Goal: Task Accomplishment & Management: Manage account settings

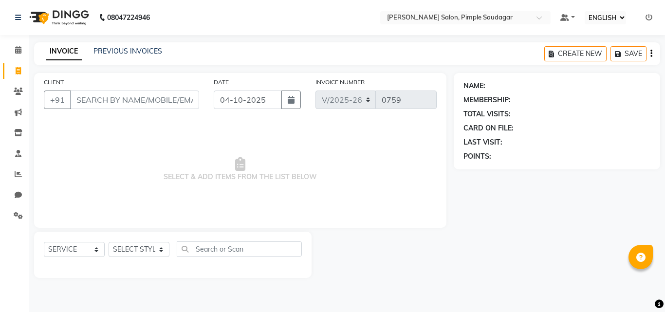
select select "ec"
select select "7816"
select select "service"
click at [138, 255] on select "SELECT STYLIST ADMIN MANAGER [PERSON_NAME] [PERSON_NAME] [PERSON_NAME] [PERSON_…" at bounding box center [138, 249] width 61 height 15
click at [135, 252] on select "SELECT STYLIST ADMIN MANAGER [PERSON_NAME] [PERSON_NAME] [PERSON_NAME] [PERSON_…" at bounding box center [138, 249] width 61 height 15
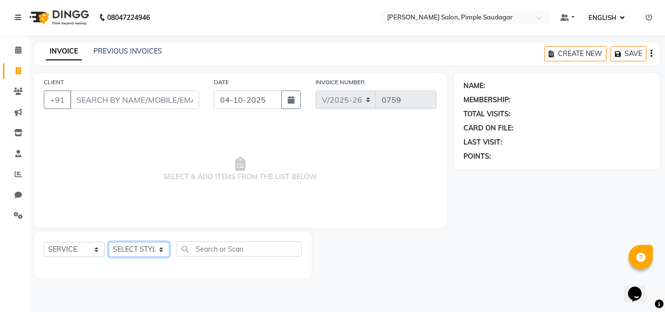
click at [135, 252] on select "SELECT STYLIST ADMIN MANAGER [PERSON_NAME] [PERSON_NAME] [PERSON_NAME] [PERSON_…" at bounding box center [138, 249] width 61 height 15
select select "62811"
click at [108, 242] on select "SELECT STYLIST ADMIN MANAGER [PERSON_NAME] [PERSON_NAME] [PERSON_NAME] [PERSON_…" at bounding box center [138, 249] width 61 height 15
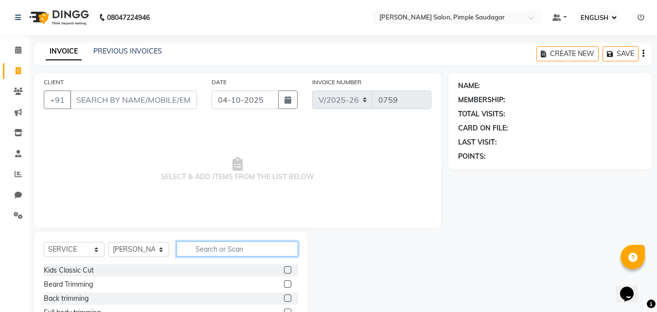
click at [206, 247] on input "text" at bounding box center [238, 248] width 122 height 15
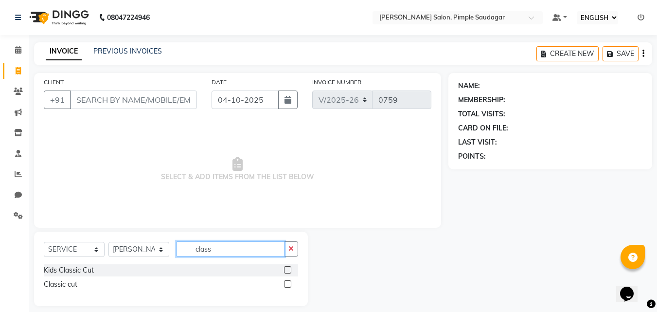
type input "class"
click at [286, 285] on label at bounding box center [287, 283] width 7 height 7
click at [286, 285] on input "checkbox" at bounding box center [287, 284] width 6 height 6
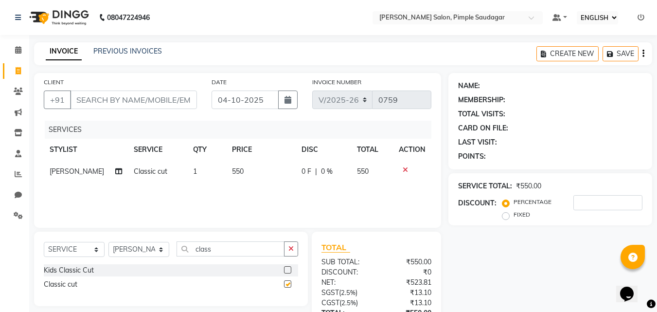
checkbox input "false"
click at [231, 249] on input "class" at bounding box center [231, 248] width 108 height 15
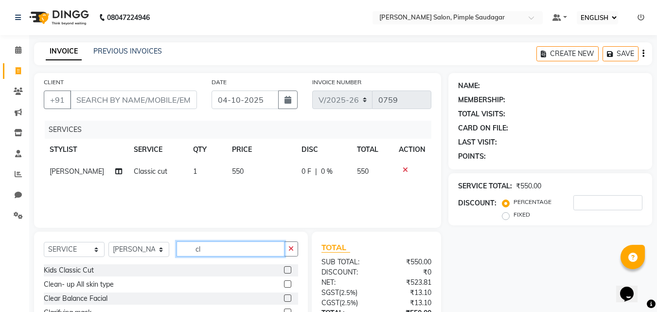
type input "c"
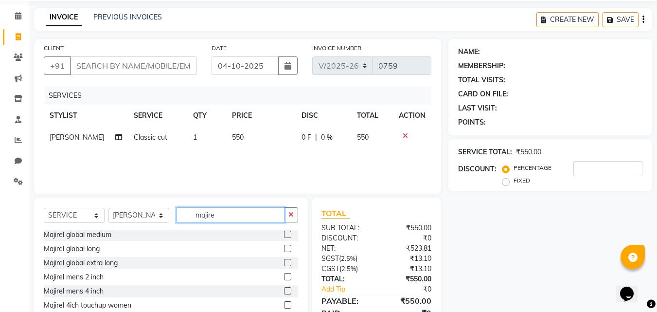
scroll to position [78, 0]
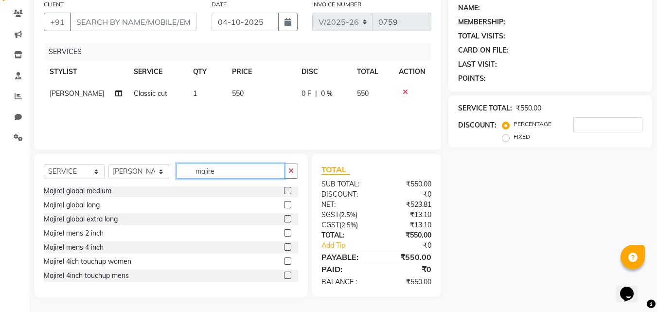
type input "majire"
click at [284, 276] on label at bounding box center [287, 274] width 7 height 7
click at [284, 276] on input "checkbox" at bounding box center [287, 275] width 6 height 6
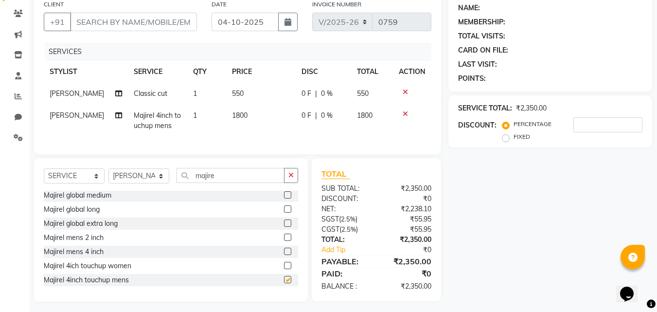
checkbox input "false"
click at [284, 241] on label at bounding box center [287, 237] width 7 height 7
click at [284, 241] on input "checkbox" at bounding box center [287, 237] width 6 height 6
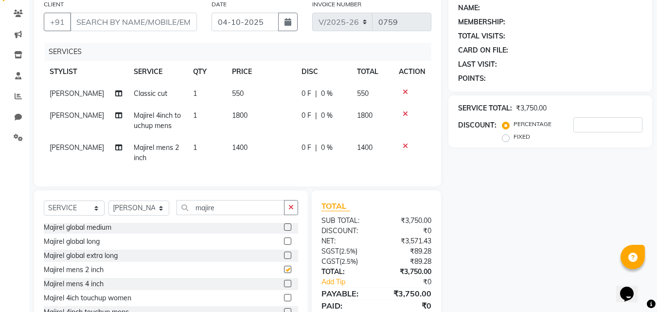
checkbox input "false"
click at [407, 116] on icon at bounding box center [405, 113] width 5 height 7
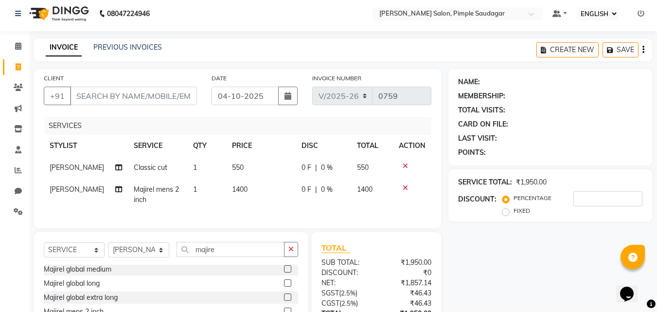
scroll to position [0, 0]
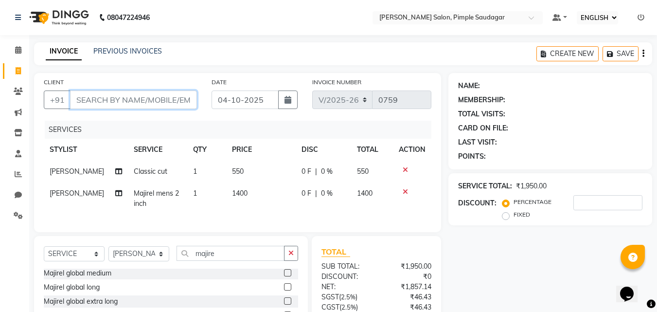
click at [140, 100] on input "CLIENT" at bounding box center [133, 99] width 127 height 18
type input "9"
type input "0"
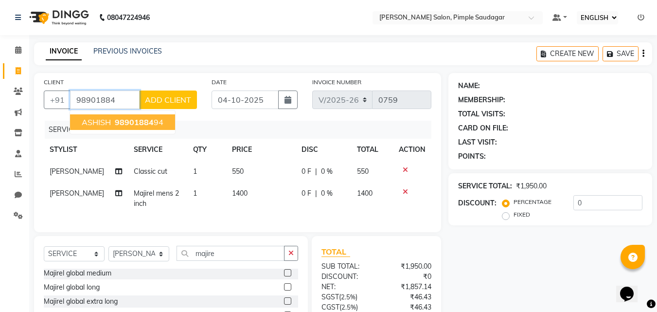
click at [128, 117] on span "98901884" at bounding box center [134, 122] width 39 height 10
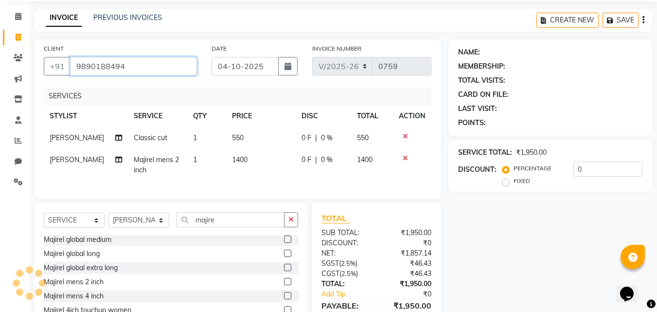
scroll to position [90, 0]
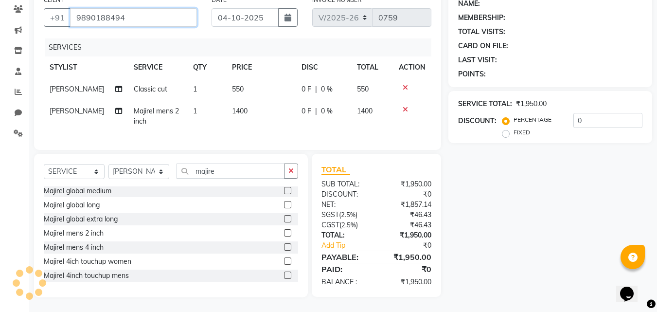
type input "9890188494"
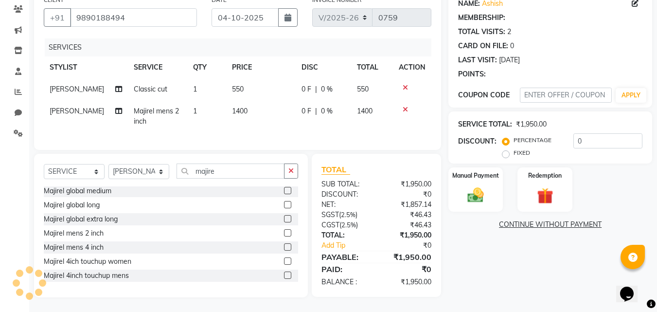
type input "20"
select select "1: Object"
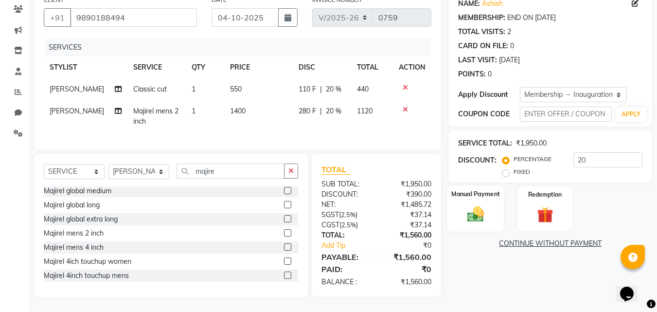
click at [481, 204] on img at bounding box center [475, 213] width 27 height 19
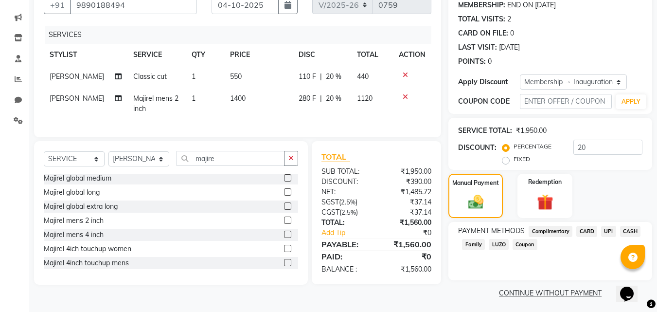
scroll to position [98, 0]
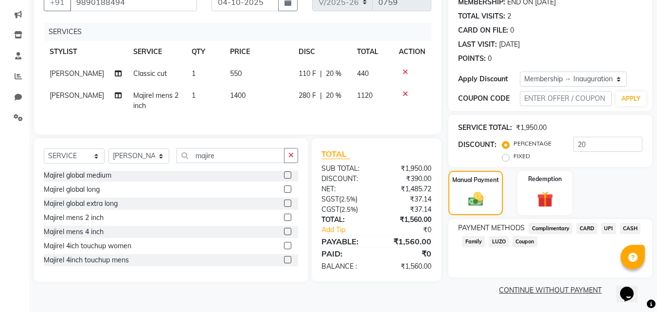
click at [609, 230] on span "UPI" at bounding box center [608, 228] width 15 height 11
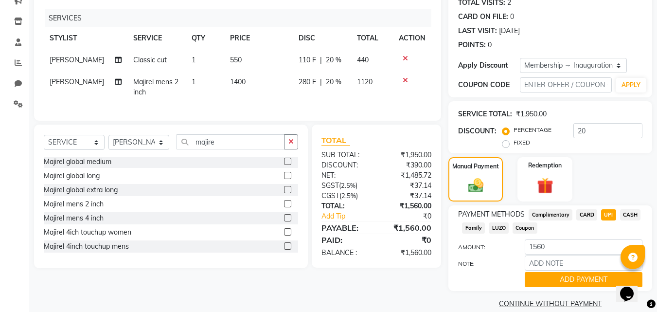
scroll to position [125, 0]
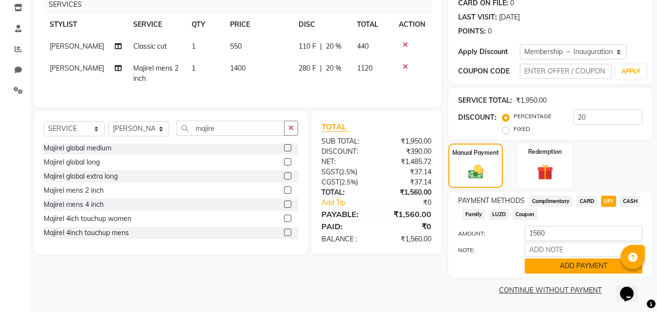
click at [569, 263] on button "ADD PAYMENT" at bounding box center [584, 265] width 118 height 15
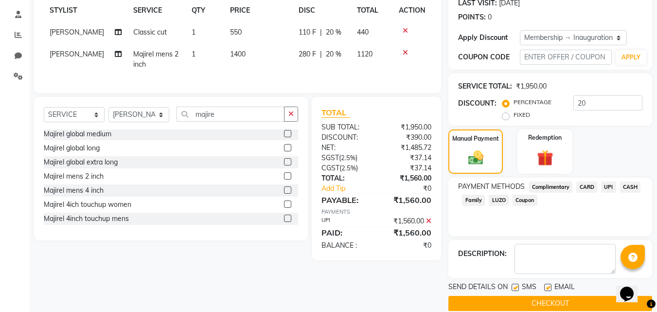
scroll to position [153, 0]
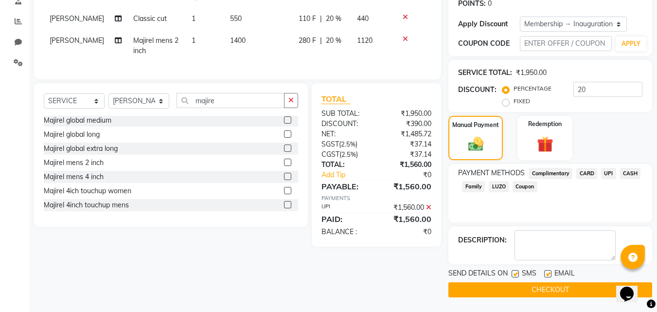
click at [538, 290] on button "CHECKOUT" at bounding box center [551, 289] width 204 height 15
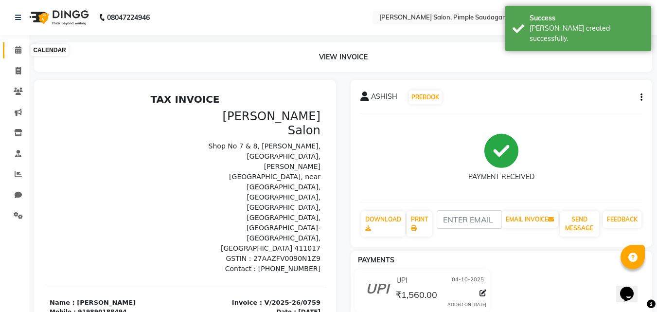
click at [17, 47] on icon at bounding box center [18, 49] width 6 height 7
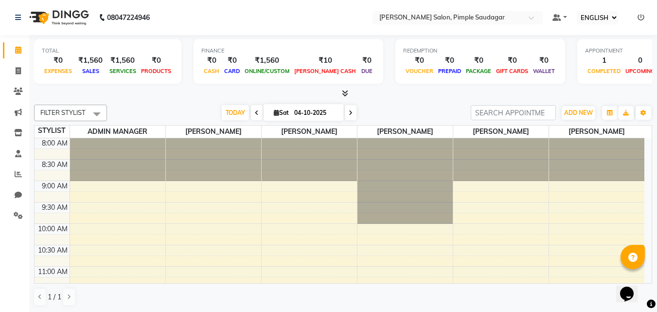
click at [253, 298] on div "1 / 1" at bounding box center [343, 297] width 618 height 18
click at [484, 37] on div "TOTAL ₹0 EXPENSES ₹1,560 SALES ₹1,560 SERVICES ₹0 PRODUCTS FINANCE ₹0 CASH ₹0 C…" at bounding box center [343, 67] width 618 height 64
click at [484, 34] on nav "08047224946 Select Location × [PERSON_NAME] Salon, Pimple Saudagar Default Pane…" at bounding box center [328, 17] width 657 height 35
click at [17, 133] on icon at bounding box center [18, 132] width 8 height 7
select select
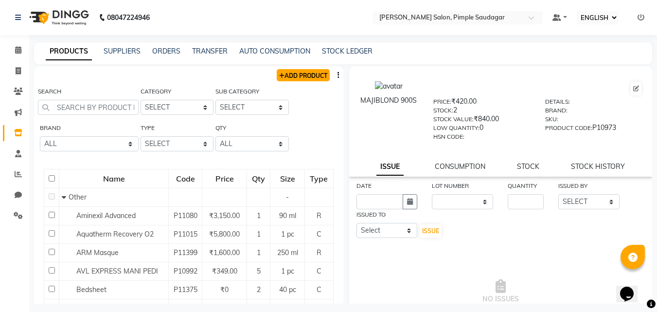
click at [299, 73] on link "ADD PRODUCT" at bounding box center [303, 75] width 53 height 12
select select "true"
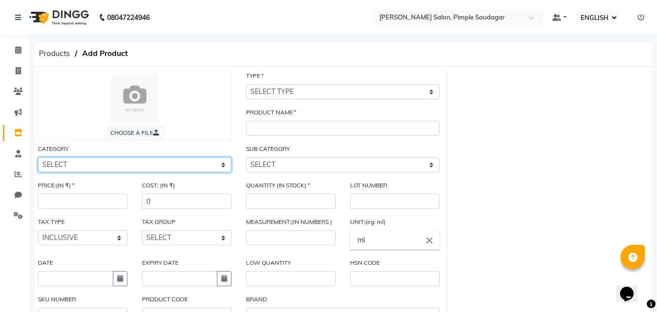
click at [92, 162] on select "SELECT Hair Skin Makeup Personal Care Appliances [PERSON_NAME] Disposable Threa…" at bounding box center [135, 164] width 194 height 15
select select "1200601150"
click at [38, 157] on select "SELECT Hair Skin Makeup Personal Care Appliances [PERSON_NAME] Disposable Threa…" at bounding box center [135, 164] width 194 height 15
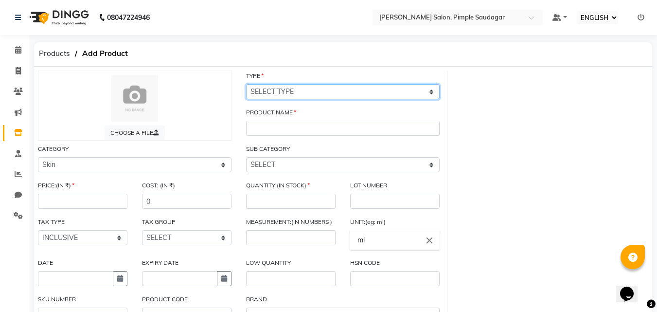
click at [292, 94] on select "SELECT TYPE BOTH RETAIL CONSUMABLE" at bounding box center [343, 91] width 194 height 15
select select "C"
click at [246, 84] on select "SELECT TYPE BOTH RETAIL CONSUMABLE" at bounding box center [343, 91] width 194 height 15
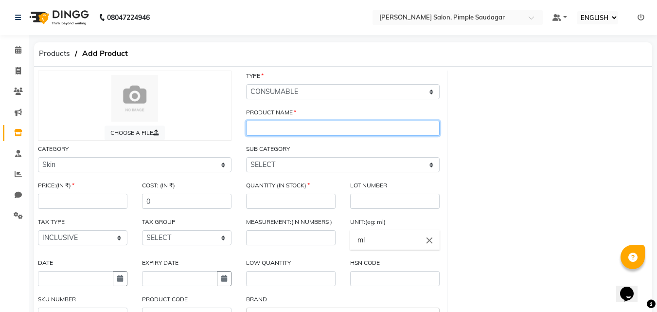
click at [279, 128] on input "text" at bounding box center [343, 128] width 194 height 15
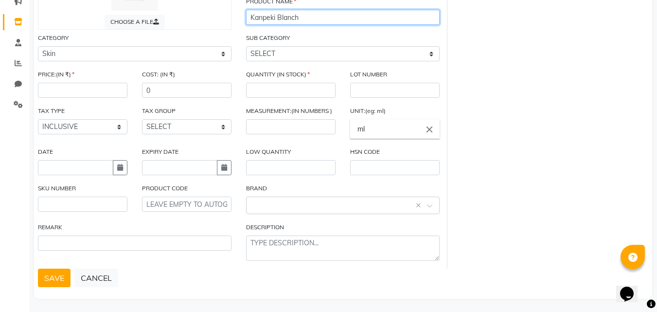
scroll to position [114, 0]
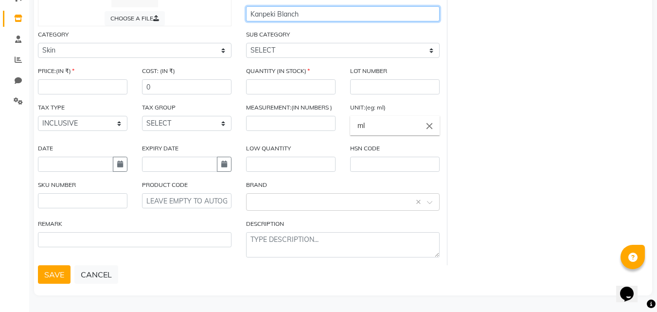
type input "Kanpeki Blanch"
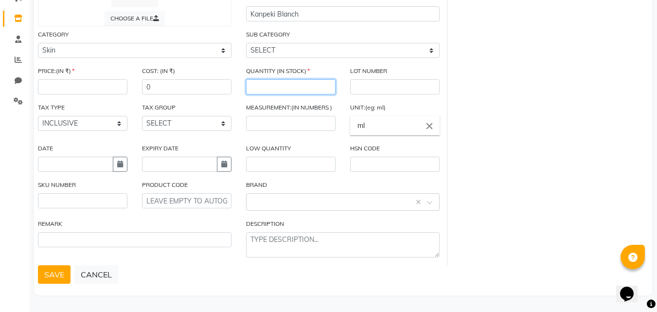
click at [259, 85] on input "number" at bounding box center [291, 86] width 90 height 15
type input "1"
drag, startPoint x: 493, startPoint y: 127, endPoint x: 367, endPoint y: 127, distance: 125.5
click at [487, 127] on div "CHOOSE A FILE TYPE SELECT TYPE BOTH RETAIL CONSUMABLE PRODUCT NAME Kanpeki Blan…" at bounding box center [343, 110] width 625 height 309
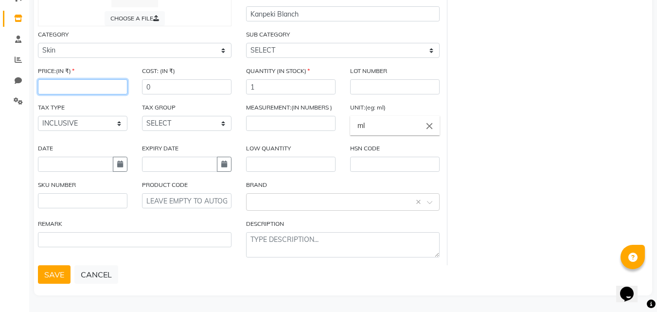
click at [61, 90] on input "number" at bounding box center [83, 86] width 90 height 15
type input "990"
click at [511, 157] on div "CHOOSE A FILE TYPE SELECT TYPE BOTH RETAIL CONSUMABLE PRODUCT NAME Kanpeki Blan…" at bounding box center [343, 110] width 625 height 309
click at [126, 164] on button "button" at bounding box center [120, 164] width 15 height 15
select select "10"
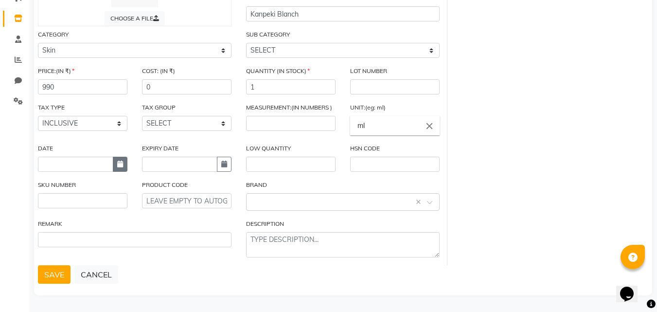
select select "2025"
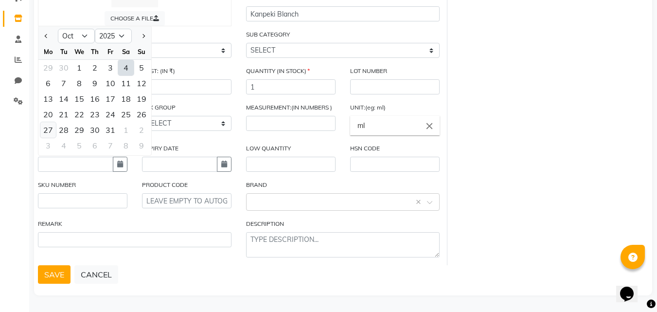
click at [51, 127] on div "27" at bounding box center [48, 130] width 16 height 16
type input "[DATE]"
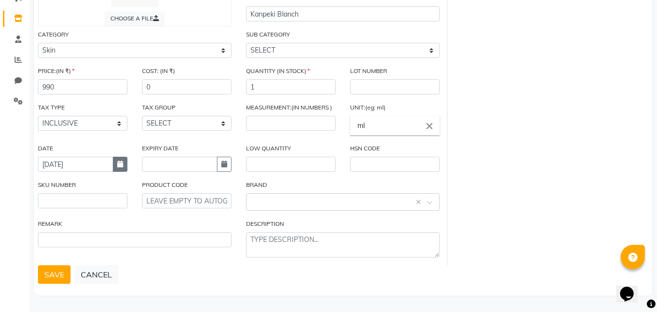
click at [120, 165] on icon "button" at bounding box center [120, 164] width 6 height 7
select select "10"
select select "2025"
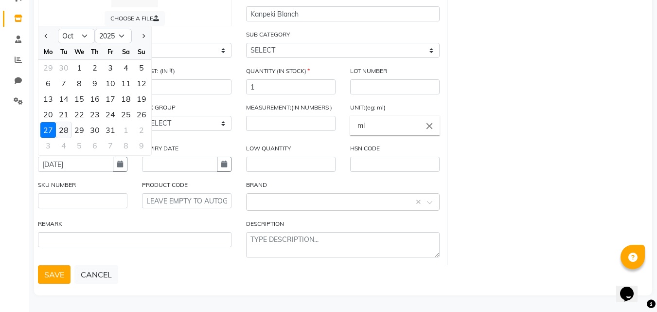
click at [67, 131] on div "28" at bounding box center [64, 130] width 16 height 16
type input "[DATE]"
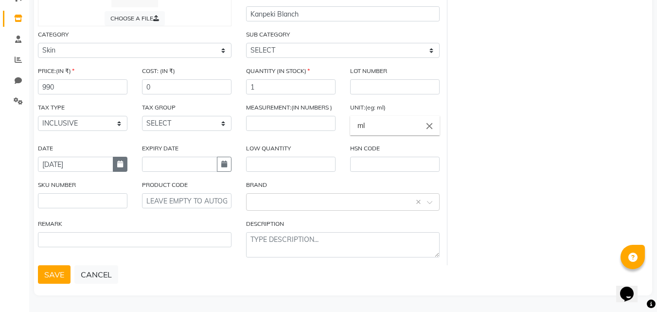
drag, startPoint x: 118, startPoint y: 166, endPoint x: 124, endPoint y: 166, distance: 6.3
click at [124, 166] on button "button" at bounding box center [120, 164] width 15 height 15
select select "10"
select select "2025"
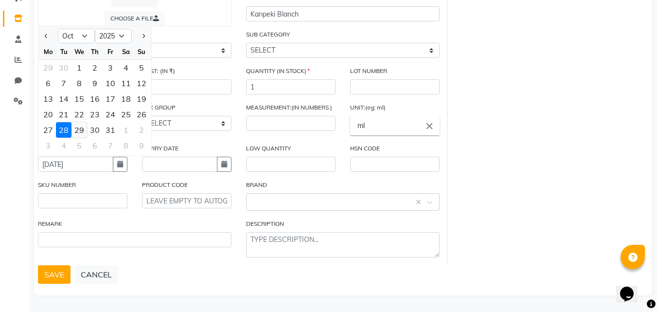
click at [81, 134] on div "29" at bounding box center [80, 130] width 16 height 16
type input "[DATE]"
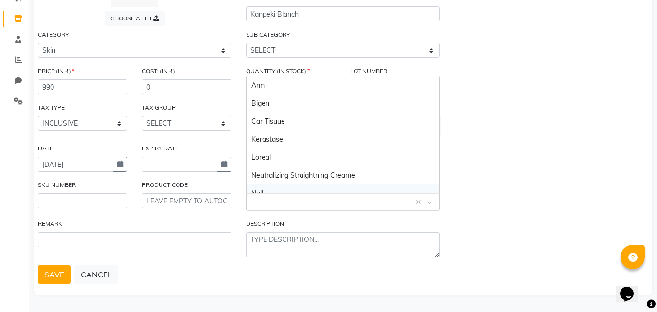
click at [273, 193] on body "08047224946 Select Location × [PERSON_NAME] Salon, Pimple Saudagar Default Pane…" at bounding box center [328, 42] width 657 height 312
click at [260, 204] on input "text" at bounding box center [333, 201] width 163 height 10
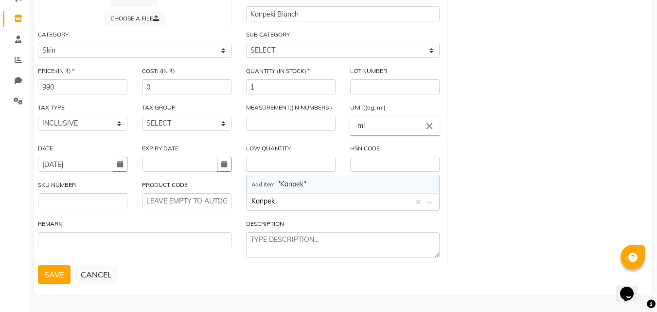
type input "Kanpeki"
click at [454, 230] on div "CHOOSE A FILE TYPE SELECT TYPE BOTH RETAIL CONSUMABLE PRODUCT NAME Kanpeki Blan…" at bounding box center [343, 110] width 625 height 309
click at [298, 202] on input "text" at bounding box center [333, 201] width 163 height 10
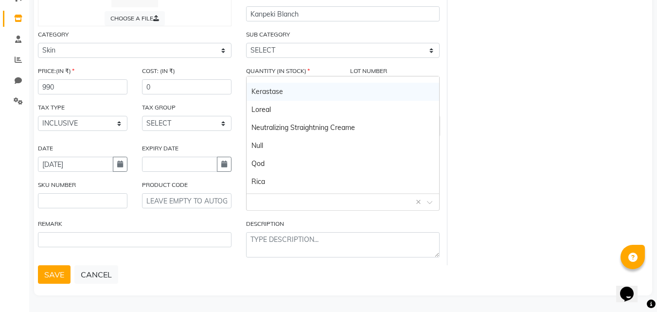
scroll to position [117, 0]
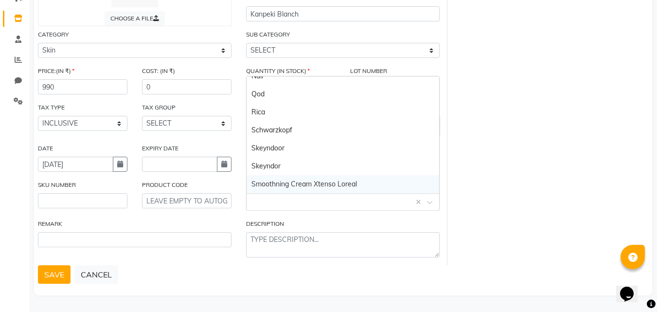
click at [268, 206] on input "text" at bounding box center [333, 201] width 163 height 10
click at [264, 203] on input "text" at bounding box center [333, 201] width 163 height 10
click at [498, 238] on div "CHOOSE A FILE TYPE SELECT TYPE BOTH RETAIL CONSUMABLE PRODUCT NAME Kanpeki Blan…" at bounding box center [343, 110] width 625 height 309
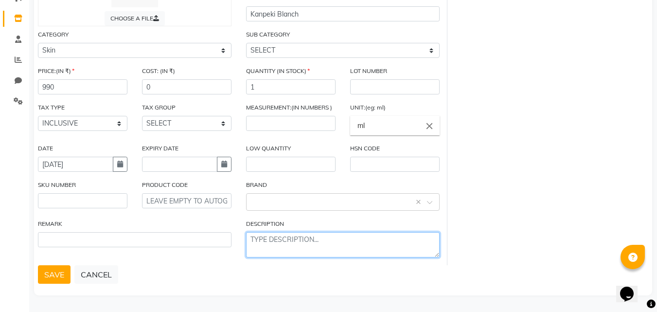
click at [307, 249] on textarea at bounding box center [343, 244] width 194 height 25
type textarea "k"
type textarea "Kanpeki"
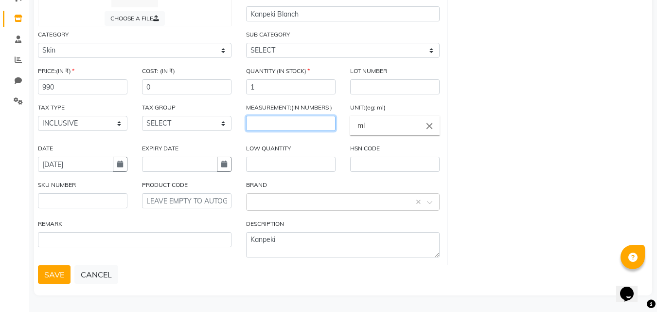
click at [273, 123] on input "number" at bounding box center [291, 123] width 90 height 15
click at [298, 121] on input "number" at bounding box center [291, 123] width 90 height 15
click at [362, 125] on input "ml" at bounding box center [395, 125] width 90 height 19
drag, startPoint x: 471, startPoint y: 158, endPoint x: 436, endPoint y: 138, distance: 40.6
click at [468, 158] on div at bounding box center [328, 156] width 657 height 312
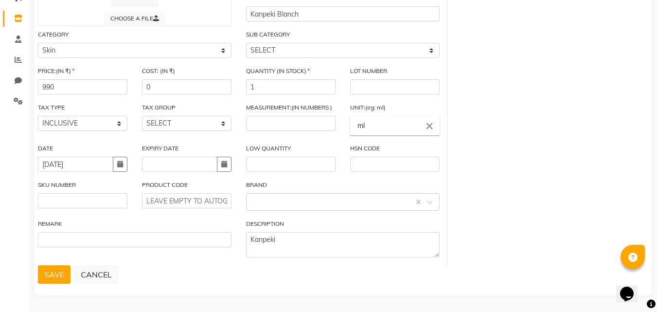
click at [429, 125] on icon "close" at bounding box center [429, 125] width 11 height 11
click at [361, 167] on link "pc" at bounding box center [395, 172] width 90 height 25
type input "pc"
click at [270, 126] on input "number" at bounding box center [291, 123] width 90 height 15
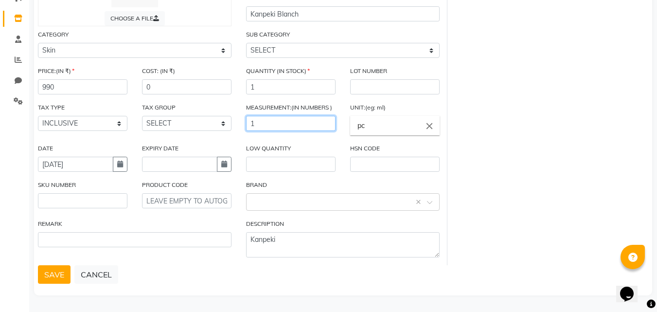
type input "1"
click at [482, 151] on div "CHOOSE A FILE TYPE SELECT TYPE BOTH RETAIL CONSUMABLE PRODUCT NAME Kanpeki Blan…" at bounding box center [343, 110] width 625 height 309
click at [57, 277] on button "SAVE" at bounding box center [54, 274] width 33 height 18
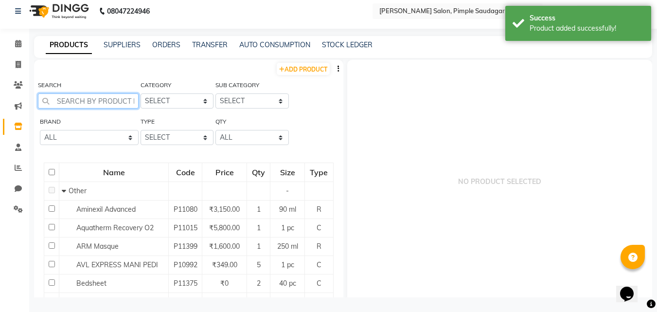
click at [105, 98] on input "text" at bounding box center [88, 100] width 101 height 15
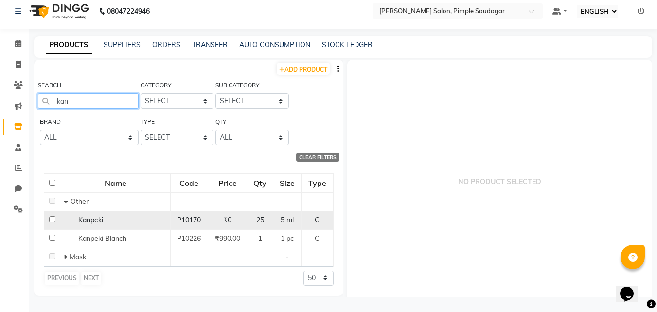
type input "kan"
click at [180, 217] on span "P10170" at bounding box center [189, 220] width 24 height 9
select select
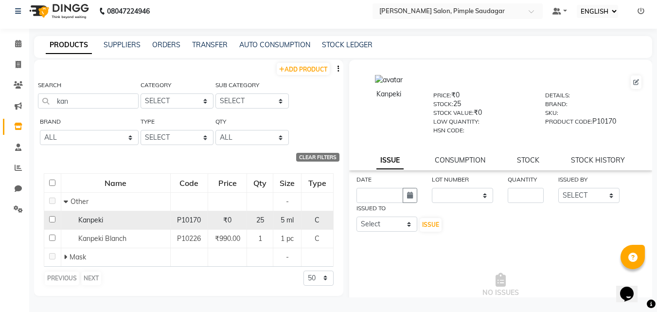
click at [96, 218] on span "Kanpeki" at bounding box center [90, 220] width 25 height 9
click at [51, 216] on input "checkbox" at bounding box center [52, 219] width 6 height 6
checkbox input "true"
click at [51, 222] on td at bounding box center [52, 220] width 17 height 18
click at [88, 221] on span "Kanpeki" at bounding box center [90, 220] width 25 height 9
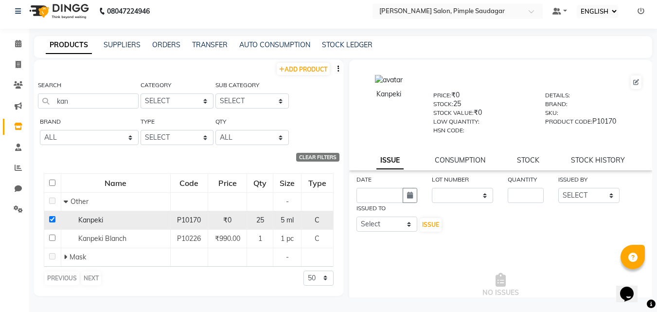
click at [262, 221] on span "25" at bounding box center [260, 220] width 8 height 9
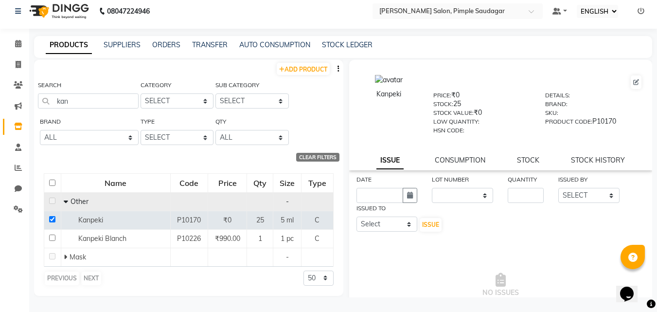
drag, startPoint x: 262, startPoint y: 221, endPoint x: 321, endPoint y: 192, distance: 65.7
click at [262, 221] on span "25" at bounding box center [260, 220] width 8 height 9
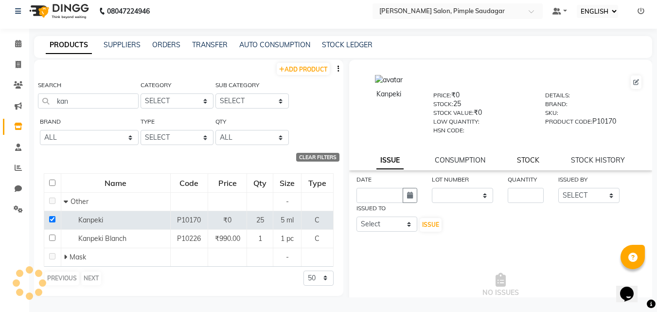
click at [519, 161] on link "STOCK" at bounding box center [528, 160] width 22 height 9
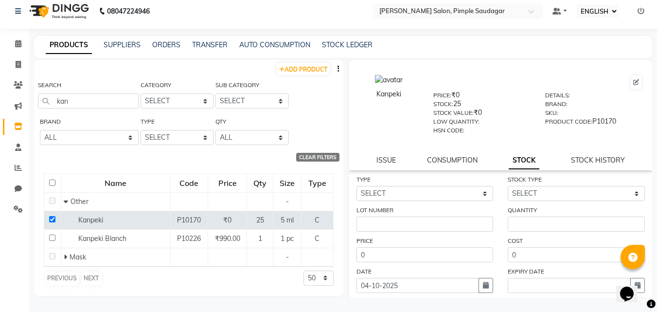
click at [447, 155] on div "CONSUMPTION" at bounding box center [452, 160] width 51 height 10
click at [554, 194] on select "SELECT" at bounding box center [576, 193] width 137 height 15
click at [457, 192] on select "SELECT In Out" at bounding box center [425, 193] width 137 height 15
click at [207, 286] on div "Name Code Price Qty Size Type Other - Kanpeki P10170 ₹0 25 5 ml C Kanpeki Blanc…" at bounding box center [188, 229] width 309 height 132
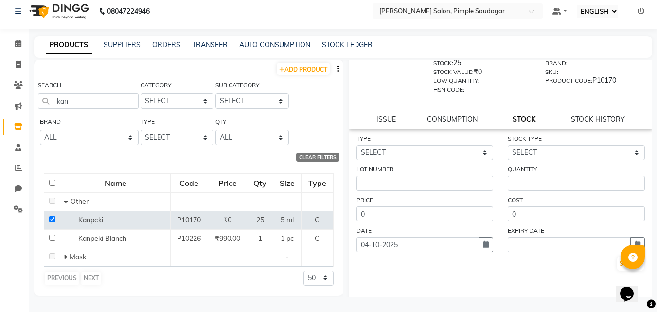
scroll to position [72, 0]
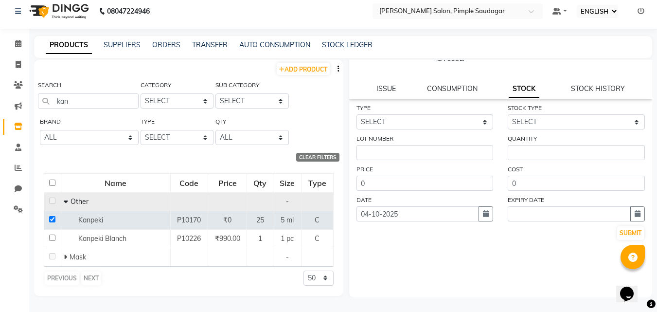
click at [216, 196] on td at bounding box center [227, 201] width 39 height 18
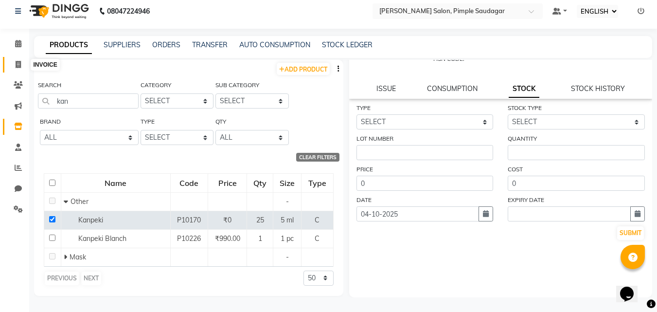
click at [23, 60] on span at bounding box center [18, 64] width 17 height 11
select select "7816"
select select "service"
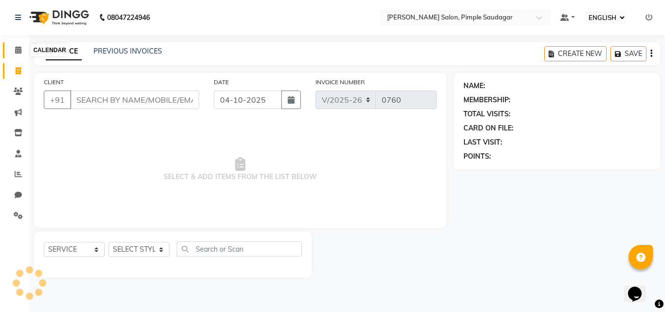
click at [14, 54] on span at bounding box center [18, 50] width 17 height 11
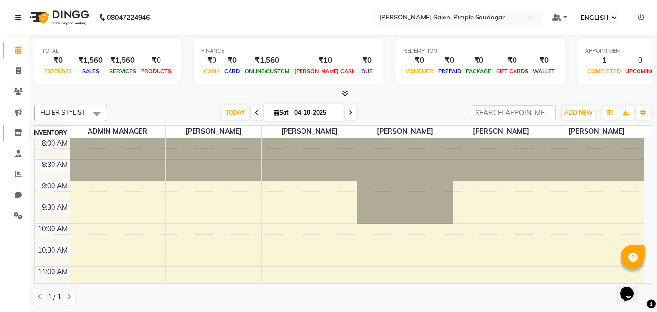
click at [18, 133] on icon at bounding box center [18, 132] width 8 height 7
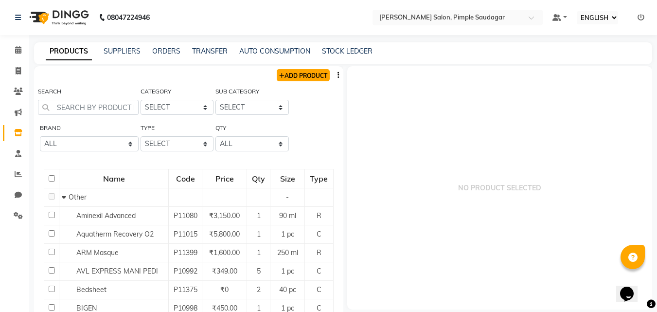
click at [301, 77] on link "ADD PRODUCT" at bounding box center [303, 75] width 53 height 12
select select "true"
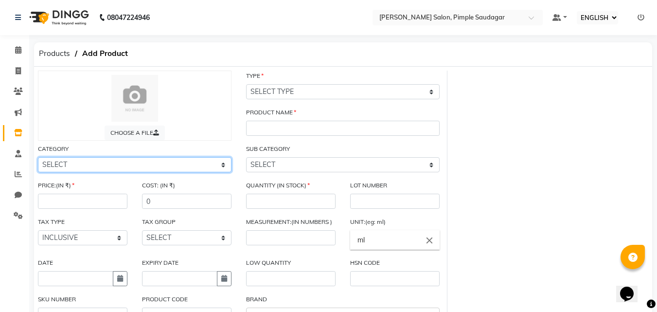
click at [105, 164] on select "SELECT Hair Skin Makeup Personal Care Appliances [PERSON_NAME] Disposable Threa…" at bounding box center [135, 164] width 194 height 15
select select "1200601150"
click at [38, 157] on select "SELECT Hair Skin Makeup Personal Care Appliances [PERSON_NAME] Disposable Threa…" at bounding box center [135, 164] width 194 height 15
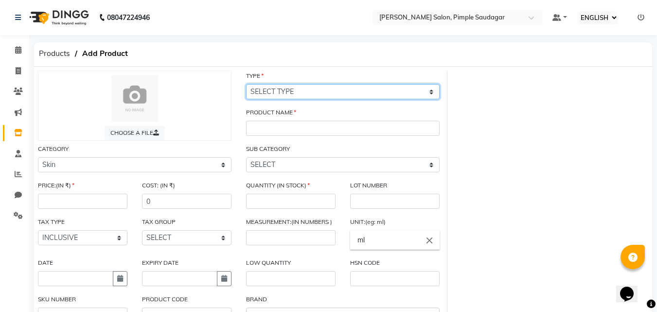
click at [287, 92] on select "SELECT TYPE BOTH RETAIL CONSUMABLE" at bounding box center [343, 91] width 194 height 15
select select "C"
click at [246, 84] on select "SELECT TYPE BOTH RETAIL CONSUMABLE" at bounding box center [343, 91] width 194 height 15
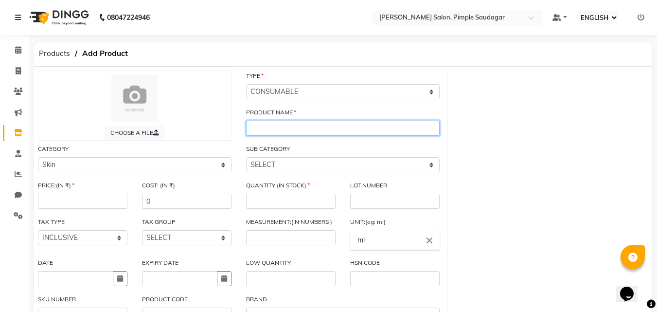
click at [284, 129] on input "text" at bounding box center [343, 128] width 194 height 15
type input "k"
type input "Kanpeki Anti tan cleanup 4 step"
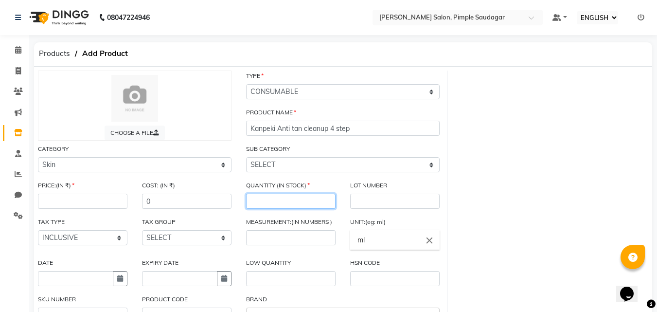
click at [291, 201] on input "number" at bounding box center [291, 201] width 90 height 15
type input "10"
click at [480, 205] on div "CHOOSE A FILE TYPE SELECT TYPE BOTH RETAIL CONSUMABLE PRODUCT NAME Kanpeki Anti…" at bounding box center [343, 225] width 625 height 309
click at [402, 206] on input "text" at bounding box center [395, 201] width 90 height 15
click at [379, 199] on input "text" at bounding box center [395, 201] width 90 height 15
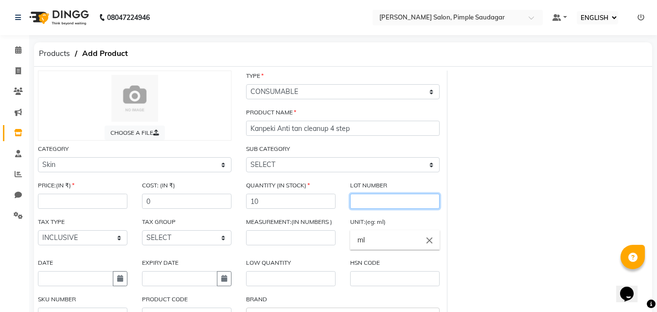
click at [379, 199] on input "text" at bounding box center [395, 201] width 90 height 15
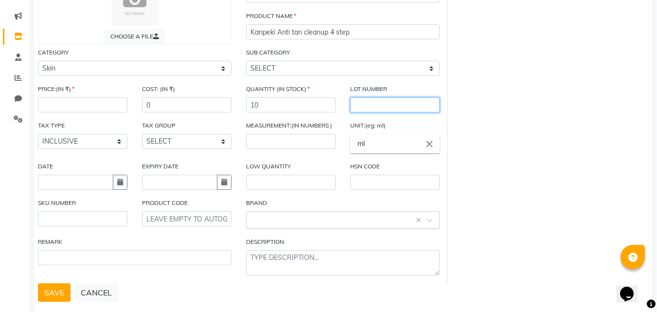
scroll to position [114, 0]
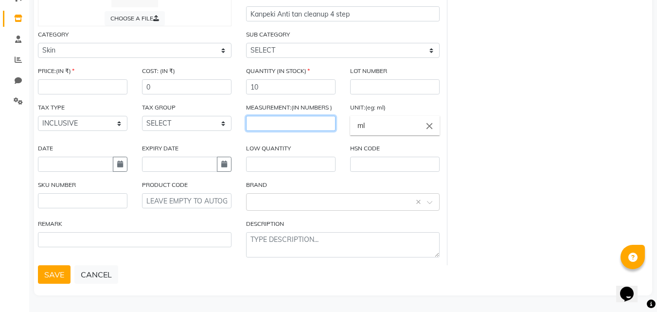
click at [273, 122] on input "number" at bounding box center [291, 123] width 90 height 15
click at [376, 128] on input "ml" at bounding box center [395, 125] width 90 height 19
drag, startPoint x: 430, startPoint y: 126, endPoint x: 324, endPoint y: 111, distance: 107.0
click at [429, 125] on icon "close" at bounding box center [429, 125] width 11 height 11
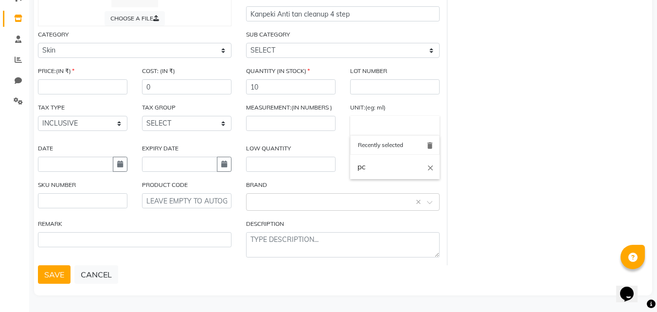
click at [277, 120] on div at bounding box center [328, 156] width 657 height 312
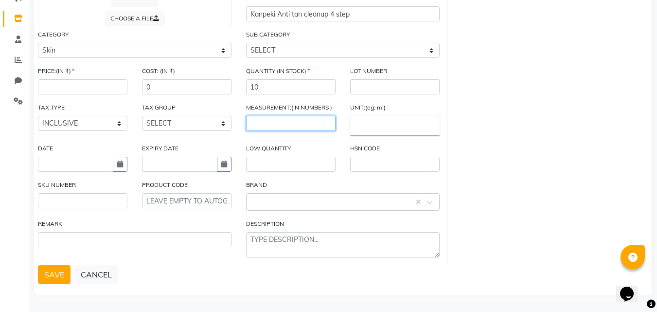
click at [279, 122] on input "number" at bounding box center [291, 123] width 90 height 15
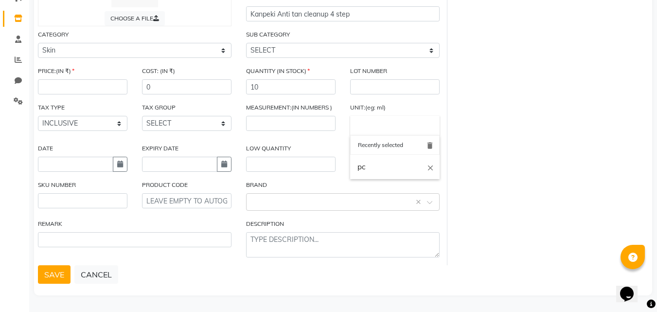
click at [368, 129] on input "text" at bounding box center [395, 125] width 90 height 19
drag, startPoint x: 365, startPoint y: 162, endPoint x: 332, endPoint y: 147, distance: 36.4
click at [364, 162] on link "pc" at bounding box center [395, 167] width 90 height 25
type input "pc"
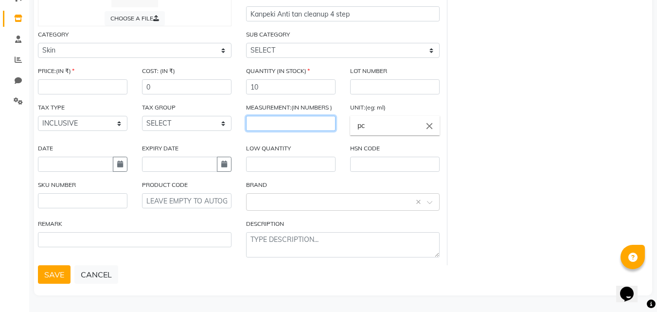
click at [301, 123] on input "number" at bounding box center [291, 123] width 90 height 15
click at [428, 127] on icon "close" at bounding box center [429, 125] width 11 height 11
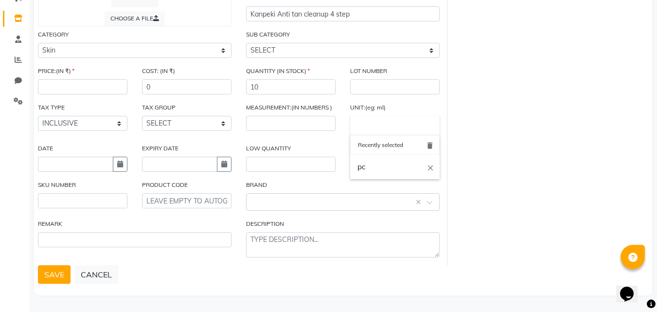
click at [97, 93] on div at bounding box center [328, 156] width 657 height 312
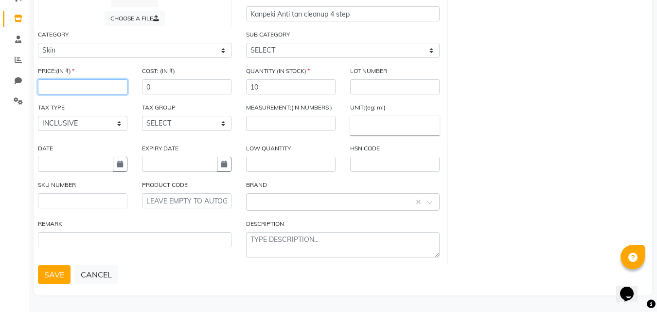
click at [88, 90] on input "number" at bounding box center [83, 86] width 90 height 15
type input "240"
click at [491, 117] on div "CHOOSE A FILE TYPE SELECT TYPE BOTH RETAIL CONSUMABLE PRODUCT NAME Kanpeki Anti…" at bounding box center [343, 110] width 625 height 309
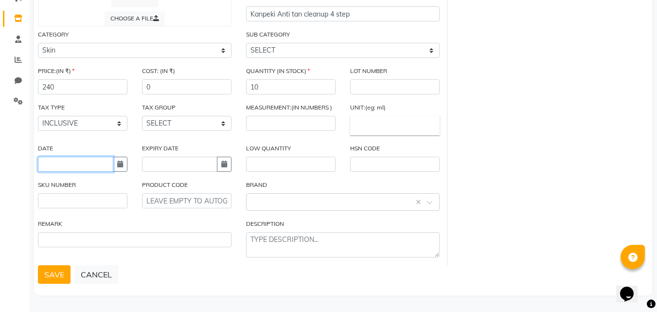
click at [55, 165] on input "text" at bounding box center [75, 164] width 75 height 15
select select "10"
select select "2025"
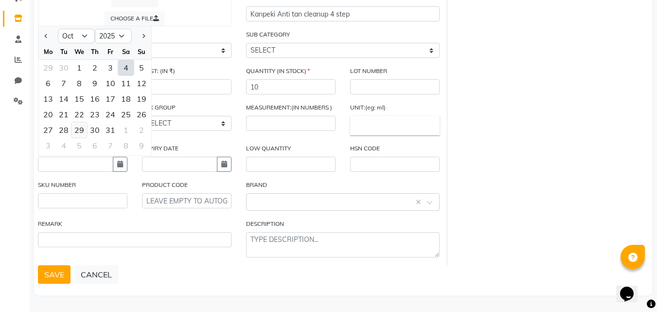
click at [85, 132] on div "29" at bounding box center [80, 130] width 16 height 16
type input "[DATE]"
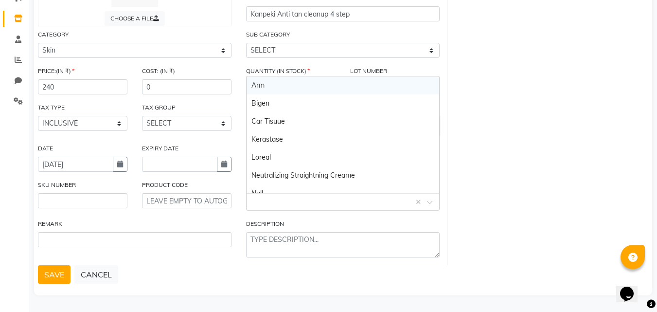
click at [274, 205] on input "text" at bounding box center [333, 201] width 163 height 10
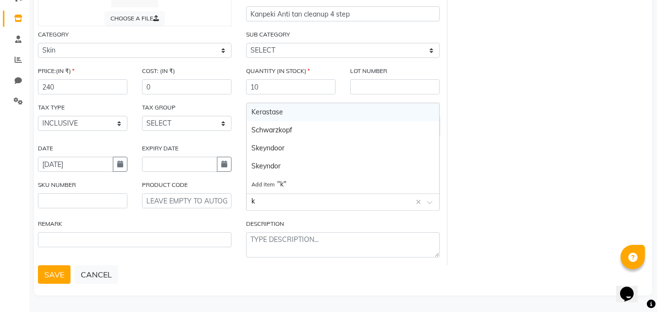
type input "ka"
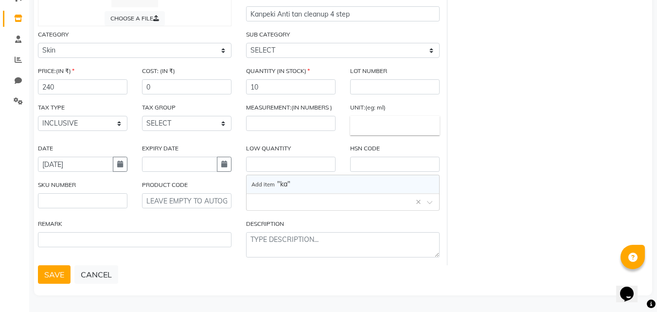
drag, startPoint x: 419, startPoint y: 203, endPoint x: 325, endPoint y: 234, distance: 99.1
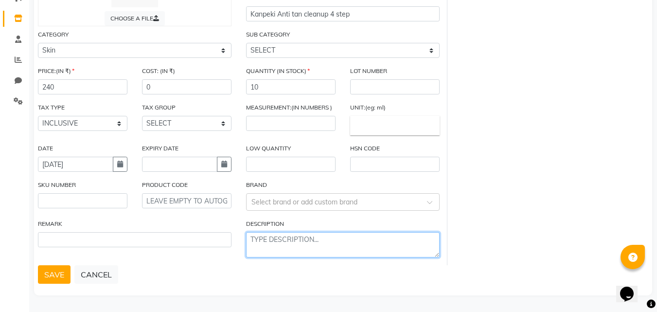
click at [307, 241] on textarea at bounding box center [343, 244] width 194 height 25
type textarea "Kanpeki"
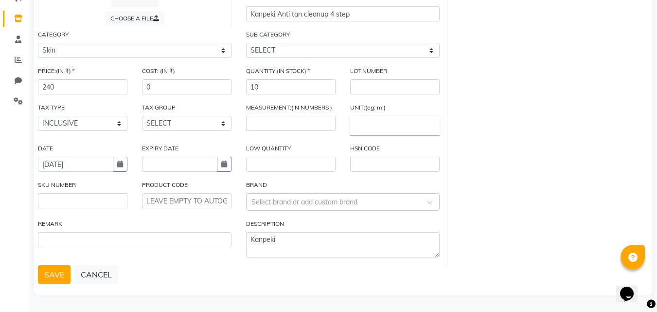
click at [58, 270] on button "SAVE" at bounding box center [54, 274] width 33 height 18
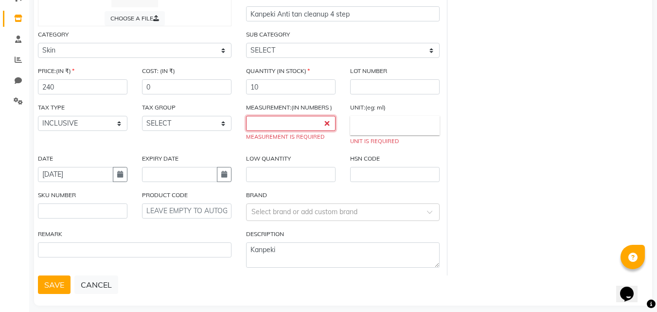
click at [318, 122] on input "number" at bounding box center [291, 123] width 90 height 15
type input "1"
drag, startPoint x: 550, startPoint y: 126, endPoint x: 499, endPoint y: 139, distance: 52.0
click at [549, 126] on div "CHOOSE A FILE TYPE SELECT TYPE BOTH RETAIL CONSUMABLE PRODUCT NAME Kanpeki Anti…" at bounding box center [343, 115] width 625 height 319
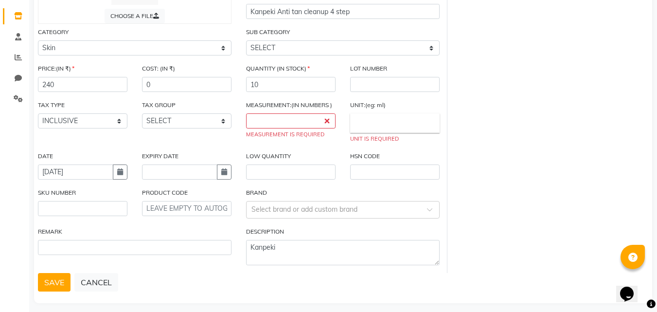
scroll to position [125, 0]
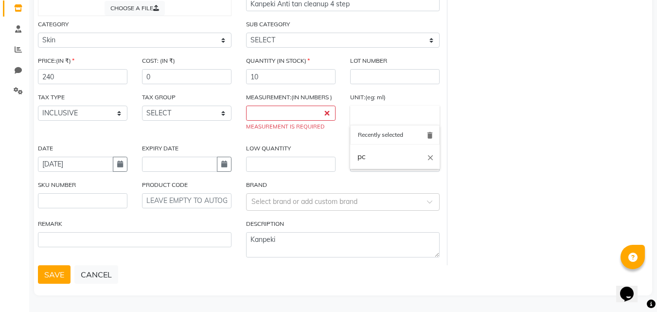
click at [371, 117] on input "text" at bounding box center [395, 115] width 90 height 19
click at [271, 114] on div at bounding box center [328, 156] width 657 height 312
click at [271, 114] on input "number" at bounding box center [291, 113] width 90 height 15
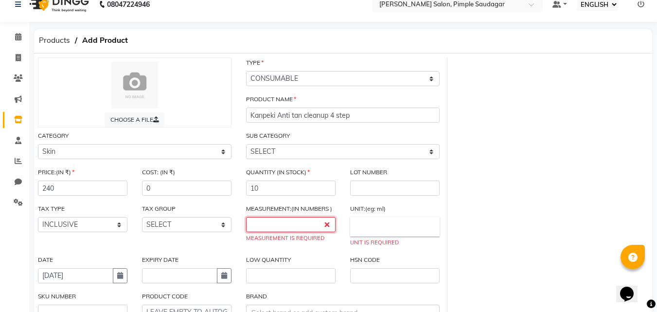
scroll to position [0, 0]
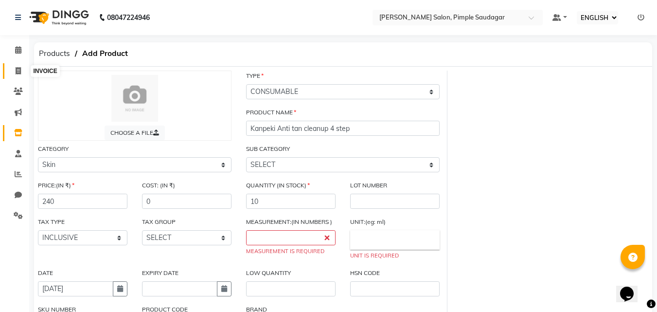
click at [15, 72] on span at bounding box center [18, 71] width 17 height 11
select select "service"
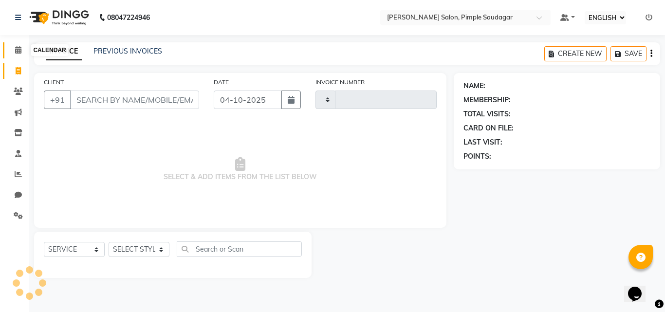
click at [17, 45] on span at bounding box center [18, 50] width 17 height 11
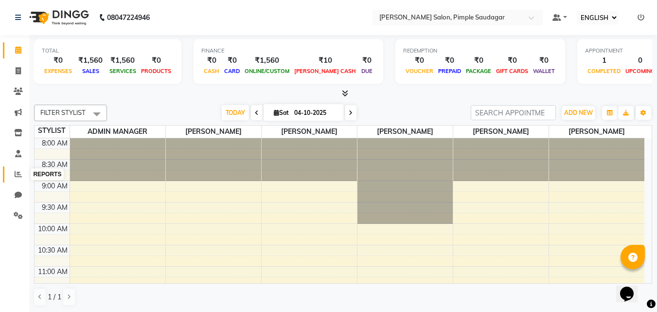
click at [20, 174] on icon at bounding box center [18, 173] width 7 height 7
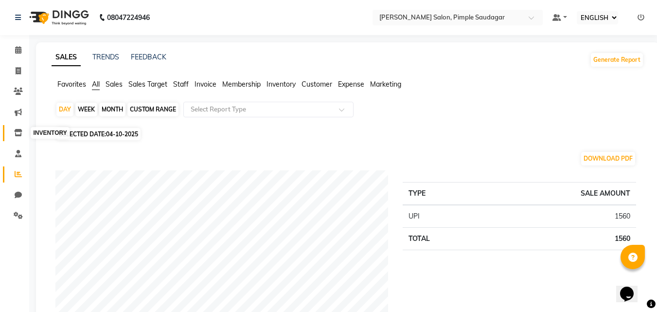
click at [13, 133] on span at bounding box center [18, 132] width 17 height 11
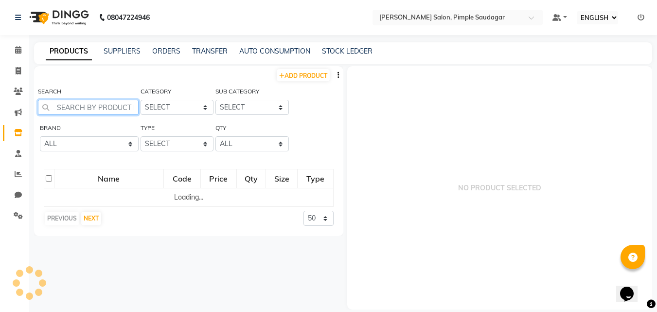
click at [68, 107] on input "text" at bounding box center [88, 107] width 101 height 15
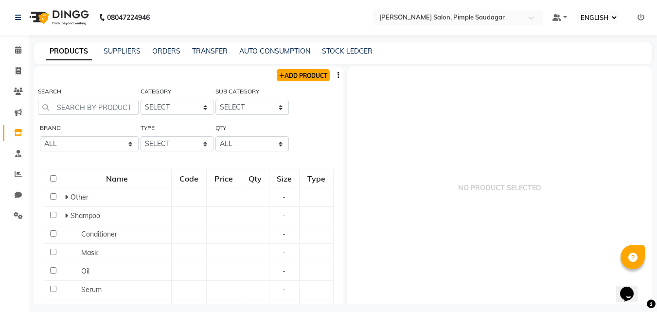
click at [316, 72] on link "ADD PRODUCT" at bounding box center [303, 75] width 53 height 12
select select "true"
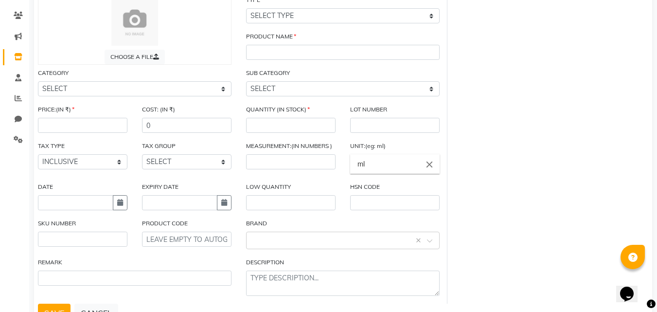
scroll to position [114, 0]
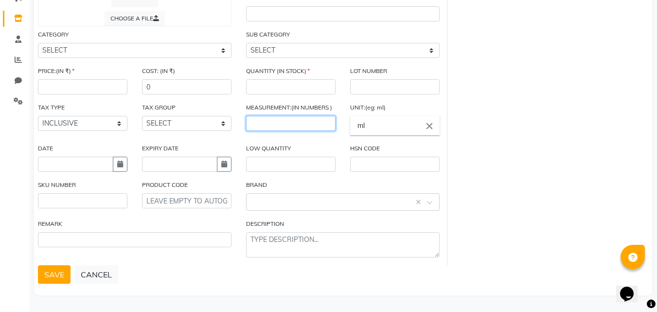
click at [267, 120] on input "number" at bounding box center [291, 123] width 90 height 15
type input "180"
click at [380, 136] on div "UNIT:(eg: ml) ml close" at bounding box center [395, 122] width 104 height 41
click at [379, 134] on input "ml" at bounding box center [395, 125] width 90 height 19
click at [429, 126] on icon "close" at bounding box center [429, 125] width 11 height 11
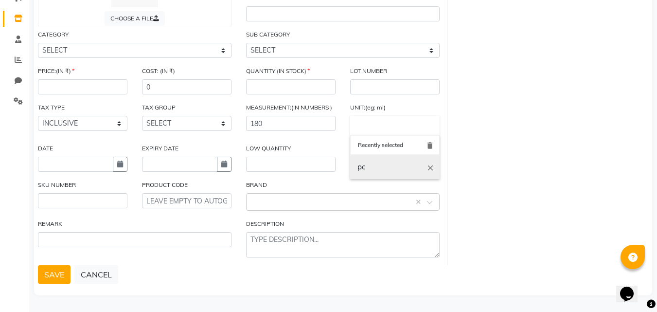
click at [378, 170] on link "pc" at bounding box center [395, 167] width 90 height 25
type input "pc"
click at [379, 125] on input "pc" at bounding box center [395, 125] width 90 height 19
click at [429, 126] on icon "close" at bounding box center [429, 125] width 11 height 11
click at [398, 133] on input "text" at bounding box center [395, 125] width 90 height 19
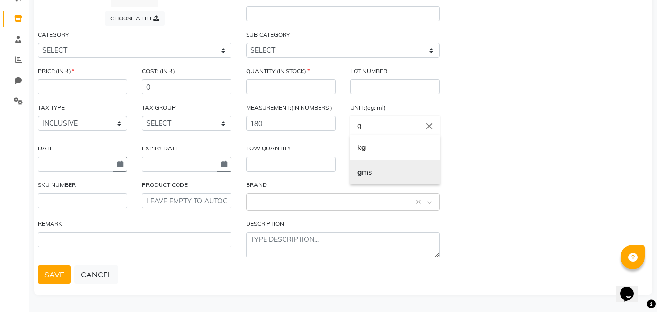
click at [372, 173] on link "g ms" at bounding box center [395, 172] width 90 height 25
type input "gms"
click at [287, 77] on div "QUANTITY (IN STOCK)" at bounding box center [291, 80] width 90 height 29
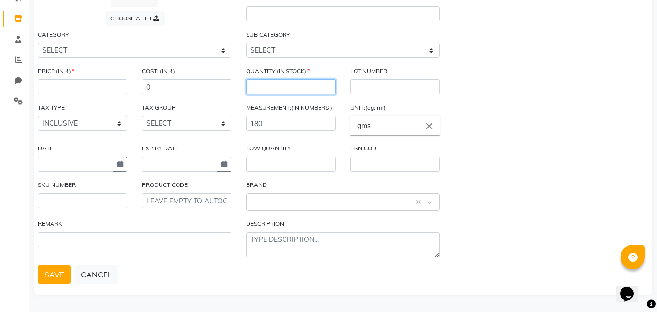
click at [290, 90] on input "number" at bounding box center [291, 86] width 90 height 15
type input "1"
drag, startPoint x: 501, startPoint y: 89, endPoint x: 376, endPoint y: 102, distance: 125.3
click at [499, 89] on div "CHOOSE A FILE TYPE SELECT TYPE BOTH RETAIL CONSUMABLE PRODUCT NAME CATEGORY SEL…" at bounding box center [343, 110] width 625 height 309
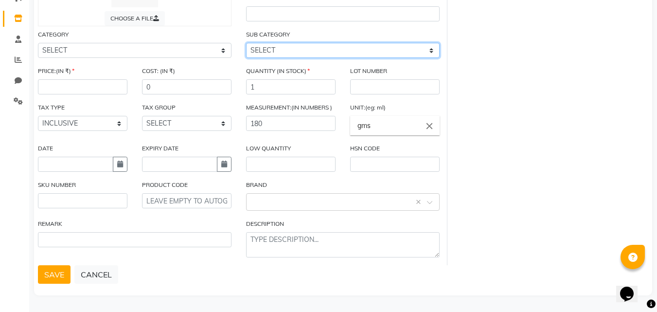
click at [325, 46] on select "SELECT" at bounding box center [343, 50] width 194 height 15
click at [524, 83] on div "CHOOSE A FILE TYPE SELECT TYPE BOTH RETAIL CONSUMABLE PRODUCT NAME CATEGORY SEL…" at bounding box center [343, 110] width 625 height 309
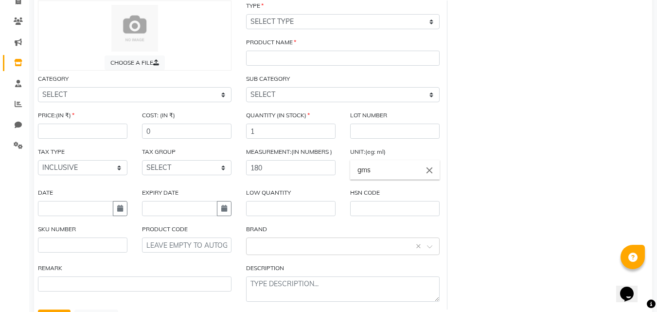
scroll to position [17, 0]
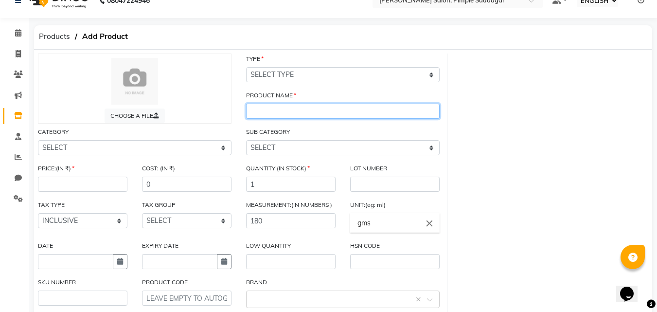
click at [301, 110] on input "text" at bounding box center [343, 111] width 194 height 15
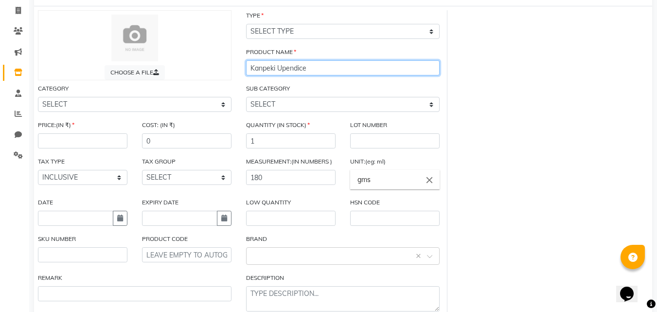
scroll to position [114, 0]
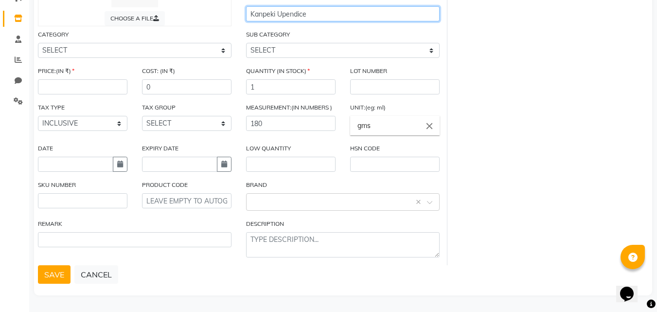
type input "Kanpeki Upendice"
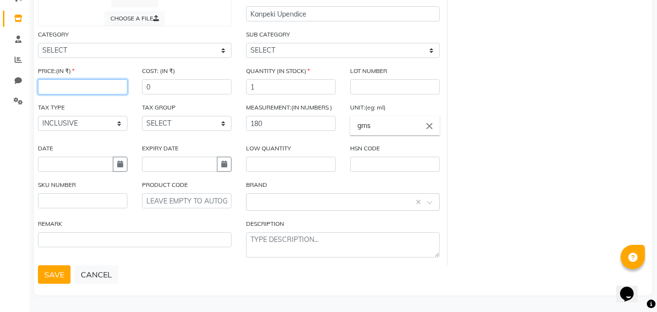
click at [75, 79] on input "number" at bounding box center [83, 86] width 90 height 15
type input "990"
drag, startPoint x: 125, startPoint y: 162, endPoint x: 119, endPoint y: 160, distance: 6.2
click at [124, 162] on button "button" at bounding box center [120, 164] width 15 height 15
select select "10"
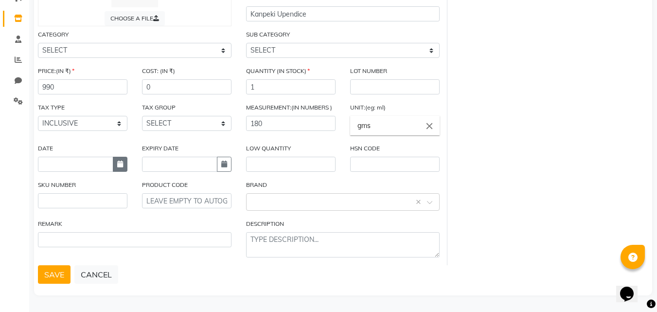
select select "2025"
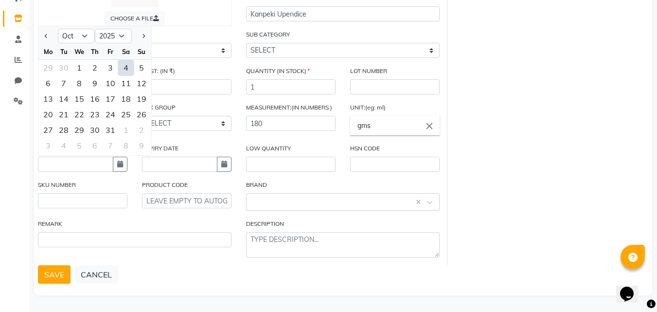
click at [83, 130] on div "29" at bounding box center [80, 130] width 16 height 16
type input "[DATE]"
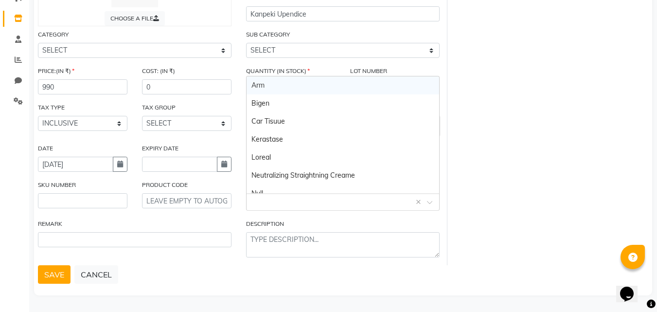
click at [270, 198] on input "text" at bounding box center [333, 201] width 163 height 10
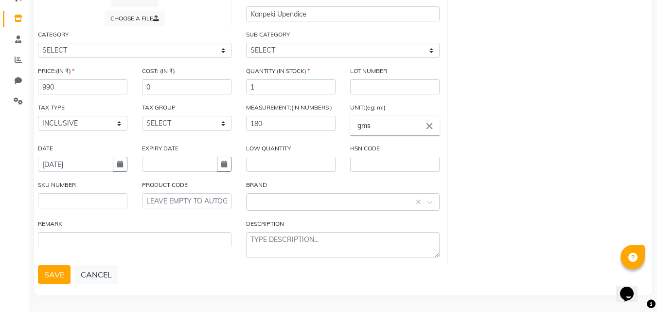
click at [595, 129] on div "CHOOSE A FILE TYPE SELECT TYPE BOTH RETAIL CONSUMABLE PRODUCT NAME Kanpeki Upen…" at bounding box center [343, 110] width 625 height 309
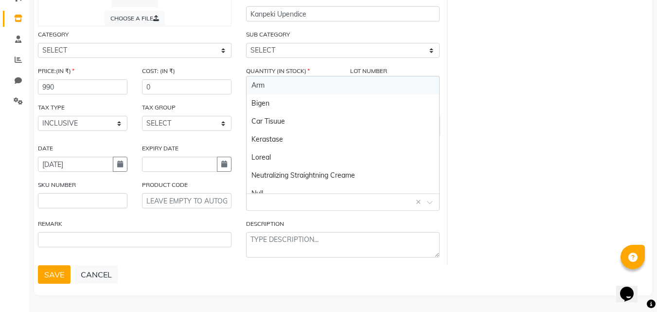
click at [289, 204] on input "text" at bounding box center [333, 201] width 163 height 10
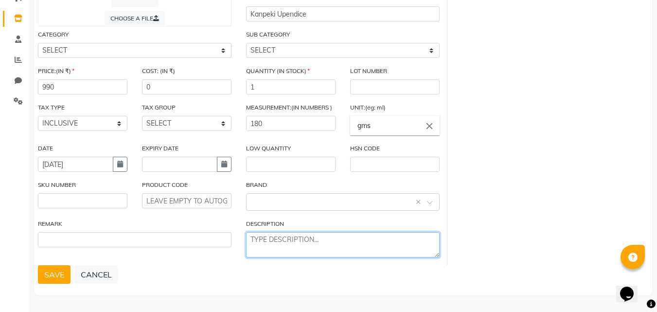
click at [282, 243] on textarea at bounding box center [343, 244] width 194 height 25
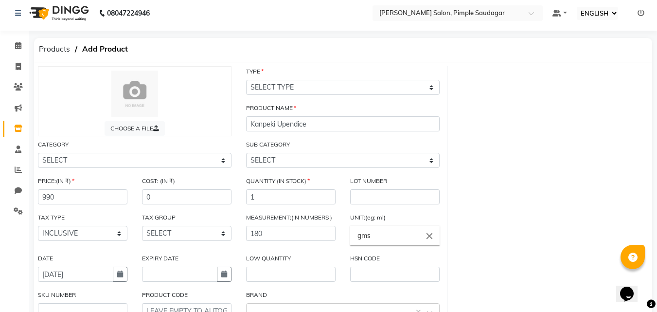
scroll to position [0, 0]
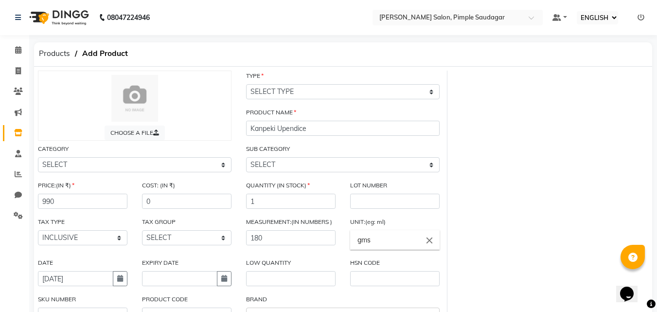
type textarea "kanpeki"
click at [285, 89] on select "SELECT TYPE BOTH RETAIL CONSUMABLE" at bounding box center [343, 91] width 194 height 15
select select "C"
click at [246, 84] on select "SELECT TYPE BOTH RETAIL CONSUMABLE" at bounding box center [343, 91] width 194 height 15
click at [509, 144] on div "CHOOSE A FILE TYPE SELECT TYPE BOTH RETAIL CONSUMABLE PRODUCT NAME Kanpeki Upen…" at bounding box center [343, 225] width 625 height 309
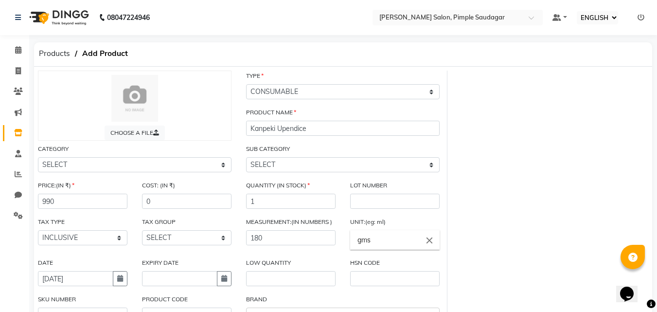
drag, startPoint x: 265, startPoint y: 149, endPoint x: 262, endPoint y: 174, distance: 24.5
click at [265, 158] on div "SUB CATEGORY SELECT" at bounding box center [343, 158] width 194 height 29
click at [262, 174] on div "SUB CATEGORY SELECT" at bounding box center [343, 162] width 208 height 36
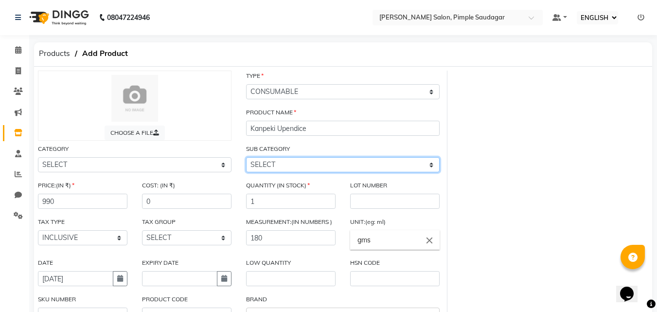
click at [263, 165] on select "SELECT" at bounding box center [343, 164] width 194 height 15
click at [436, 163] on select "SELECT" at bounding box center [343, 164] width 194 height 15
click at [430, 163] on select "SELECT" at bounding box center [343, 164] width 194 height 15
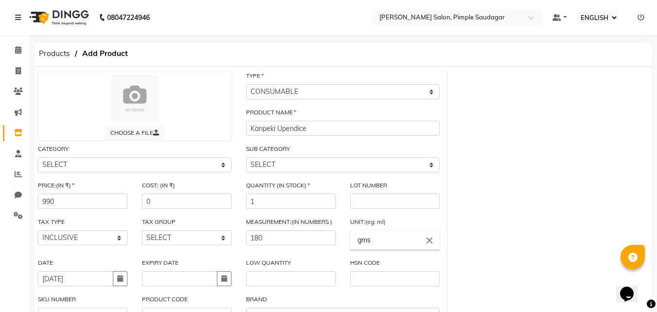
click at [500, 169] on div "CHOOSE A FILE TYPE SELECT TYPE BOTH RETAIL CONSUMABLE PRODUCT NAME Kanpeki Upen…" at bounding box center [343, 225] width 625 height 309
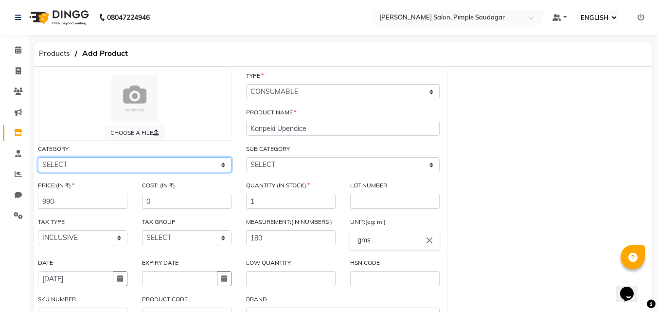
click at [90, 163] on select "SELECT Hair Skin Makeup Personal Care Appliances [PERSON_NAME] Disposable Threa…" at bounding box center [135, 164] width 194 height 15
select select "1200601150"
click at [38, 157] on select "SELECT Hair Skin Makeup Personal Care Appliances [PERSON_NAME] Disposable Threa…" at bounding box center [135, 164] width 194 height 15
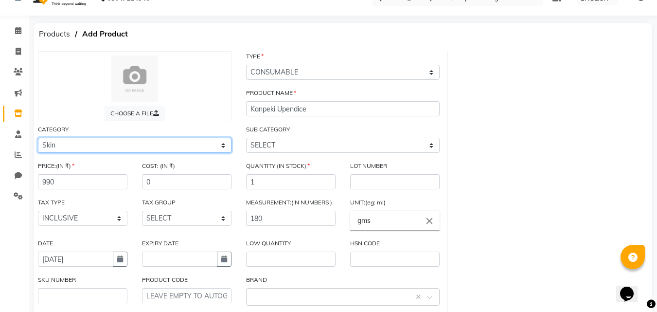
scroll to position [114, 0]
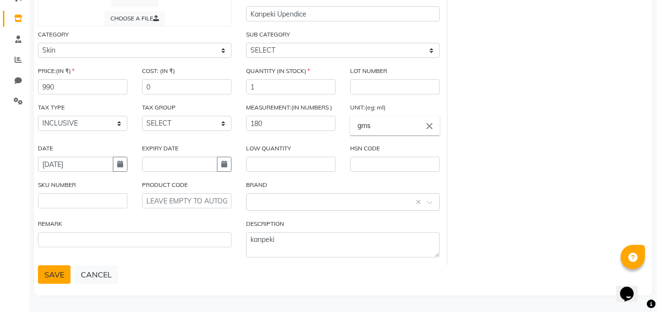
click at [43, 273] on button "SAVE" at bounding box center [54, 274] width 33 height 18
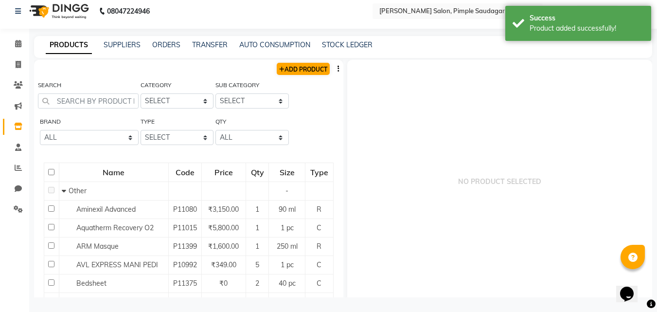
scroll to position [6, 0]
click at [303, 72] on link "ADD PRODUCT" at bounding box center [303, 69] width 53 height 12
select select "true"
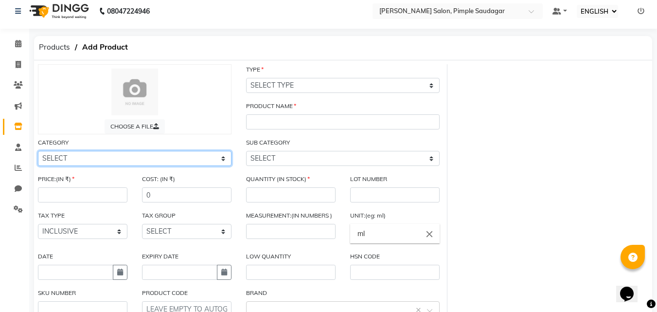
click at [81, 158] on select "SELECT Hair Skin Makeup Personal Care Appliances [PERSON_NAME] Disposable Threa…" at bounding box center [135, 158] width 194 height 15
select select "1200601150"
click at [38, 151] on select "SELECT Hair Skin Makeup Personal Care Appliances [PERSON_NAME] Disposable Threa…" at bounding box center [135, 158] width 194 height 15
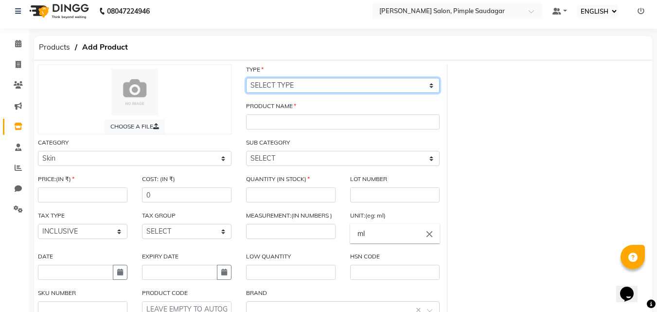
click at [305, 86] on select "SELECT TYPE BOTH RETAIL CONSUMABLE" at bounding box center [343, 85] width 194 height 15
select select "C"
click at [246, 78] on select "SELECT TYPE BOTH RETAIL CONSUMABLE" at bounding box center [343, 85] width 194 height 15
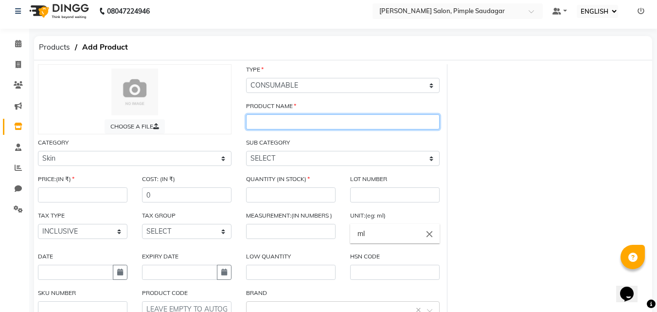
click at [271, 125] on input "text" at bounding box center [343, 121] width 194 height 15
type input "Kanpeki Ginger Walnut"
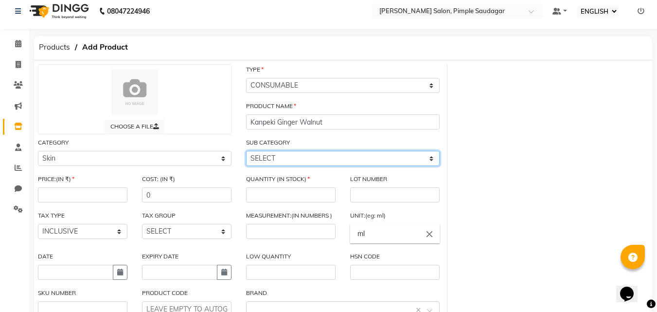
click at [339, 159] on select "SELECT Cleanser Facial Moisturiser Serum Toner Sun Care Masks Lip Care Eye Care…" at bounding box center [343, 158] width 194 height 15
select select "1200601152"
click at [246, 151] on select "SELECT Cleanser Facial Moisturiser Serum Toner Sun Care Masks Lip Care Eye Care…" at bounding box center [343, 158] width 194 height 15
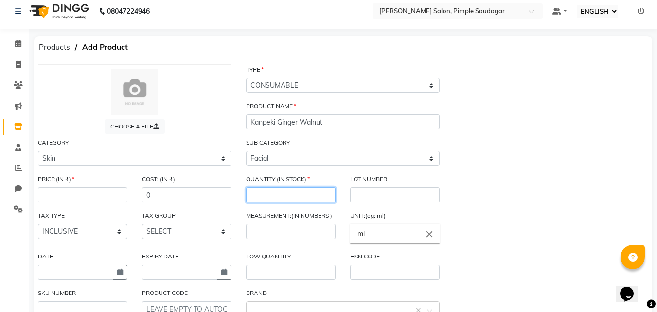
click at [276, 197] on input "number" at bounding box center [291, 194] width 90 height 15
type input "1"
drag, startPoint x: 479, startPoint y: 188, endPoint x: 324, endPoint y: 229, distance: 160.5
click at [476, 188] on div "CHOOSE A FILE TYPE SELECT TYPE BOTH RETAIL CONSUMABLE PRODUCT NAME Kanpeki Ging…" at bounding box center [343, 218] width 625 height 309
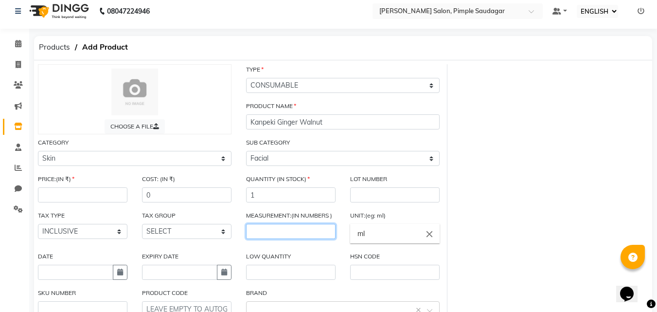
click at [294, 235] on input "number" at bounding box center [291, 231] width 90 height 15
click at [383, 238] on input "ml" at bounding box center [395, 233] width 90 height 19
type input "m"
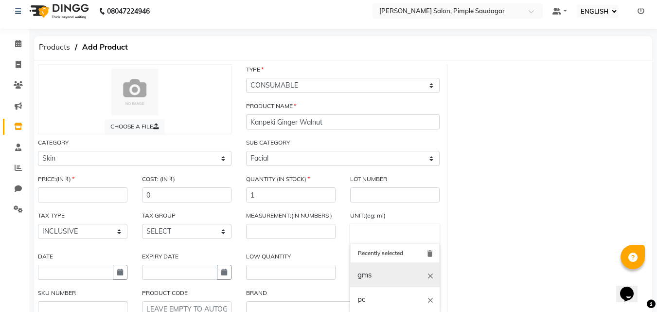
click at [378, 271] on link "gms" at bounding box center [395, 275] width 90 height 25
type input "gms"
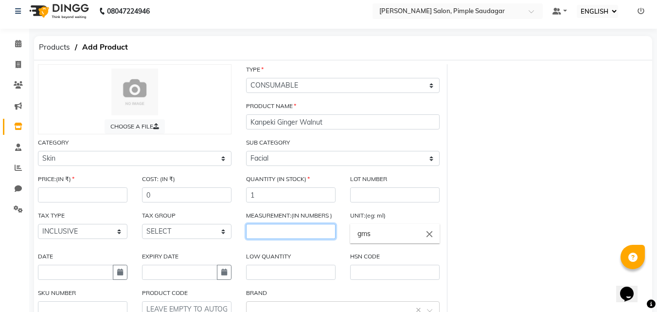
click at [295, 237] on input "number" at bounding box center [291, 231] width 90 height 15
type input "78"
click at [562, 196] on div "CHOOSE A FILE TYPE SELECT TYPE BOTH RETAIL CONSUMABLE PRODUCT NAME Kanpeki Ging…" at bounding box center [343, 218] width 625 height 309
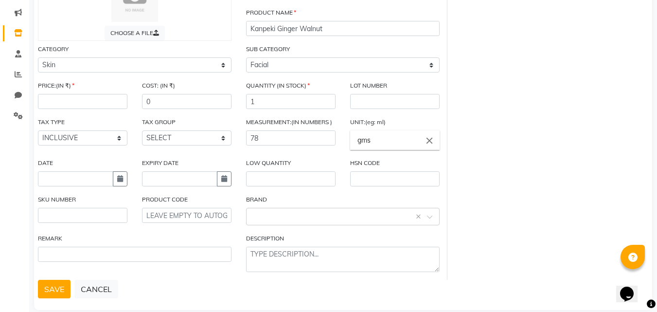
scroll to position [104, 0]
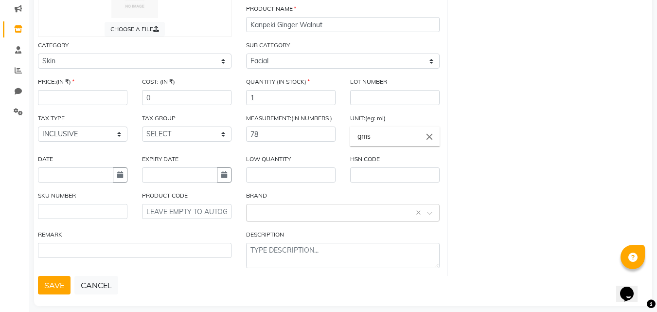
click at [257, 216] on input "text" at bounding box center [333, 212] width 163 height 10
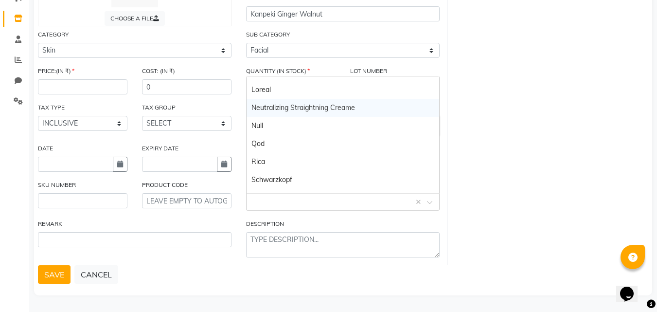
scroll to position [0, 0]
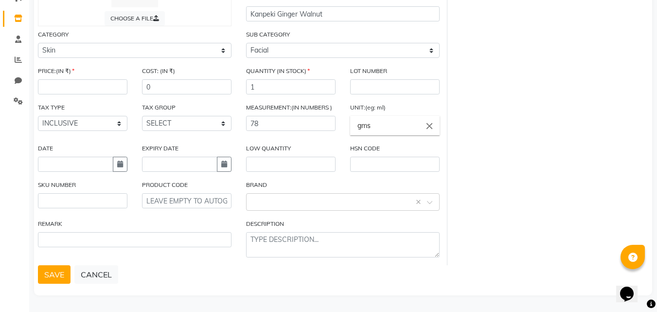
drag, startPoint x: 583, startPoint y: 114, endPoint x: 298, endPoint y: 212, distance: 301.4
click at [580, 114] on div "CHOOSE A FILE TYPE SELECT TYPE BOTH RETAIL CONSUMABLE PRODUCT NAME Kanpeki Ging…" at bounding box center [343, 110] width 625 height 309
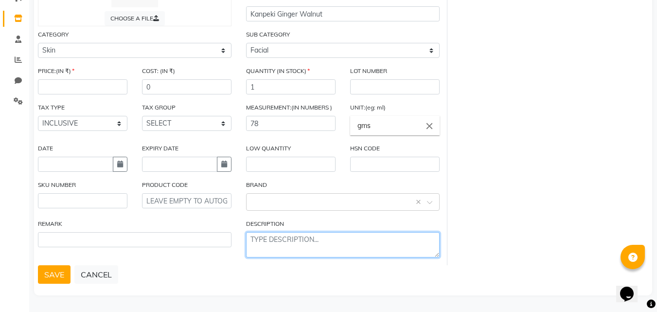
drag, startPoint x: 288, startPoint y: 241, endPoint x: 284, endPoint y: 243, distance: 5.0
click at [284, 243] on textarea at bounding box center [343, 244] width 194 height 25
type textarea "Kanpeki"
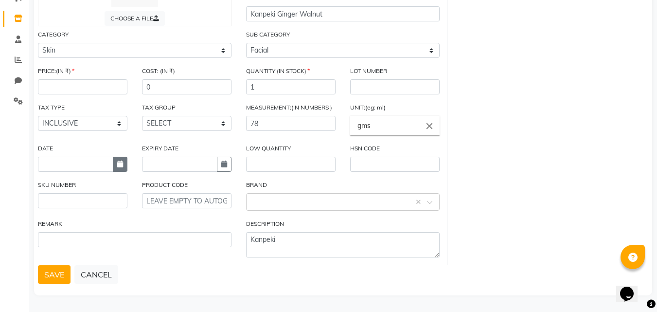
click at [121, 162] on icon "button" at bounding box center [120, 164] width 6 height 7
select select "10"
select select "2025"
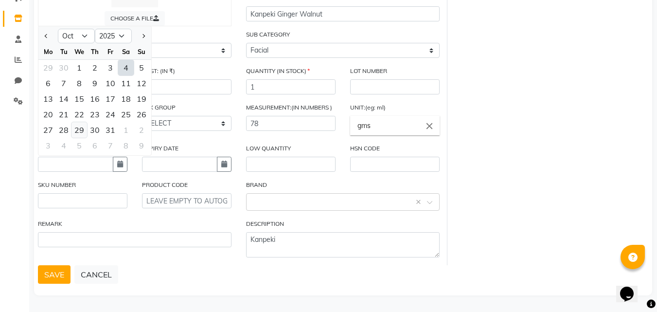
click at [85, 128] on div "29" at bounding box center [80, 130] width 16 height 16
type input "[DATE]"
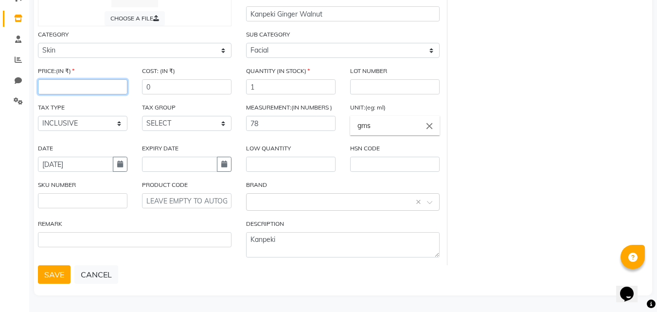
click at [77, 85] on input "number" at bounding box center [83, 86] width 90 height 15
type input "860"
click at [528, 134] on div "CHOOSE A FILE TYPE SELECT TYPE BOTH RETAIL CONSUMABLE PRODUCT NAME Kanpeki Ging…" at bounding box center [343, 110] width 625 height 309
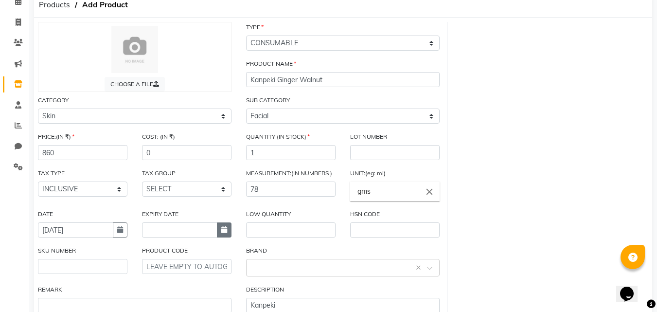
scroll to position [114, 0]
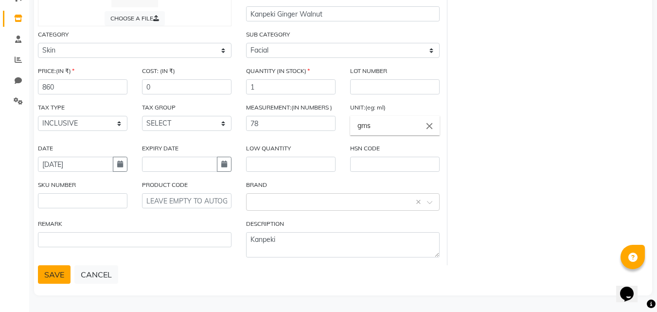
click at [52, 281] on button "SAVE" at bounding box center [54, 274] width 33 height 18
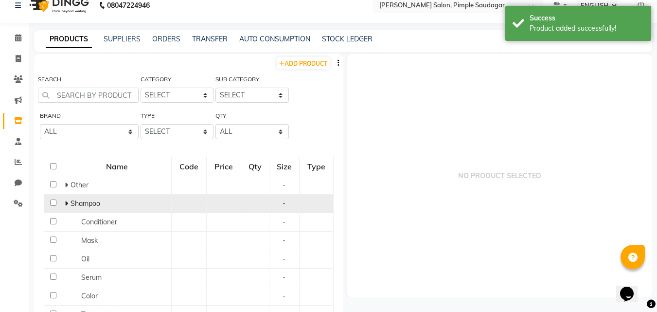
scroll to position [6, 0]
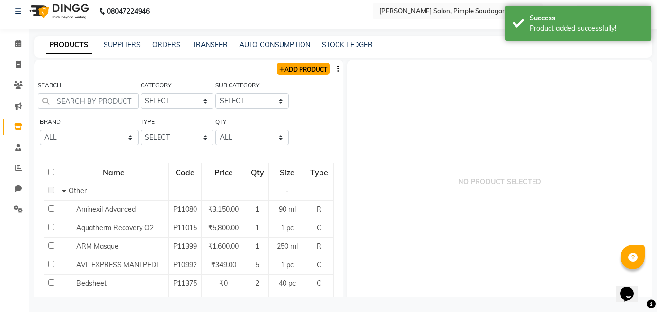
click at [292, 71] on link "ADD PRODUCT" at bounding box center [303, 69] width 53 height 12
select select "true"
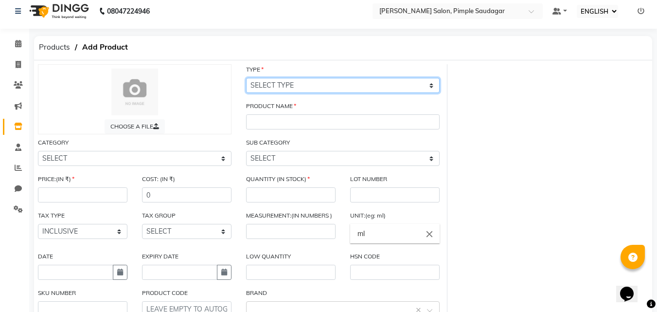
click at [284, 84] on select "SELECT TYPE BOTH RETAIL CONSUMABLE" at bounding box center [343, 85] width 194 height 15
select select "C"
click at [246, 78] on select "SELECT TYPE BOTH RETAIL CONSUMABLE" at bounding box center [343, 85] width 194 height 15
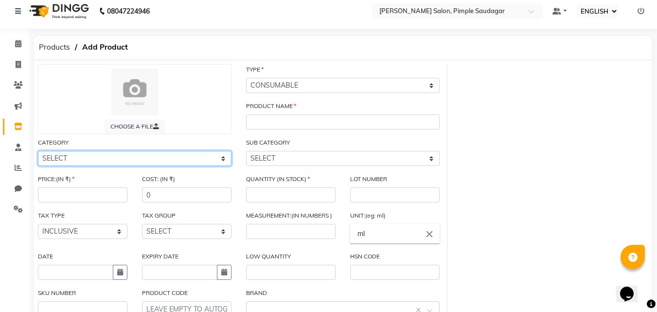
click at [82, 156] on select "SELECT Hair Skin Makeup Personal Care Appliances [PERSON_NAME] Disposable Threa…" at bounding box center [135, 158] width 194 height 15
select select "1200601150"
click at [38, 151] on select "SELECT Hair Skin Makeup Personal Care Appliances [PERSON_NAME] Disposable Threa…" at bounding box center [135, 158] width 194 height 15
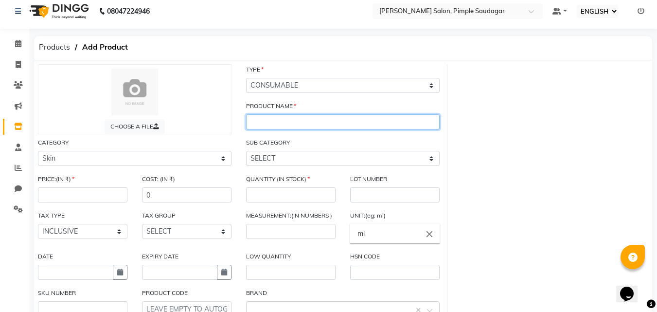
click at [266, 126] on input "text" at bounding box center [343, 121] width 194 height 15
type input "k"
type input "Kanpeki Papaya Marshmallow"
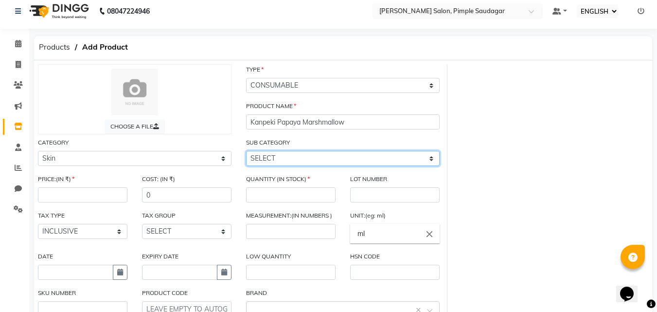
click at [269, 164] on select "SELECT Cleanser Facial Moisturiser Serum Toner Sun Care Masks Lip Care Eye Care…" at bounding box center [343, 158] width 194 height 15
select select "1200601152"
click at [246, 151] on select "SELECT Cleanser Facial Moisturiser Serum Toner Sun Care Masks Lip Care Eye Care…" at bounding box center [343, 158] width 194 height 15
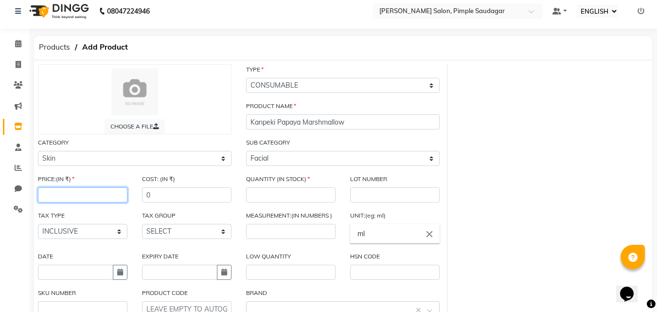
click at [73, 197] on input "number" at bounding box center [83, 194] width 90 height 15
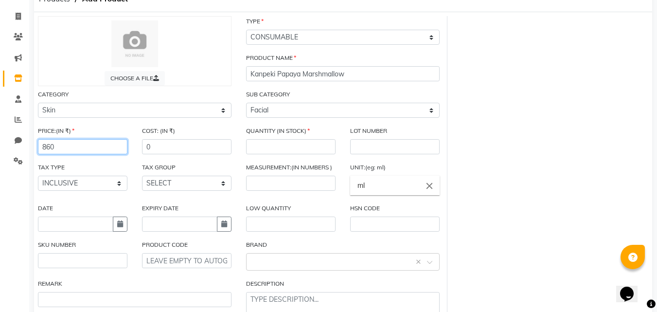
scroll to position [55, 0]
type input "860"
click at [266, 145] on input "number" at bounding box center [291, 146] width 90 height 15
type input "1"
click at [260, 180] on input "number" at bounding box center [291, 182] width 90 height 15
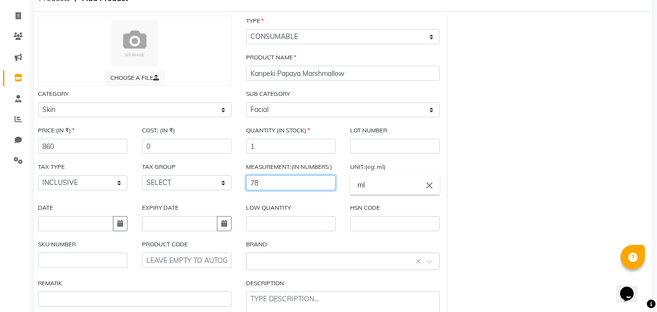
type input "78"
click at [383, 189] on input "ml" at bounding box center [395, 184] width 90 height 19
click at [431, 185] on icon "close" at bounding box center [429, 185] width 11 height 11
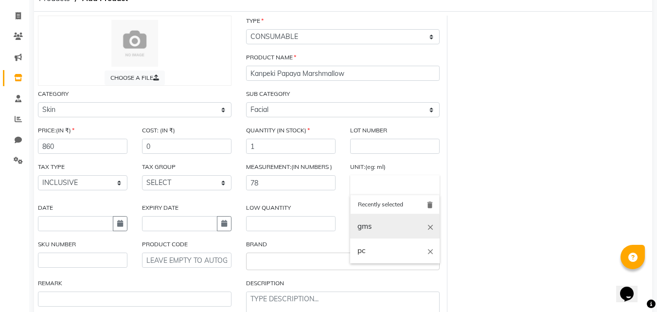
click at [379, 229] on link "gms" at bounding box center [395, 226] width 90 height 25
type input "gms"
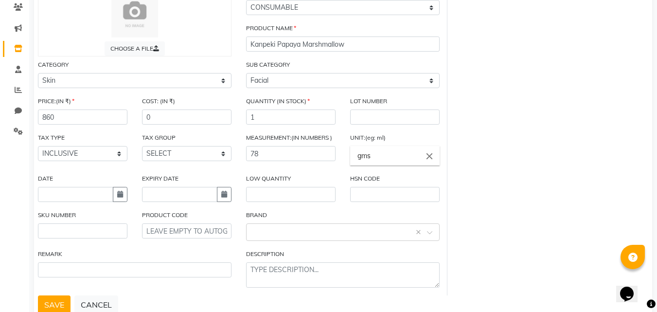
scroll to position [114, 0]
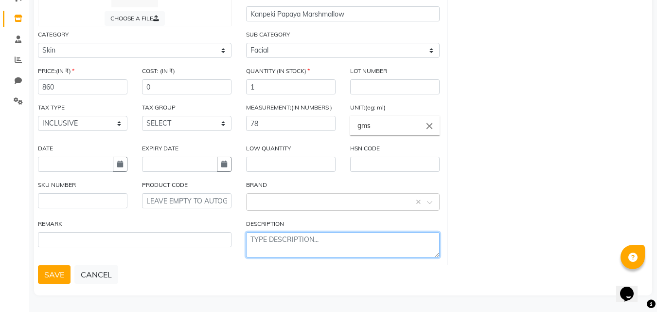
click at [279, 236] on textarea at bounding box center [343, 244] width 194 height 25
type textarea "K"
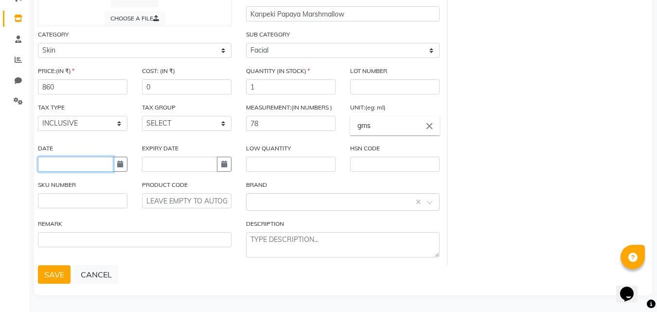
click at [60, 166] on input "text" at bounding box center [75, 164] width 75 height 15
select select "10"
select select "2025"
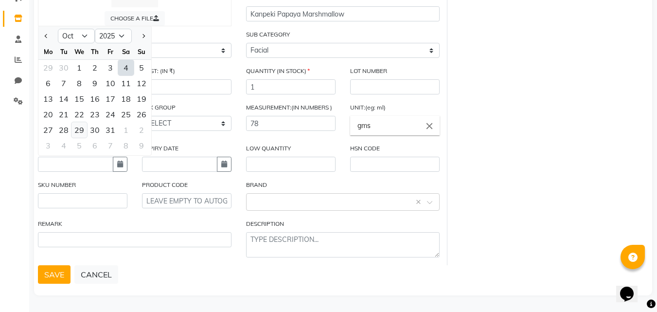
click at [77, 132] on div "29" at bounding box center [80, 130] width 16 height 16
type input "[DATE]"
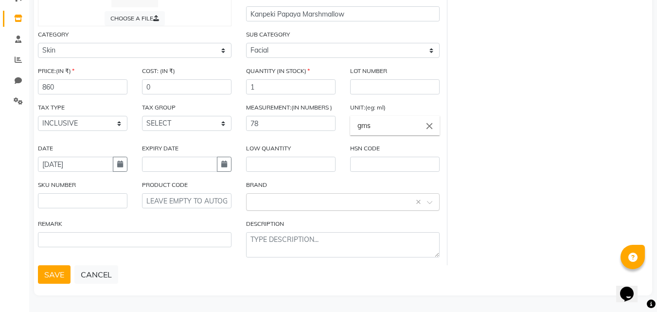
click at [275, 206] on input "text" at bounding box center [333, 201] width 163 height 10
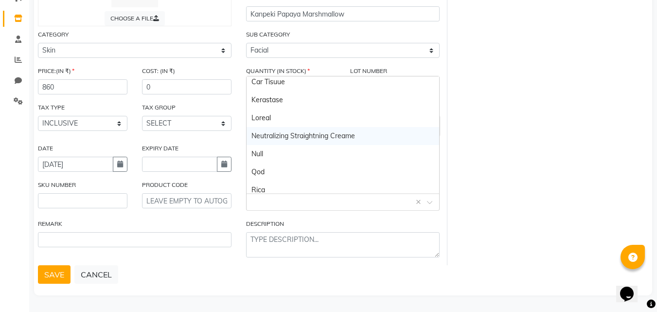
scroll to position [0, 0]
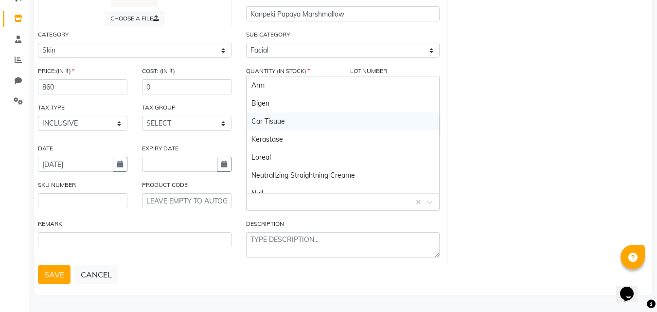
click at [484, 130] on div "CHOOSE A FILE TYPE SELECT TYPE BOTH RETAIL CONSUMABLE PRODUCT NAME Kanpeki Papa…" at bounding box center [343, 110] width 625 height 309
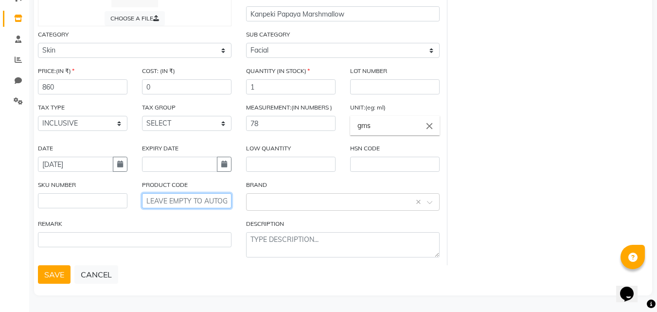
click at [169, 194] on input "text" at bounding box center [187, 200] width 90 height 15
drag, startPoint x: 475, startPoint y: 170, endPoint x: 313, endPoint y: 179, distance: 162.2
click at [475, 171] on div "CHOOSE A FILE TYPE SELECT TYPE BOTH RETAIL CONSUMABLE PRODUCT NAME Kanpeki Papa…" at bounding box center [343, 110] width 625 height 309
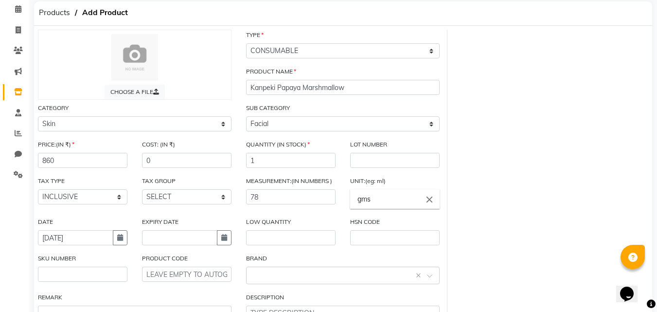
scroll to position [114, 0]
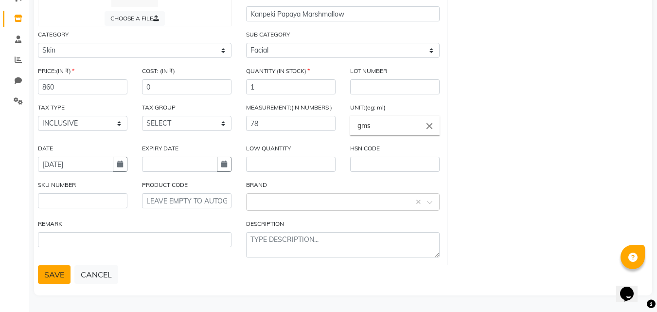
click at [57, 277] on button "SAVE" at bounding box center [54, 274] width 33 height 18
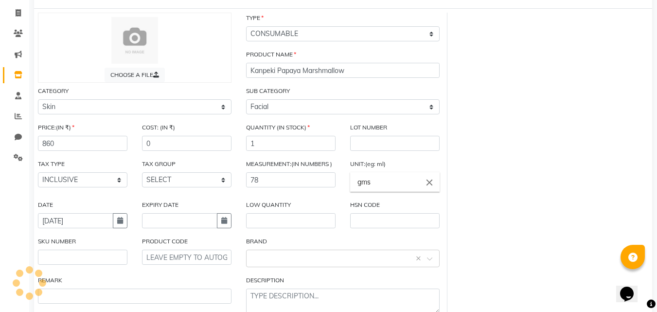
scroll to position [0, 0]
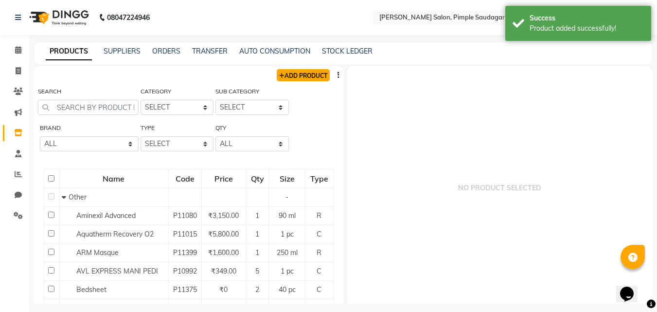
click at [288, 74] on link "ADD PRODUCT" at bounding box center [303, 75] width 53 height 12
select select "true"
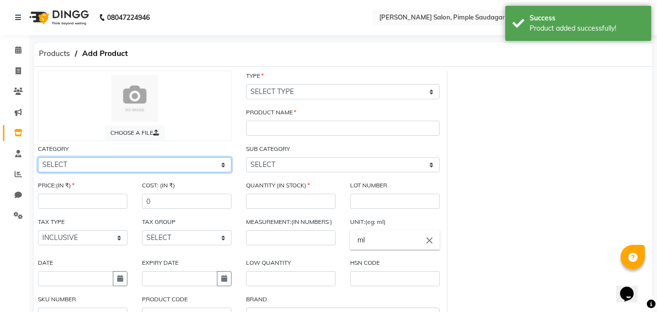
click at [99, 162] on select "SELECT Hair Skin Makeup Personal Care Appliances [PERSON_NAME] Disposable Threa…" at bounding box center [135, 164] width 194 height 15
select select "1200601150"
click at [38, 157] on select "SELECT Hair Skin Makeup Personal Care Appliances [PERSON_NAME] Disposable Threa…" at bounding box center [135, 164] width 194 height 15
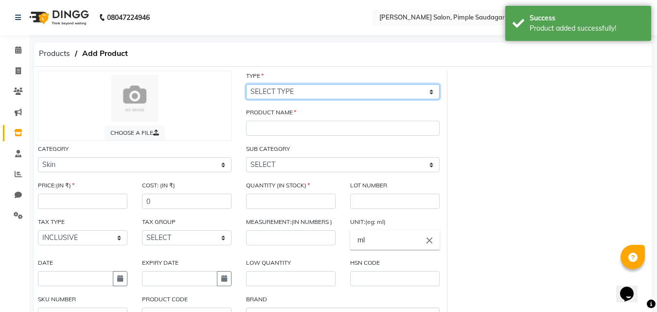
click at [289, 94] on select "SELECT TYPE BOTH RETAIL CONSUMABLE" at bounding box center [343, 91] width 194 height 15
select select "C"
click at [246, 84] on select "SELECT TYPE BOTH RETAIL CONSUMABLE" at bounding box center [343, 91] width 194 height 15
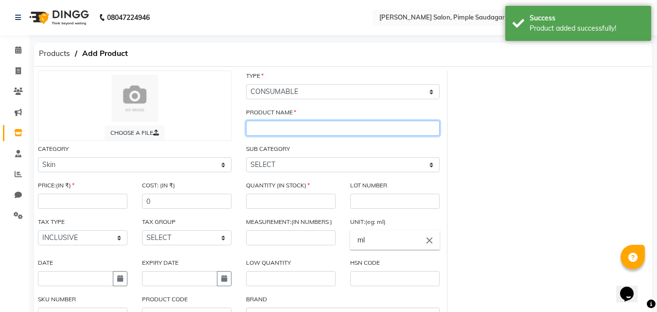
click at [273, 126] on input "text" at bounding box center [343, 128] width 194 height 15
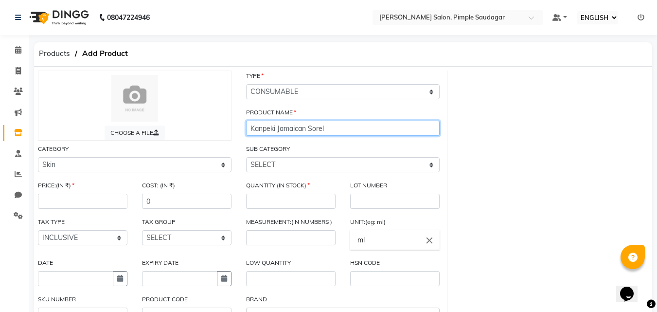
click at [252, 126] on input "Kanpeki Jamaican Sorel" at bounding box center [343, 128] width 194 height 15
click at [333, 133] on input "Kanpeki Jamaican Sorel" at bounding box center [343, 128] width 194 height 15
type input "Kanpeki Jamaican Sorel"
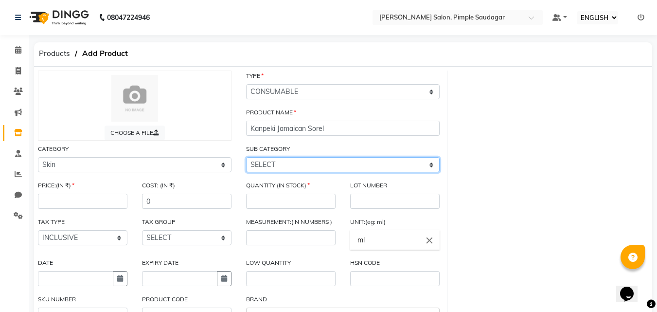
click at [306, 169] on select "SELECT Cleanser Facial Moisturiser Serum Toner Sun Care Masks Lip Care Eye Care…" at bounding box center [343, 164] width 194 height 15
select select "1200601152"
click at [246, 157] on select "SELECT Cleanser Facial Moisturiser Serum Toner Sun Care Masks Lip Care Eye Care…" at bounding box center [343, 164] width 194 height 15
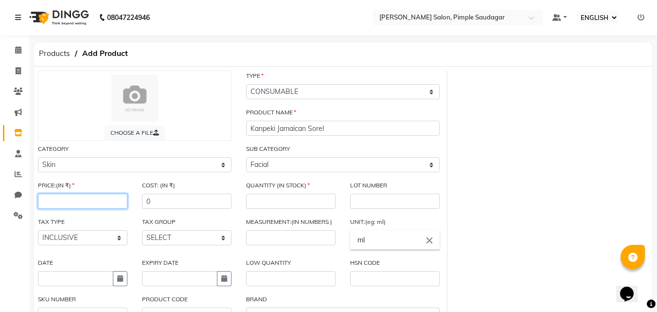
click at [66, 198] on input "number" at bounding box center [83, 201] width 90 height 15
click at [279, 200] on input "number" at bounding box center [291, 201] width 90 height 15
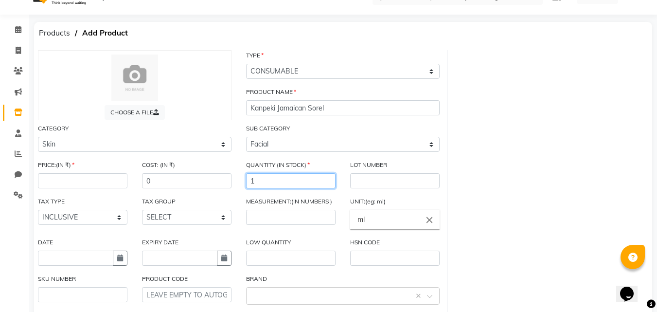
scroll to position [51, 0]
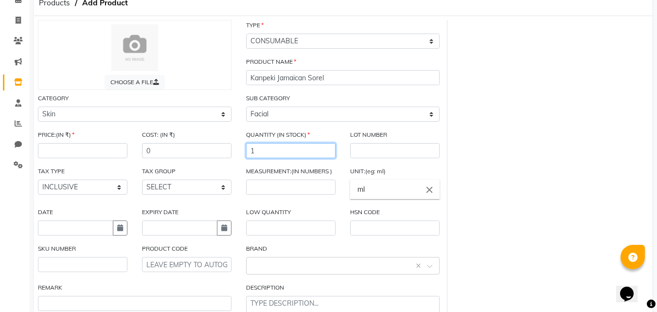
type input "1"
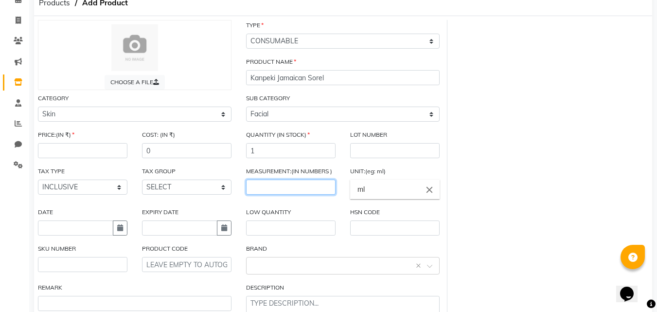
click at [280, 185] on input "number" at bounding box center [291, 187] width 90 height 15
type input "78"
click at [427, 191] on icon "close" at bounding box center [429, 189] width 11 height 11
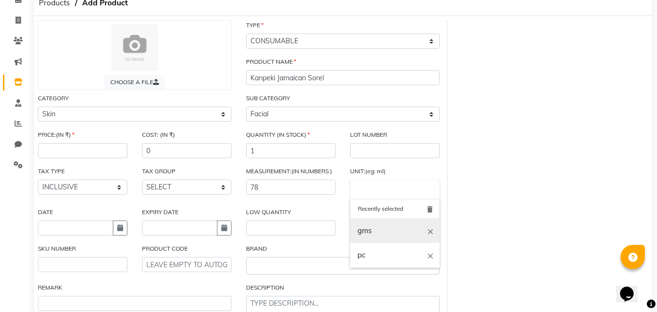
click at [378, 234] on link "gms" at bounding box center [395, 230] width 90 height 25
type input "gms"
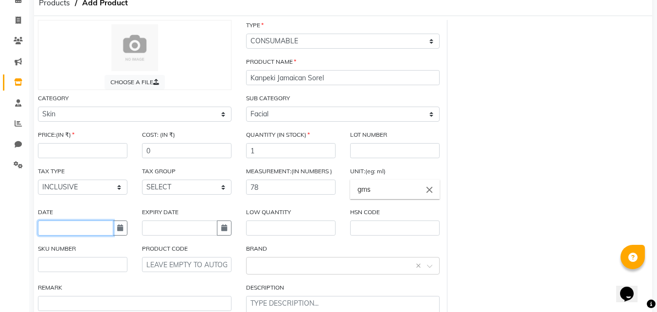
click at [40, 225] on input "text" at bounding box center [75, 227] width 75 height 15
select select "10"
select select "2025"
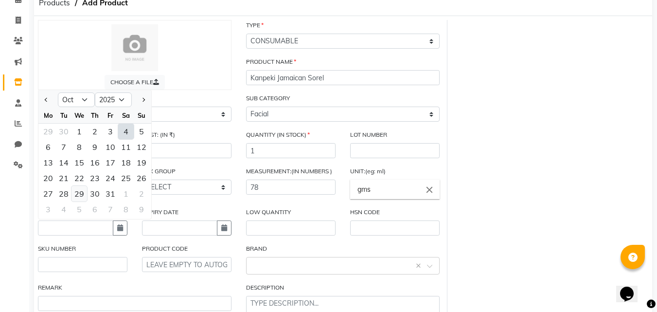
click at [77, 194] on div "29" at bounding box center [80, 194] width 16 height 16
type input "[DATE]"
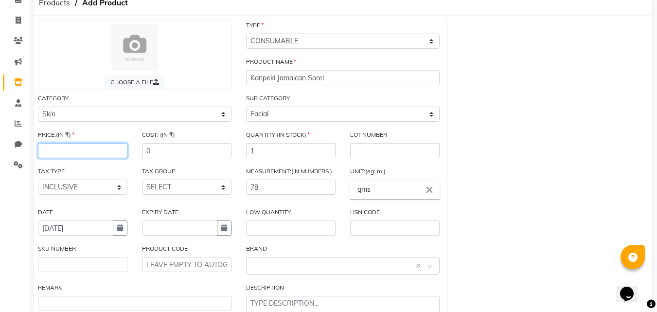
click at [67, 154] on input "number" at bounding box center [83, 150] width 90 height 15
type input "860"
click at [560, 161] on div "CHOOSE A FILE TYPE SELECT TYPE BOTH RETAIL CONSUMABLE PRODUCT NAME Kanpeki Jama…" at bounding box center [343, 174] width 625 height 309
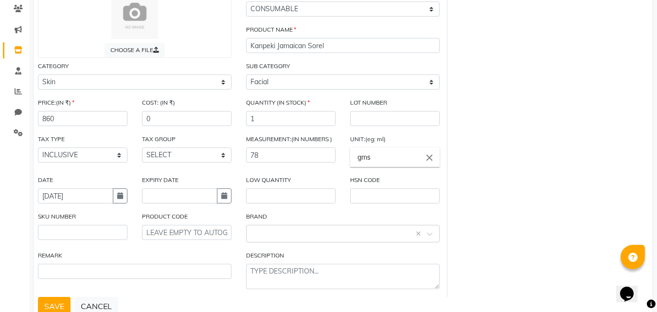
scroll to position [114, 0]
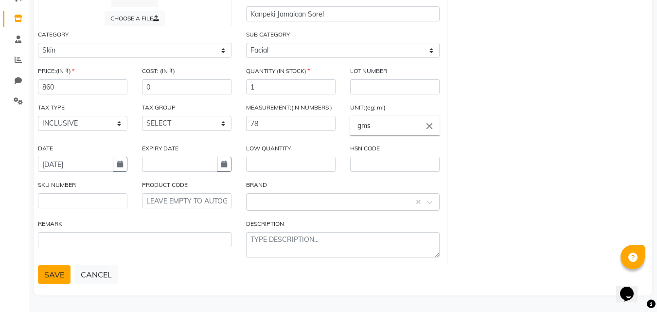
click at [62, 281] on button "SAVE" at bounding box center [54, 274] width 33 height 18
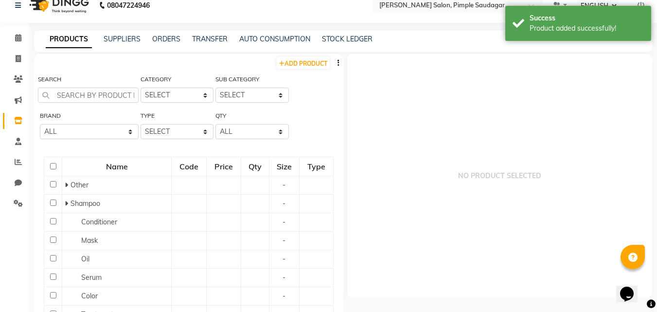
scroll to position [6, 0]
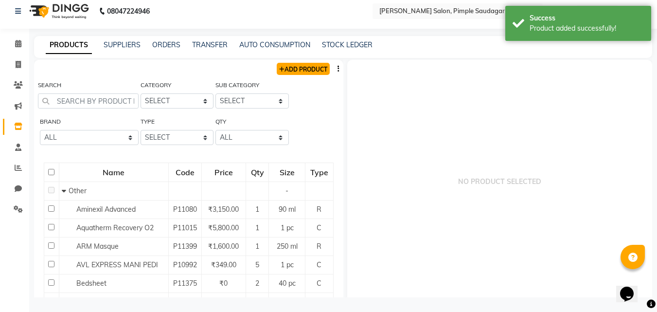
click at [286, 65] on link "ADD PRODUCT" at bounding box center [303, 69] width 53 height 12
select select "true"
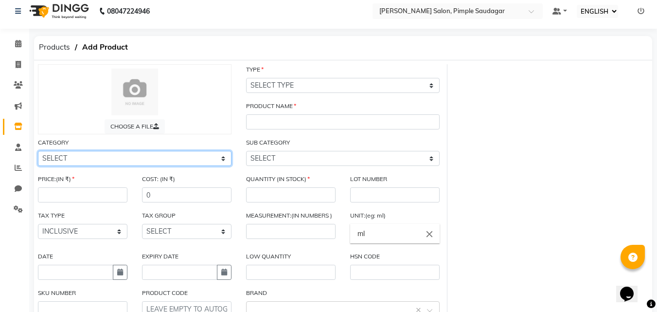
click at [87, 159] on select "SELECT Hair Skin Makeup Personal Care Appliances [PERSON_NAME] Disposable Threa…" at bounding box center [135, 158] width 194 height 15
select select "1200601150"
click at [38, 151] on select "SELECT Hair Skin Makeup Personal Care Appliances [PERSON_NAME] Disposable Threa…" at bounding box center [135, 158] width 194 height 15
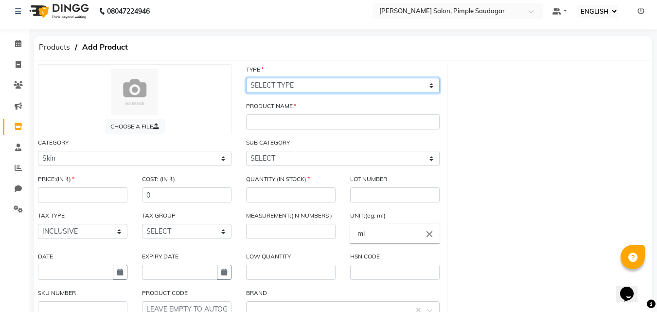
click at [294, 85] on select "SELECT TYPE BOTH RETAIL CONSUMABLE" at bounding box center [343, 85] width 194 height 15
select select "C"
click at [246, 78] on select "SELECT TYPE BOTH RETAIL CONSUMABLE" at bounding box center [343, 85] width 194 height 15
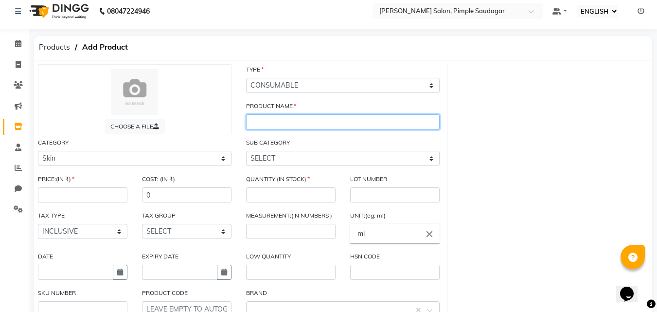
click at [262, 125] on input "text" at bounding box center [343, 121] width 194 height 15
type input "F"
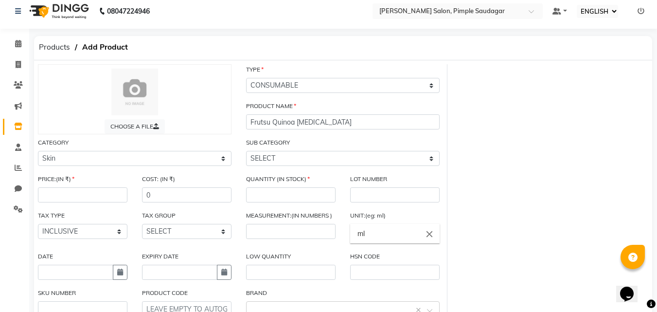
drag, startPoint x: 614, startPoint y: 112, endPoint x: 599, endPoint y: 114, distance: 15.2
click at [613, 112] on div "CHOOSE A FILE TYPE SELECT TYPE BOTH RETAIL CONSUMABLE PRODUCT NAME Frutsu Quino…" at bounding box center [343, 218] width 625 height 309
click at [358, 123] on input "Frutsu Quinoa [MEDICAL_DATA]" at bounding box center [343, 121] width 194 height 15
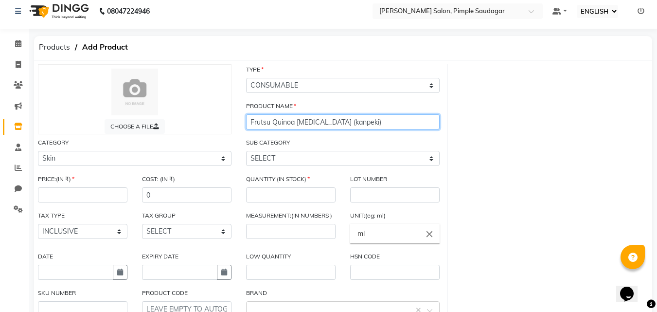
type input "Frutsu Quinoa [MEDICAL_DATA] (kanpeki)"
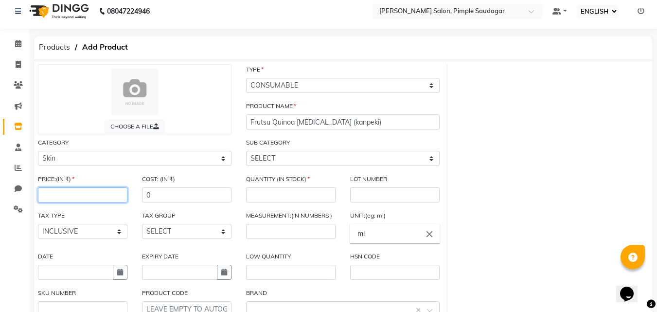
click at [77, 197] on input "number" at bounding box center [83, 194] width 90 height 15
type input "610"
click at [506, 175] on div "CHOOSE A FILE TYPE SELECT TYPE BOTH RETAIL CONSUMABLE PRODUCT NAME Frutsu Quino…" at bounding box center [343, 218] width 625 height 309
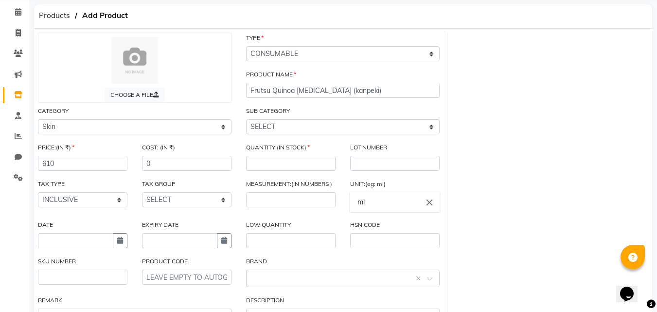
scroll to position [104, 0]
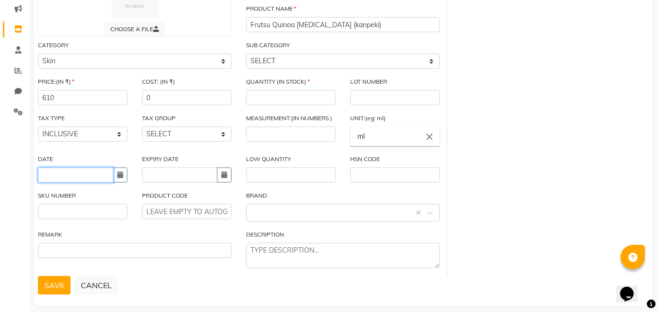
click at [86, 176] on input "text" at bounding box center [75, 174] width 75 height 15
select select "10"
select select "2025"
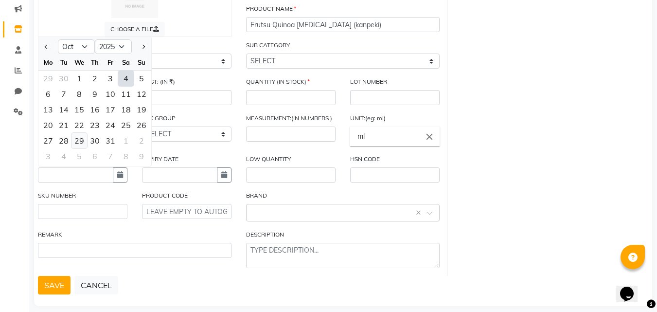
click at [79, 137] on div "29" at bounding box center [80, 141] width 16 height 16
type input "[DATE]"
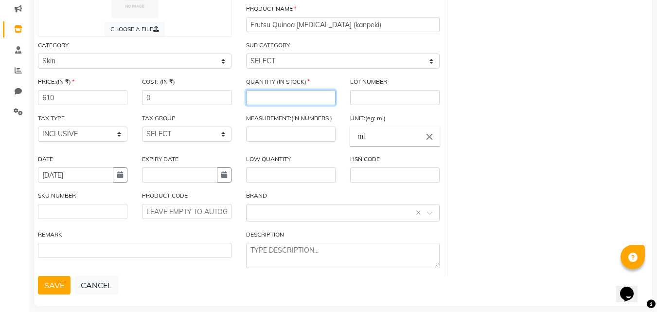
click at [277, 97] on input "number" at bounding box center [291, 97] width 90 height 15
type input "1"
drag, startPoint x: 510, startPoint y: 105, endPoint x: 454, endPoint y: 114, distance: 56.7
click at [510, 105] on div "CHOOSE A FILE TYPE SELECT TYPE BOTH RETAIL CONSUMABLE PRODUCT NAME Frutsu Quino…" at bounding box center [343, 121] width 625 height 309
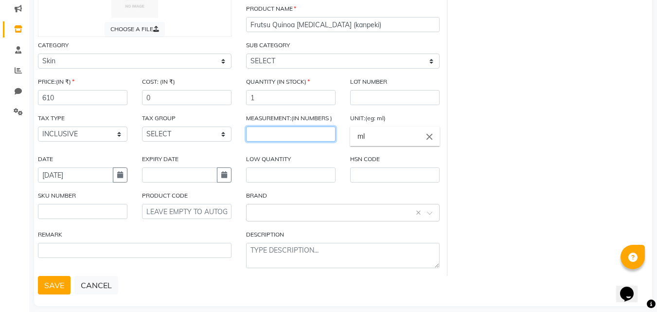
click at [267, 138] on input "number" at bounding box center [291, 133] width 90 height 15
click at [429, 138] on icon "close" at bounding box center [429, 136] width 11 height 11
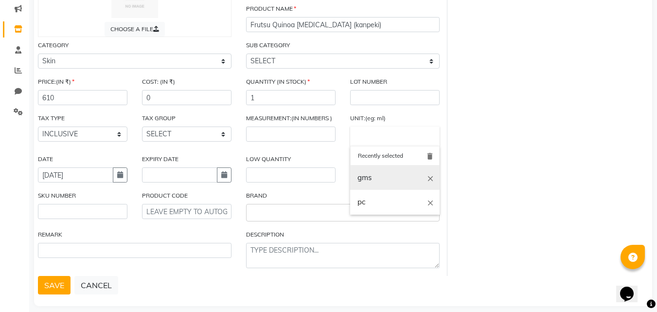
click at [368, 179] on link "gms" at bounding box center [395, 177] width 90 height 25
type input "gms"
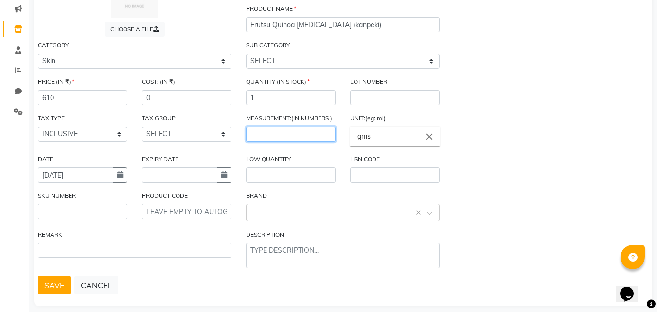
click at [280, 137] on input "number" at bounding box center [291, 133] width 90 height 15
type input "67"
click at [428, 139] on icon "close" at bounding box center [429, 136] width 11 height 11
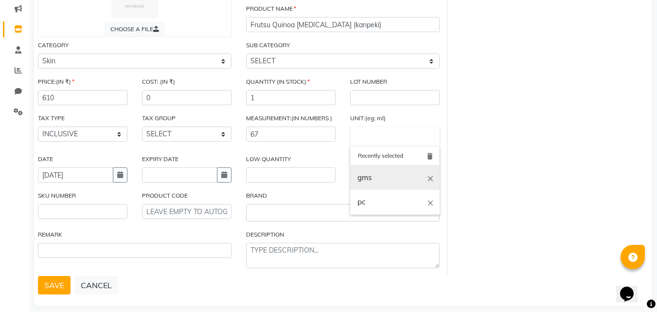
click at [369, 184] on link "gms" at bounding box center [395, 177] width 90 height 25
type input "gms"
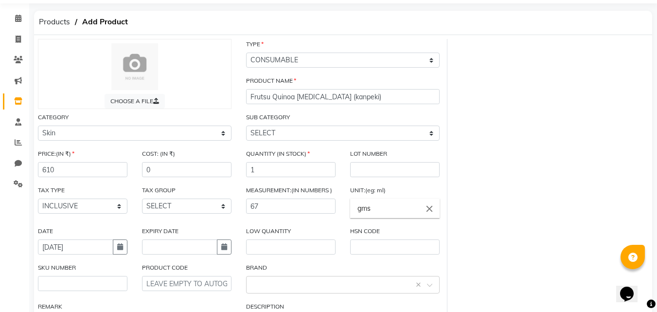
scroll to position [55, 0]
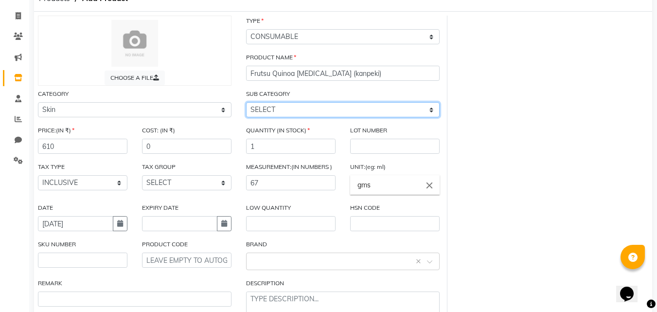
click at [278, 108] on select "SELECT Cleanser Facial Moisturiser Serum Toner Sun Care Masks Lip Care Eye Care…" at bounding box center [343, 109] width 194 height 15
select select "1200601152"
click at [246, 102] on select "SELECT Cleanser Facial Moisturiser Serum Toner Sun Care Masks Lip Care Eye Care…" at bounding box center [343, 109] width 194 height 15
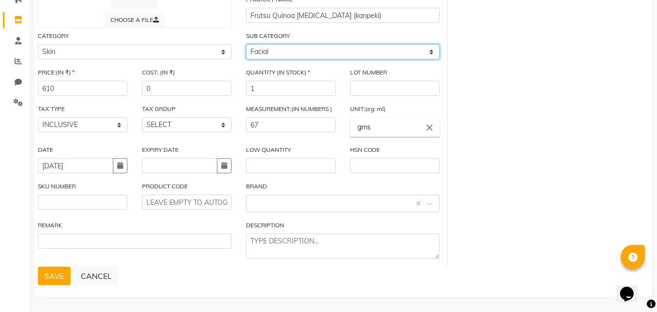
scroll to position [114, 0]
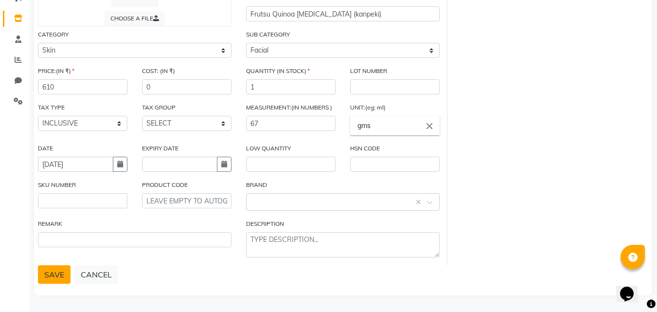
click at [50, 274] on button "SAVE" at bounding box center [54, 274] width 33 height 18
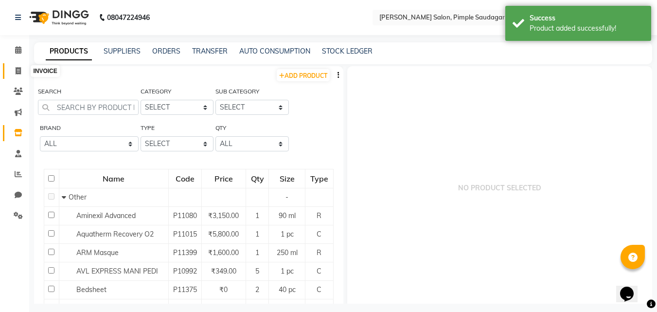
click at [21, 68] on span at bounding box center [18, 71] width 17 height 11
select select "7816"
select select "service"
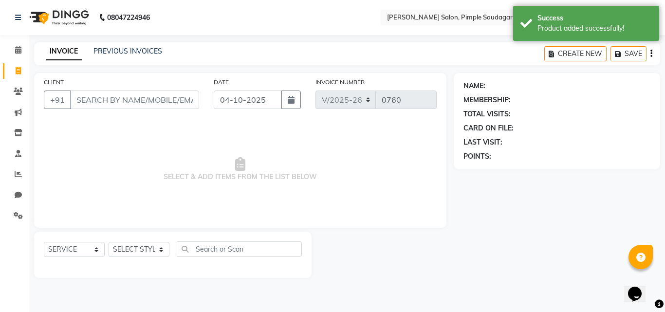
click at [120, 99] on input "CLIENT" at bounding box center [134, 99] width 129 height 18
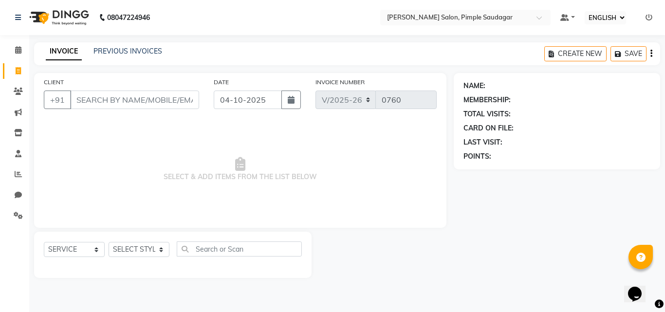
click at [102, 100] on input "CLIENT" at bounding box center [134, 99] width 129 height 18
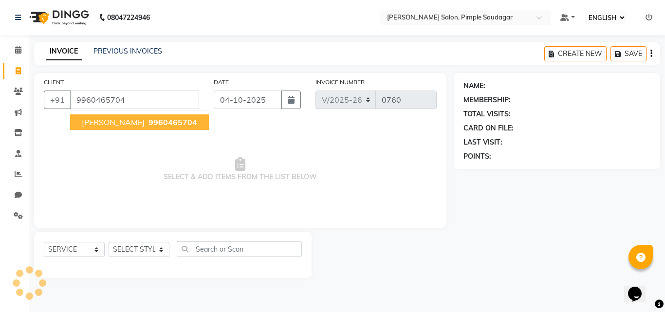
type input "9960465704"
select select "1: Object"
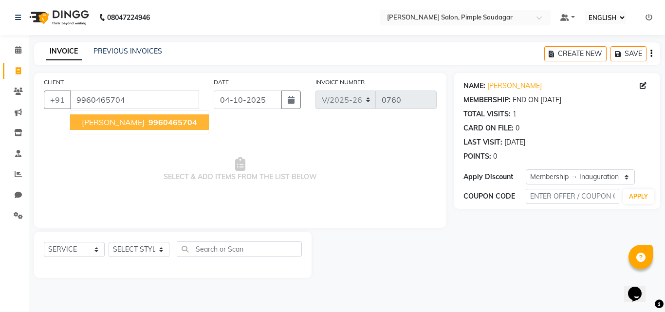
click at [148, 124] on span "9960465704" at bounding box center [172, 122] width 49 height 10
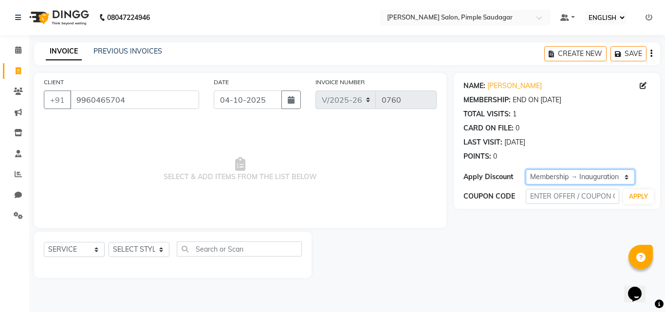
click at [567, 176] on select "SELECT Membership → Inauguration membership" at bounding box center [579, 176] width 109 height 15
select select "0:"
click at [525, 169] on select "SELECT Membership → Inauguration membership" at bounding box center [579, 176] width 109 height 15
click at [118, 253] on select "SELECT STYLIST ADMIN MANAGER [PERSON_NAME] [PERSON_NAME] [PERSON_NAME] [PERSON_…" at bounding box center [138, 249] width 61 height 15
select select "69969"
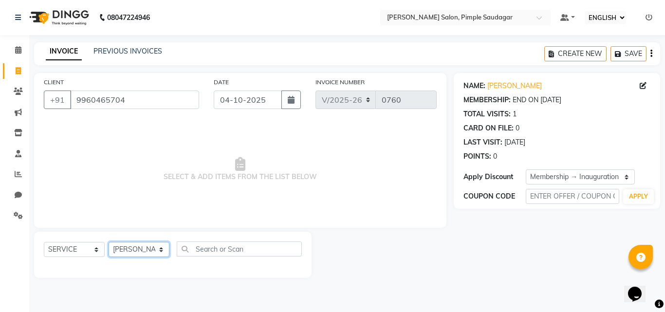
click at [108, 242] on select "SELECT STYLIST ADMIN MANAGER [PERSON_NAME] [PERSON_NAME] [PERSON_NAME] [PERSON_…" at bounding box center [138, 249] width 61 height 15
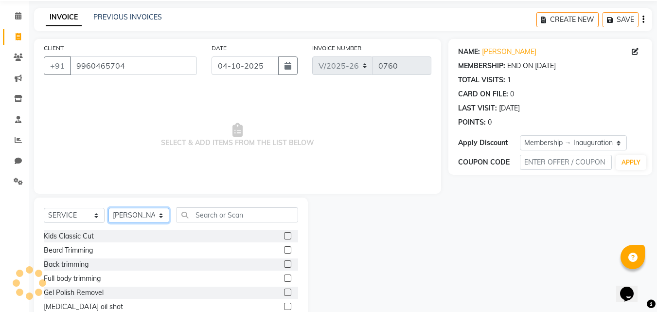
scroll to position [78, 0]
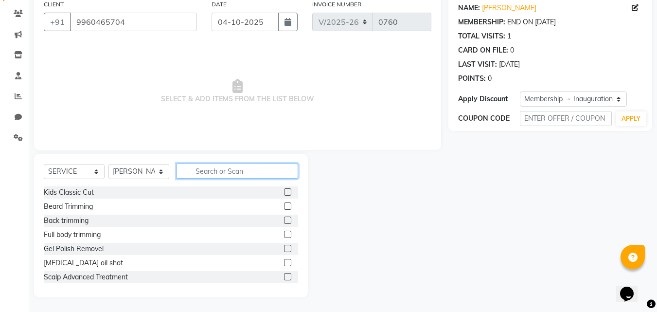
click at [204, 177] on input "text" at bounding box center [238, 170] width 122 height 15
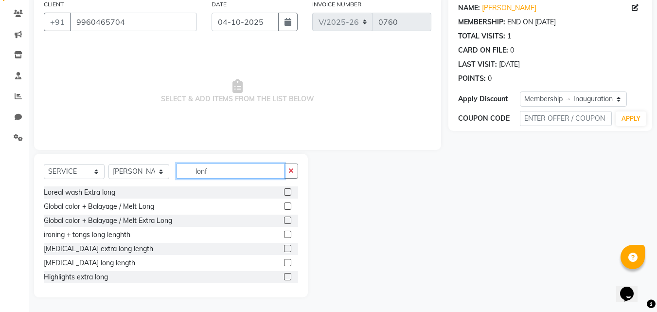
scroll to position [0, 0]
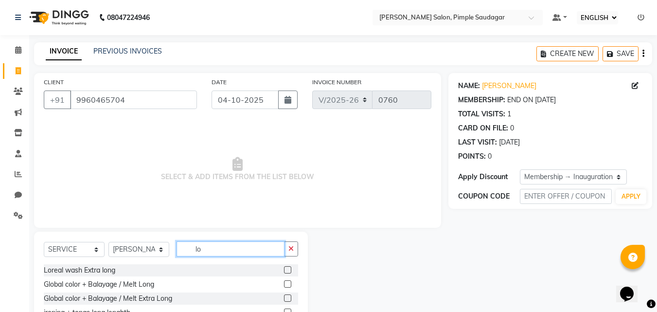
type input "l"
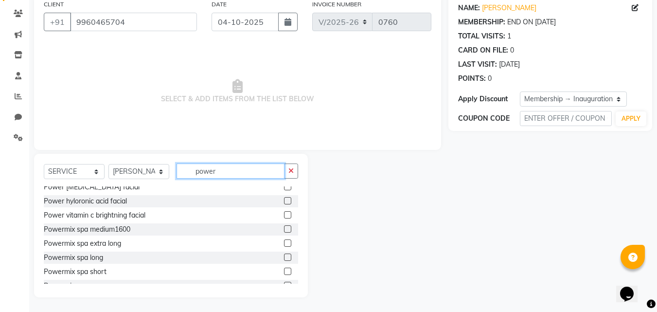
scroll to position [30, 0]
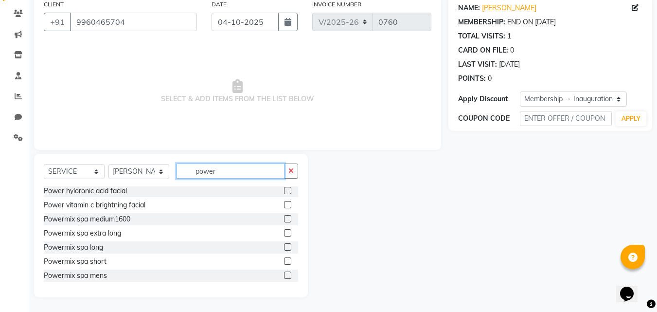
type input "power"
click at [284, 233] on label at bounding box center [287, 232] width 7 height 7
click at [284, 233] on input "checkbox" at bounding box center [287, 233] width 6 height 6
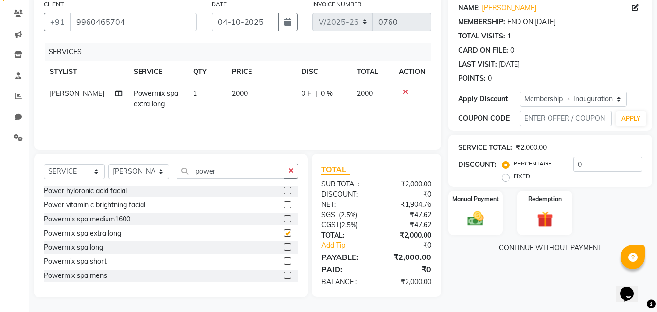
checkbox input "false"
click at [285, 248] on div at bounding box center [291, 247] width 14 height 12
click at [284, 248] on label at bounding box center [287, 246] width 7 height 7
click at [284, 248] on input "checkbox" at bounding box center [287, 247] width 6 height 6
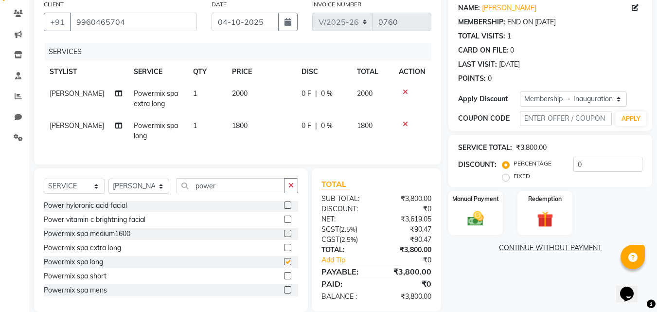
checkbox input "false"
click at [407, 92] on icon at bounding box center [405, 92] width 5 height 7
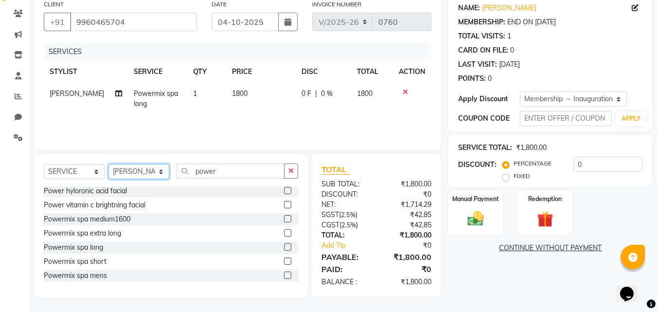
click at [140, 170] on select "SELECT STYLIST ADMIN MANAGER [PERSON_NAME] [PERSON_NAME] [PERSON_NAME] [PERSON_…" at bounding box center [138, 171] width 61 height 15
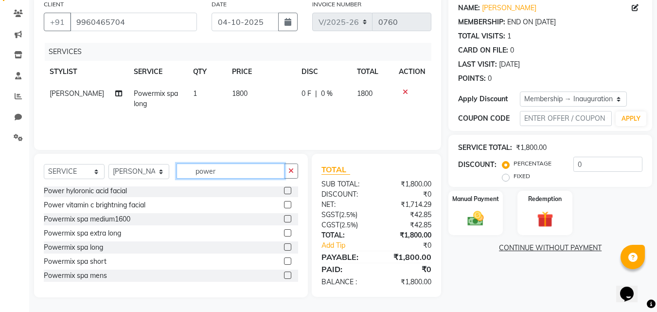
click at [239, 171] on input "power" at bounding box center [231, 170] width 108 height 15
type input "p"
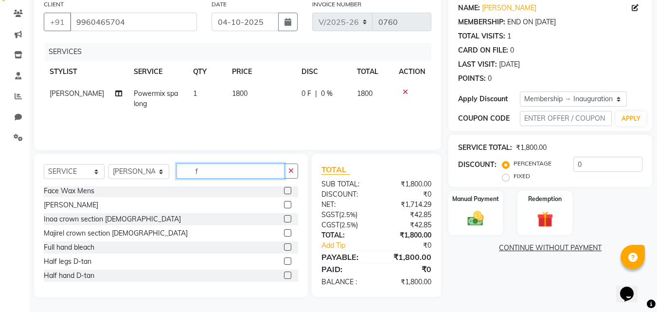
scroll to position [0, 0]
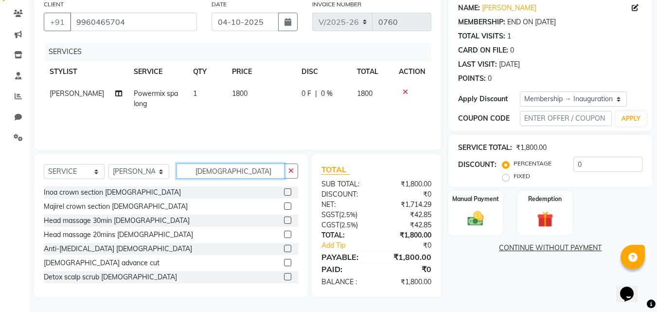
type input "[DEMOGRAPHIC_DATA]"
click at [284, 263] on label at bounding box center [287, 262] width 7 height 7
click at [284, 263] on input "checkbox" at bounding box center [287, 263] width 6 height 6
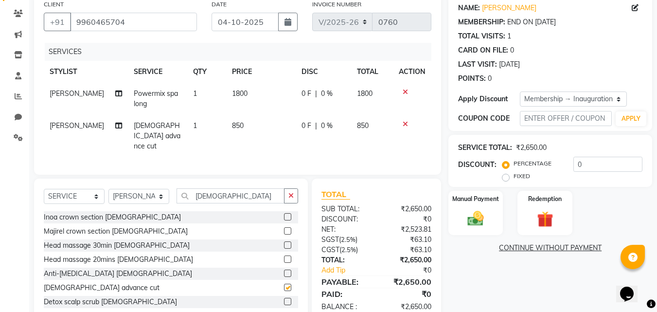
scroll to position [100, 0]
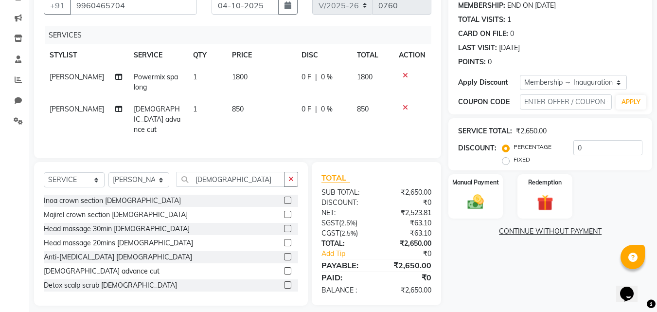
checkbox input "false"
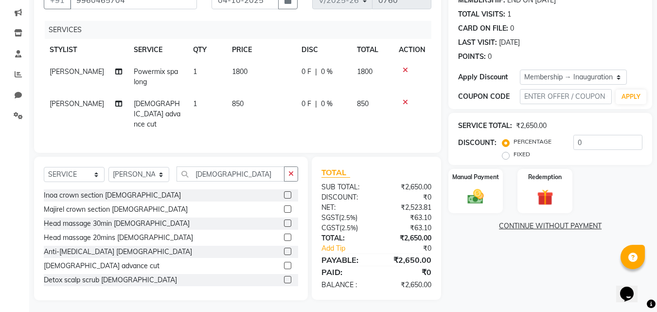
click at [325, 99] on span "0 %" at bounding box center [327, 104] width 12 height 10
select select "69969"
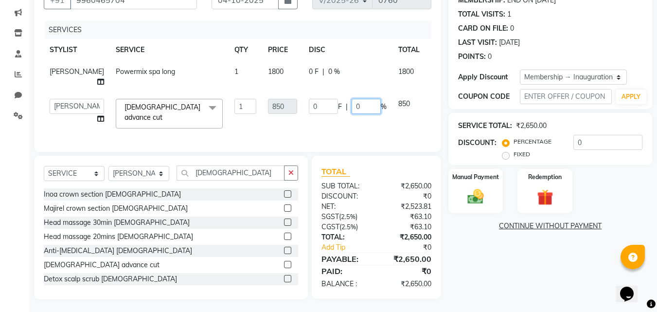
click at [352, 105] on input "0" at bounding box center [366, 106] width 29 height 15
type input "100"
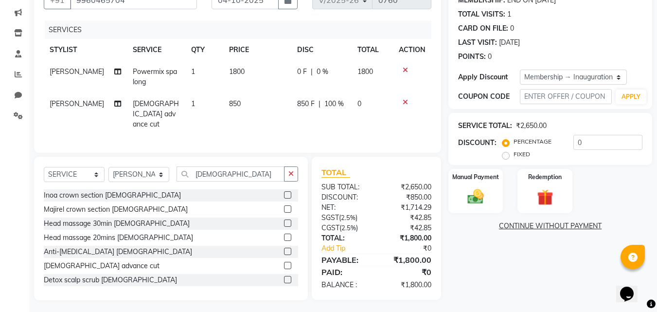
click at [200, 224] on div "Head massage 30min [DEMOGRAPHIC_DATA]" at bounding box center [171, 223] width 254 height 12
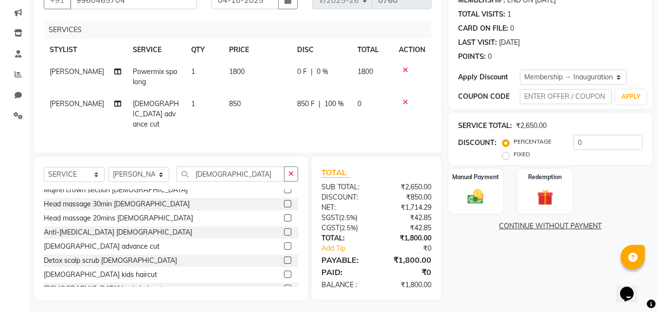
scroll to position [30, 0]
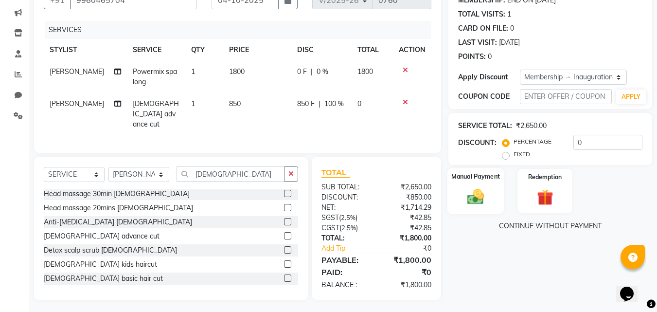
click at [485, 199] on img at bounding box center [475, 196] width 27 height 19
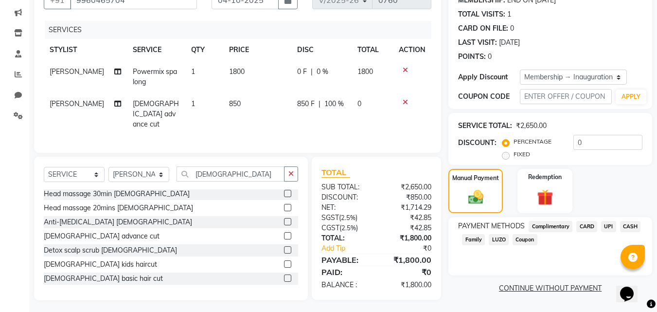
click at [605, 223] on span "UPI" at bounding box center [608, 226] width 15 height 11
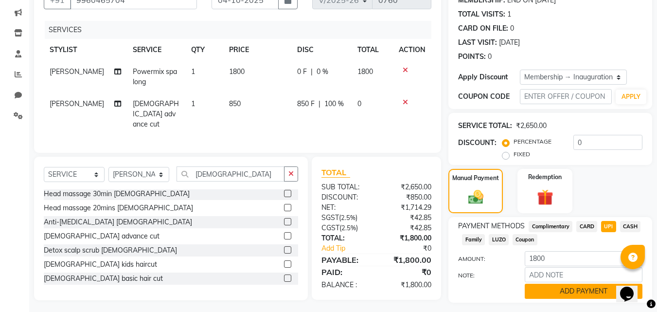
click at [546, 288] on button "ADD PAYMENT" at bounding box center [584, 291] width 118 height 15
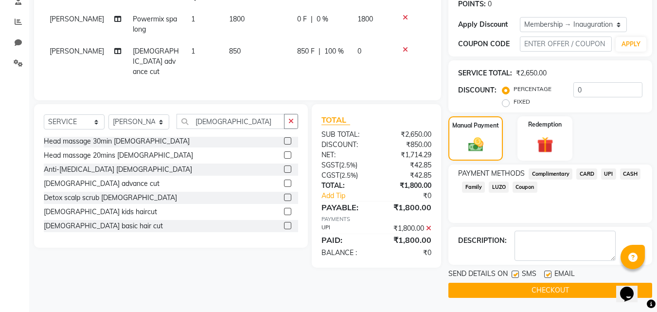
scroll to position [153, 0]
click at [534, 291] on button "CHECKOUT" at bounding box center [551, 289] width 204 height 15
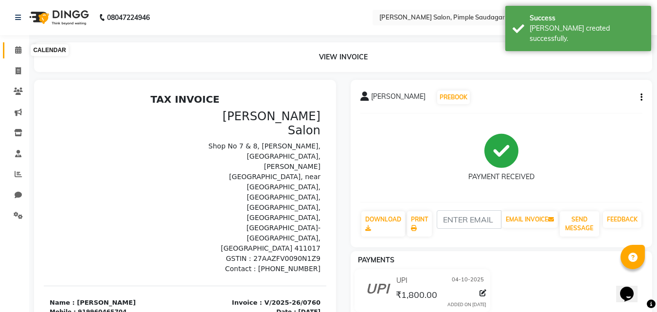
click at [17, 49] on icon at bounding box center [18, 49] width 6 height 7
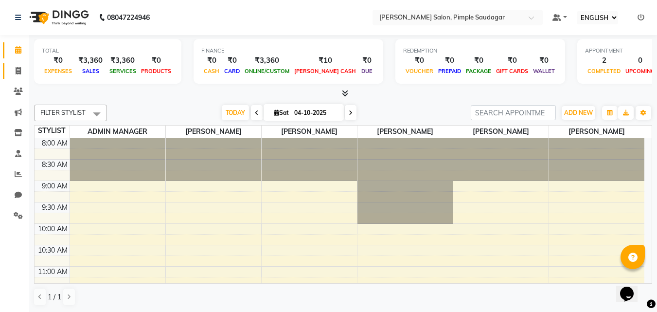
click at [17, 77] on link "INVOICE" at bounding box center [14, 71] width 23 height 16
select select "service"
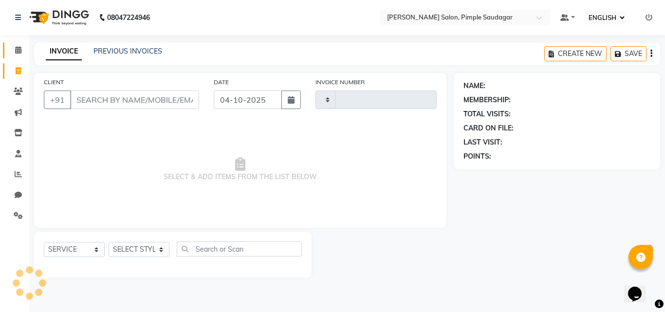
click at [17, 50] on icon at bounding box center [18, 49] width 6 height 7
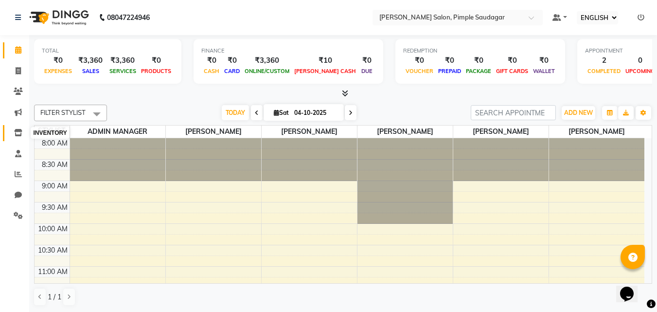
click at [17, 133] on icon at bounding box center [18, 132] width 8 height 7
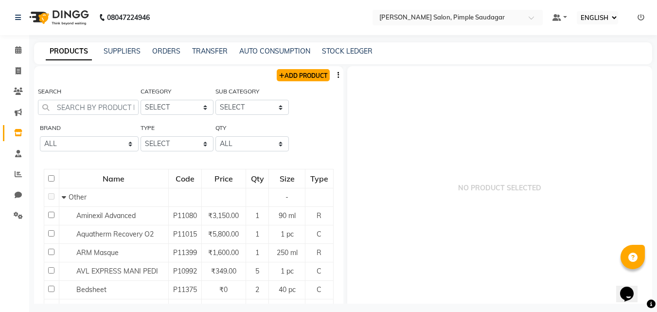
click at [292, 75] on link "ADD PRODUCT" at bounding box center [303, 75] width 53 height 12
select select "true"
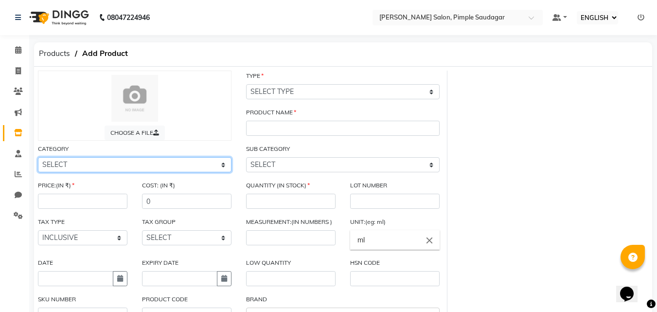
click at [104, 169] on select "SELECT Hair Skin Makeup Personal Care Appliances [PERSON_NAME] Disposable Threa…" at bounding box center [135, 164] width 194 height 15
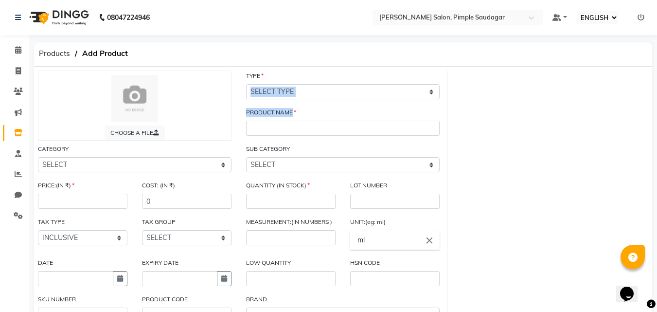
drag, startPoint x: 548, startPoint y: 108, endPoint x: 358, endPoint y: 71, distance: 193.9
click at [526, 107] on div "CHOOSE A FILE TYPE SELECT TYPE BOTH RETAIL CONSUMABLE PRODUCT NAME CATEGORY SEL…" at bounding box center [343, 225] width 625 height 309
drag, startPoint x: 20, startPoint y: 43, endPoint x: 18, endPoint y: 56, distance: 13.5
click at [20, 45] on link "CALENDAR" at bounding box center [14, 50] width 23 height 16
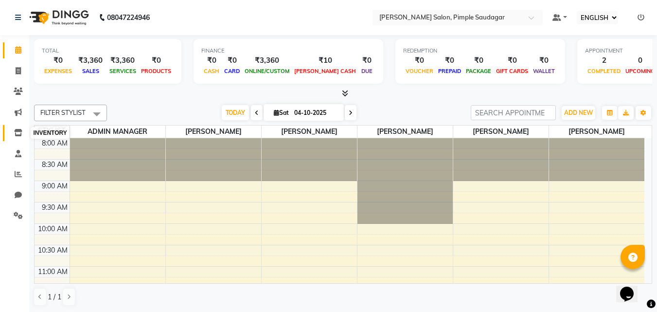
click at [16, 130] on icon at bounding box center [18, 132] width 8 height 7
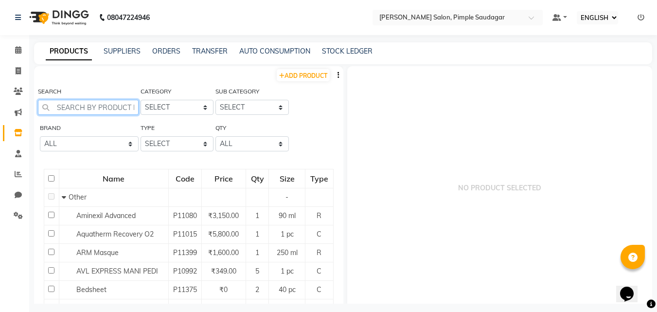
click at [79, 104] on input "text" at bounding box center [88, 107] width 101 height 15
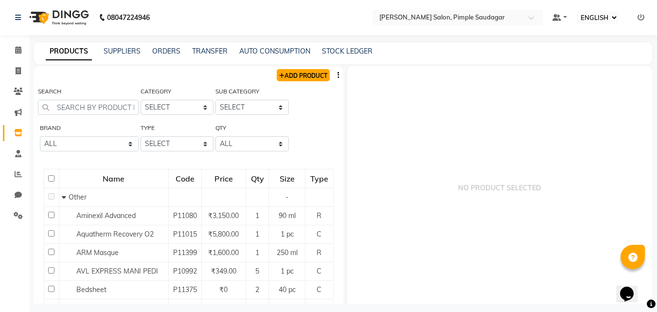
click at [310, 79] on link "ADD PRODUCT" at bounding box center [303, 75] width 53 height 12
select select "true"
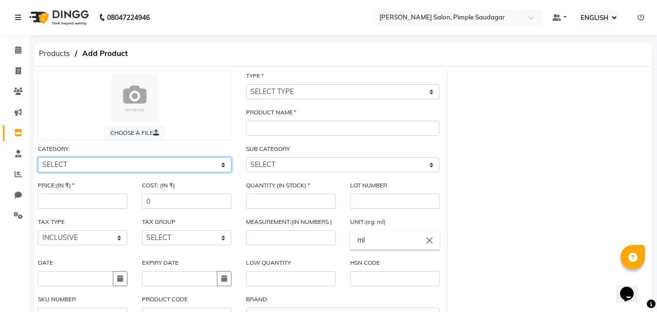
click at [72, 161] on select "SELECT Hair Skin Makeup Personal Care Appliances [PERSON_NAME] Disposable Threa…" at bounding box center [135, 164] width 194 height 15
select select "1200601150"
click at [38, 157] on select "SELECT Hair Skin Makeup Personal Care Appliances [PERSON_NAME] Disposable Threa…" at bounding box center [135, 164] width 194 height 15
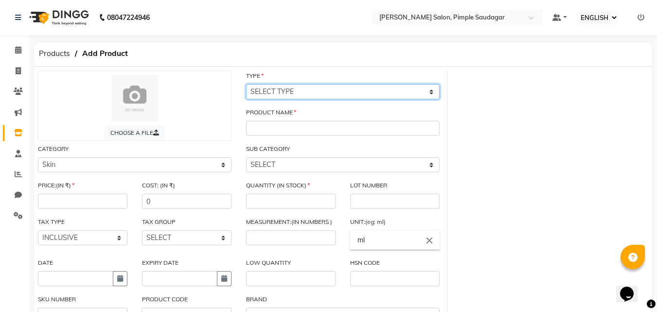
click at [271, 84] on select "SELECT TYPE BOTH RETAIL CONSUMABLE" at bounding box center [343, 91] width 194 height 15
select select "C"
click at [246, 84] on select "SELECT TYPE BOTH RETAIL CONSUMABLE" at bounding box center [343, 91] width 194 height 15
click at [272, 137] on div "PRODUCT NAME" at bounding box center [343, 125] width 208 height 36
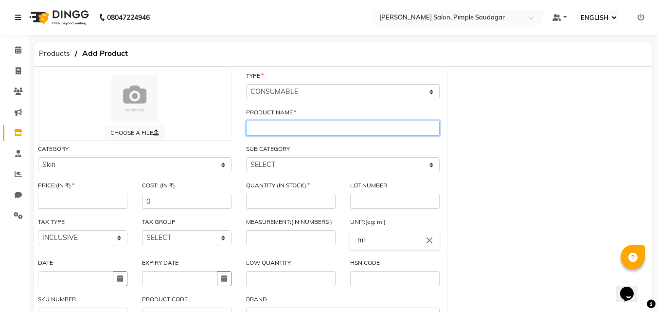
click at [267, 125] on input "text" at bounding box center [343, 128] width 194 height 15
type input "K"
type input "D"
type input "f"
type input "Frustu Pomergranate (kanpeki)"
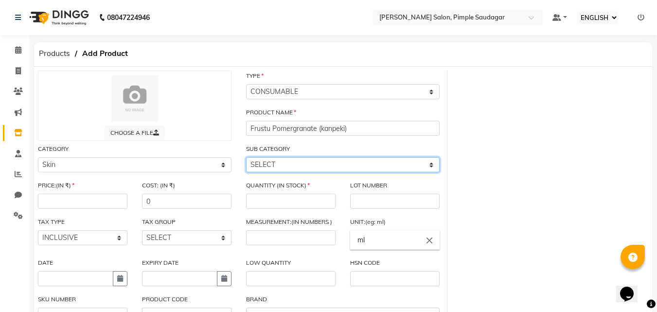
click at [292, 164] on select "SELECT Cleanser Facial Moisturiser Serum Toner Sun Care Masks Lip Care Eye Care…" at bounding box center [343, 164] width 194 height 15
select select "1200601152"
click at [246, 157] on select "SELECT Cleanser Facial Moisturiser Serum Toner Sun Care Masks Lip Care Eye Care…" at bounding box center [343, 164] width 194 height 15
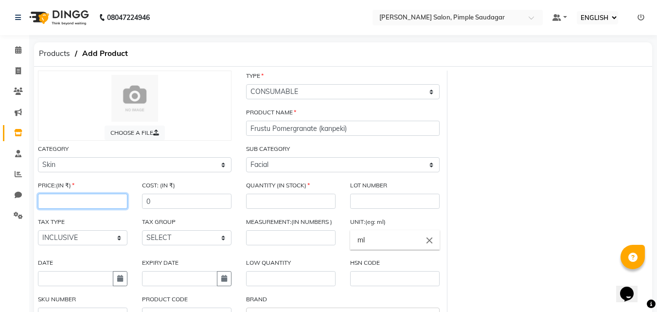
click at [61, 198] on input "number" at bounding box center [83, 201] width 90 height 15
type input "610"
click at [541, 190] on div "CHOOSE A FILE TYPE SELECT TYPE BOTH RETAIL CONSUMABLE PRODUCT NAME Frustu Pomer…" at bounding box center [343, 225] width 625 height 309
click at [294, 205] on input "number" at bounding box center [291, 201] width 90 height 15
type input "1"
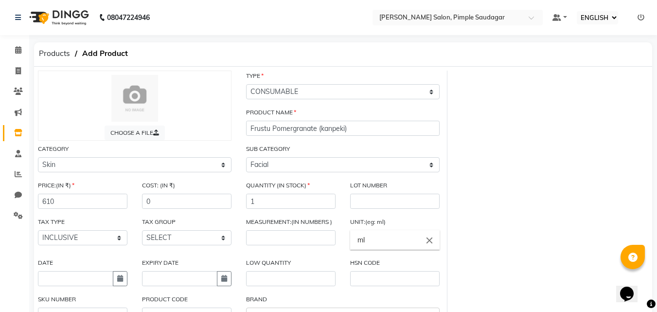
drag, startPoint x: 522, startPoint y: 179, endPoint x: 405, endPoint y: 211, distance: 121.1
click at [519, 179] on div "CHOOSE A FILE TYPE SELECT TYPE BOTH RETAIL CONSUMABLE PRODUCT NAME Frustu Pomer…" at bounding box center [343, 225] width 625 height 309
click at [257, 231] on input "number" at bounding box center [291, 237] width 90 height 15
type input "67"
click at [430, 241] on icon "close" at bounding box center [429, 239] width 11 height 11
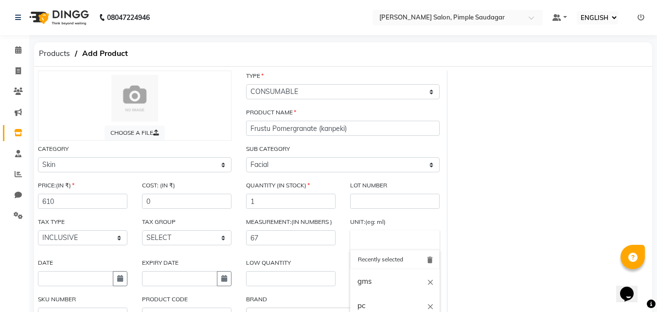
click at [392, 243] on input "text" at bounding box center [395, 239] width 90 height 19
click at [368, 284] on link "gms" at bounding box center [395, 281] width 90 height 25
type input "gms"
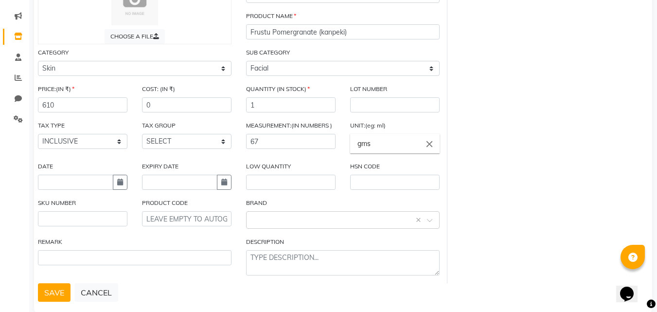
scroll to position [97, 0]
click at [101, 181] on input "text" at bounding box center [75, 181] width 75 height 15
select select "10"
select select "2025"
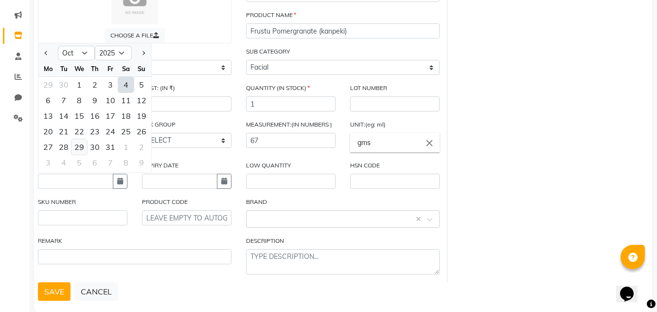
click at [84, 146] on div "29" at bounding box center [80, 147] width 16 height 16
type input "[DATE]"
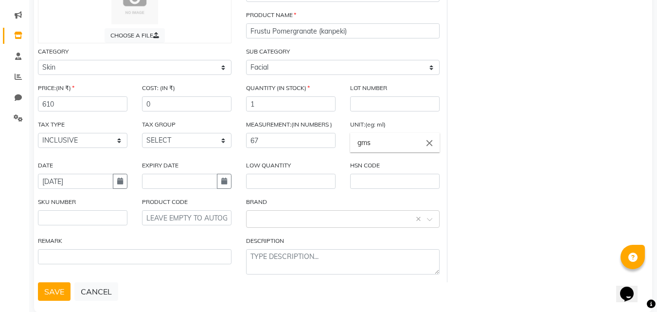
click at [549, 136] on div "CHOOSE A FILE TYPE SELECT TYPE BOTH RETAIL CONSUMABLE PRODUCT NAME Frustu Pomer…" at bounding box center [343, 127] width 625 height 309
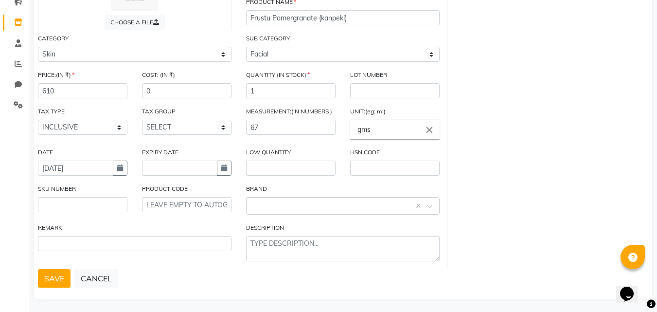
scroll to position [114, 0]
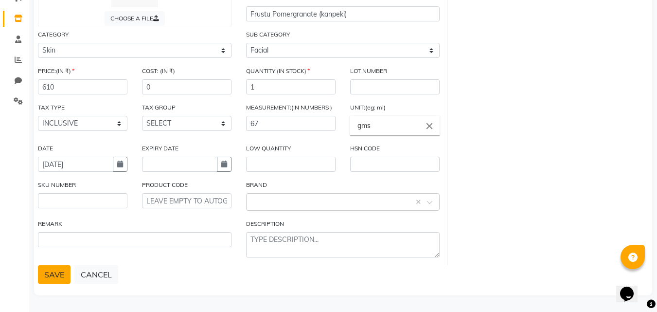
click at [58, 271] on button "SAVE" at bounding box center [54, 274] width 33 height 18
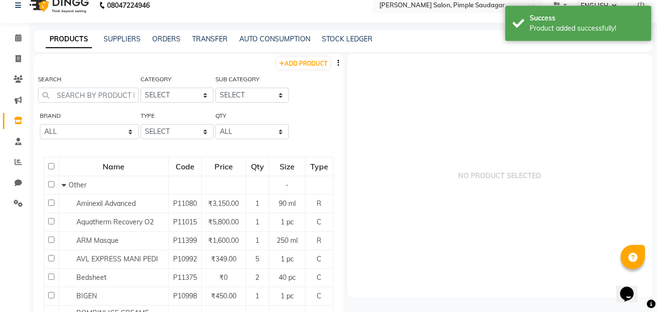
scroll to position [6, 0]
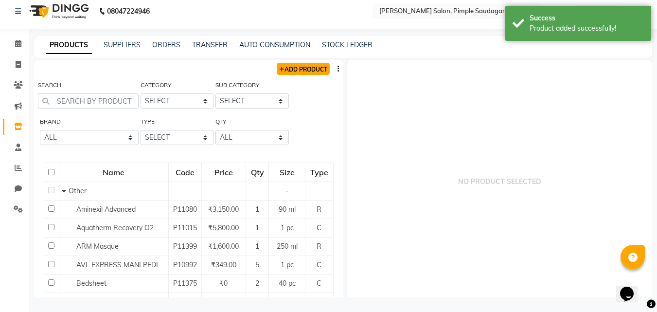
click at [305, 72] on link "ADD PRODUCT" at bounding box center [303, 69] width 53 height 12
select select "true"
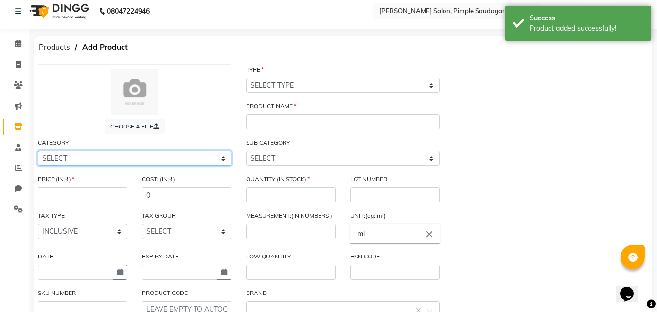
click at [111, 159] on select "SELECT Hair Skin Makeup Personal Care Appliances [PERSON_NAME] Disposable Threa…" at bounding box center [135, 158] width 194 height 15
select select "1200601200"
click at [38, 151] on select "SELECT Hair Skin Makeup Personal Care Appliances [PERSON_NAME] Disposable Threa…" at bounding box center [135, 158] width 194 height 15
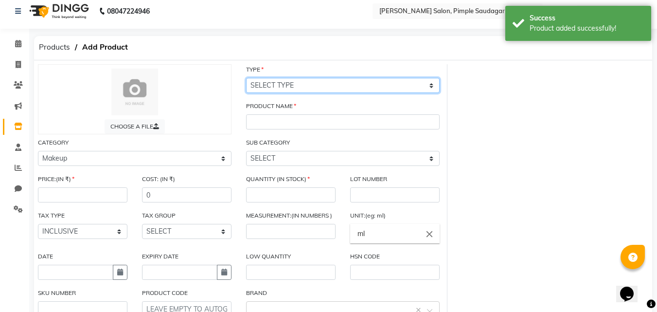
click at [264, 84] on select "SELECT TYPE BOTH RETAIL CONSUMABLE" at bounding box center [343, 85] width 194 height 15
select select "C"
click at [246, 78] on select "SELECT TYPE BOTH RETAIL CONSUMABLE" at bounding box center [343, 85] width 194 height 15
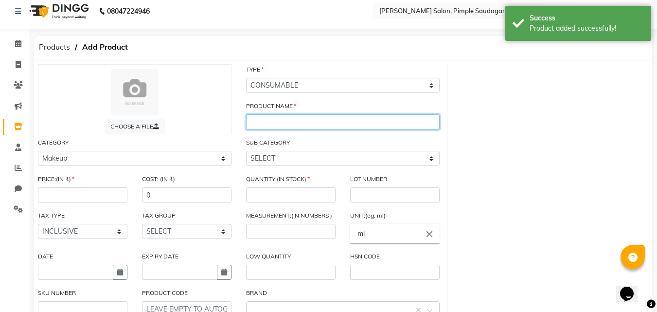
click at [268, 121] on input "text" at bounding box center [343, 121] width 194 height 15
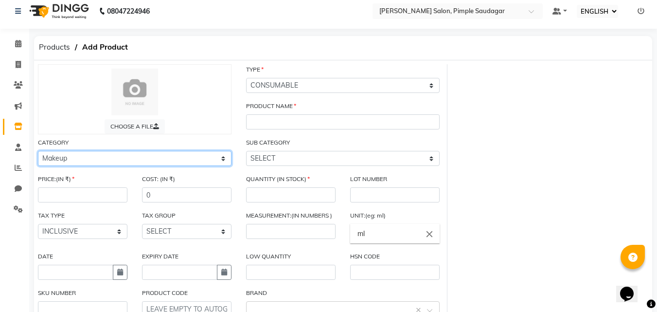
click at [62, 157] on select "SELECT Hair Skin Makeup Personal Care Appliances [PERSON_NAME] Disposable Threa…" at bounding box center [135, 158] width 194 height 15
select select "1200601150"
click at [38, 151] on select "SELECT Hair Skin Makeup Personal Care Appliances [PERSON_NAME] Disposable Threa…" at bounding box center [135, 158] width 194 height 15
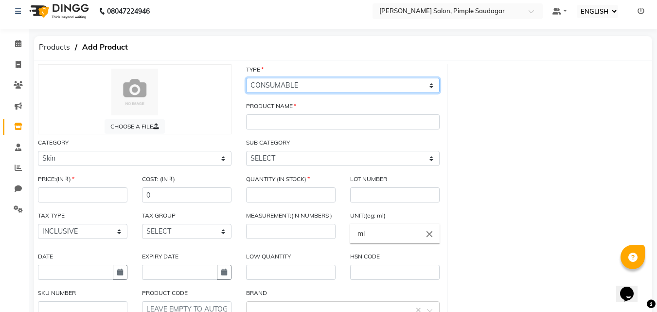
click at [308, 80] on select "SELECT TYPE BOTH RETAIL CONSUMABLE" at bounding box center [343, 85] width 194 height 15
click at [470, 153] on div "CHOOSE A FILE TYPE SELECT TYPE BOTH RETAIL CONSUMABLE PRODUCT NAME CATEGORY SEL…" at bounding box center [343, 218] width 625 height 309
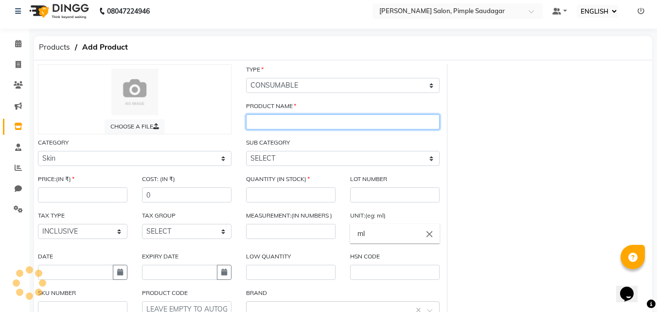
click at [312, 127] on input "text" at bounding box center [343, 121] width 194 height 15
type input "Kanpeki Blanch"
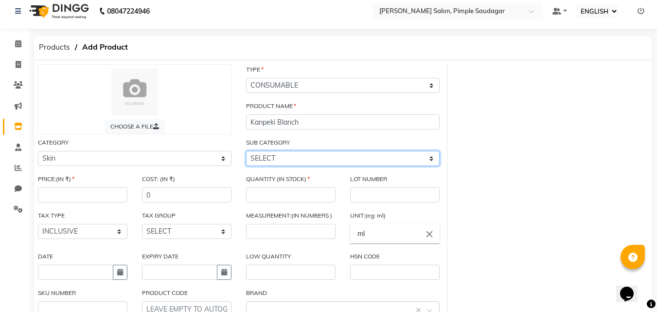
click at [311, 162] on select "SELECT Cleanser Facial Moisturiser Serum Toner Sun Care Masks Lip Care Eye Care…" at bounding box center [343, 158] width 194 height 15
select select "1200601152"
click at [246, 151] on select "SELECT Cleanser Facial Moisturiser Serum Toner Sun Care Masks Lip Care Eye Care…" at bounding box center [343, 158] width 194 height 15
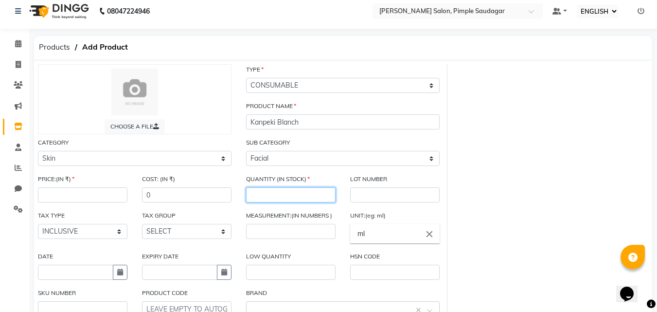
click at [276, 198] on input "number" at bounding box center [291, 194] width 90 height 15
type input "1"
drag, startPoint x: 495, startPoint y: 176, endPoint x: 366, endPoint y: 213, distance: 134.0
click at [479, 180] on div "CHOOSE A FILE TYPE SELECT TYPE BOTH RETAIL CONSUMABLE PRODUCT NAME Kanpeki Blan…" at bounding box center [343, 218] width 625 height 309
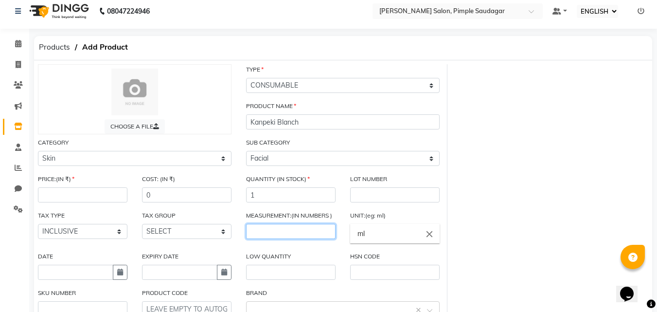
click at [286, 234] on input "number" at bounding box center [291, 231] width 90 height 15
type input "180"
click at [430, 239] on icon "close" at bounding box center [429, 233] width 11 height 11
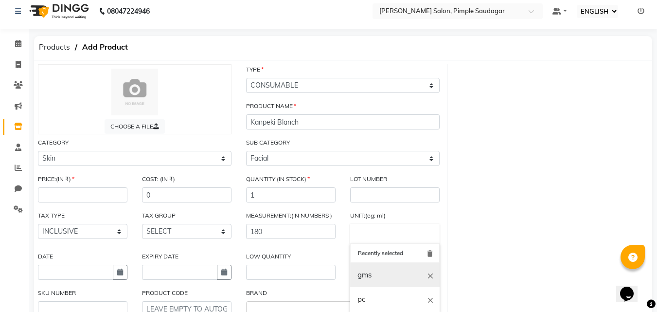
click at [364, 284] on link "gms" at bounding box center [395, 275] width 90 height 25
type input "gms"
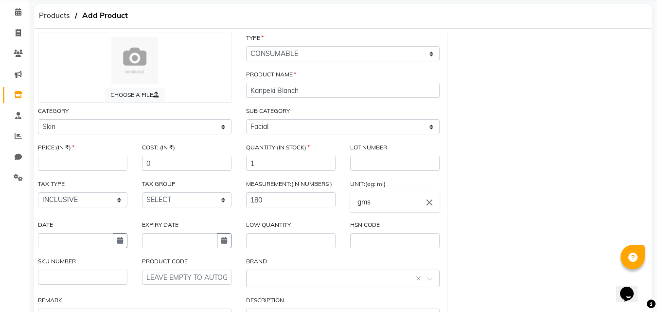
scroll to position [55, 0]
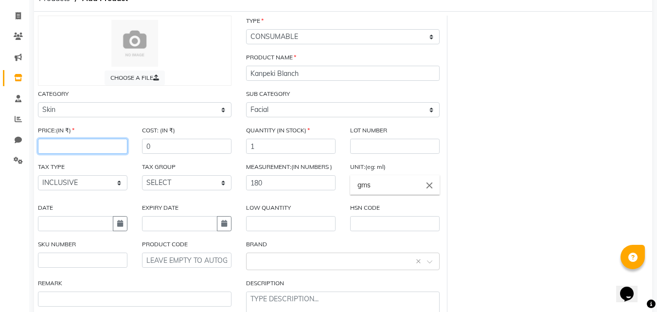
click at [88, 149] on input "number" at bounding box center [83, 146] width 90 height 15
type input "990"
click at [68, 223] on input "text" at bounding box center [75, 223] width 75 height 15
select select "10"
select select "2025"
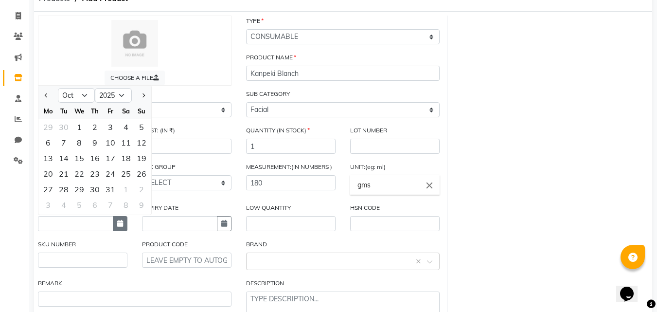
click at [117, 227] on icon "button" at bounding box center [120, 223] width 6 height 7
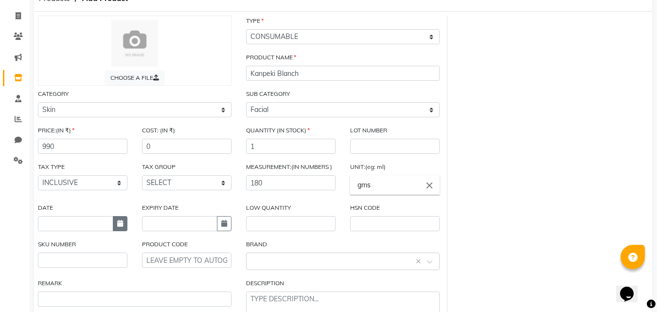
click at [117, 227] on icon "button" at bounding box center [120, 223] width 6 height 7
select select "10"
select select "2025"
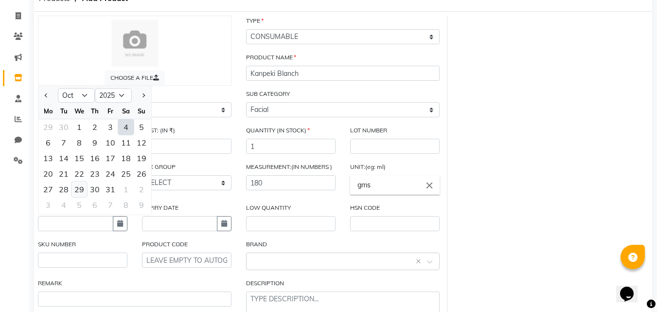
click at [80, 192] on div "29" at bounding box center [80, 189] width 16 height 16
type input "[DATE]"
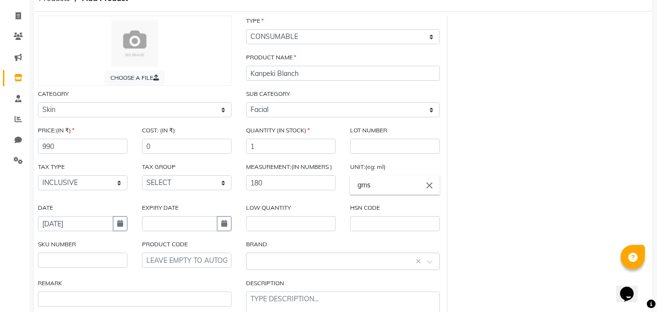
click at [296, 232] on div "LOW QUANTITY" at bounding box center [291, 220] width 104 height 36
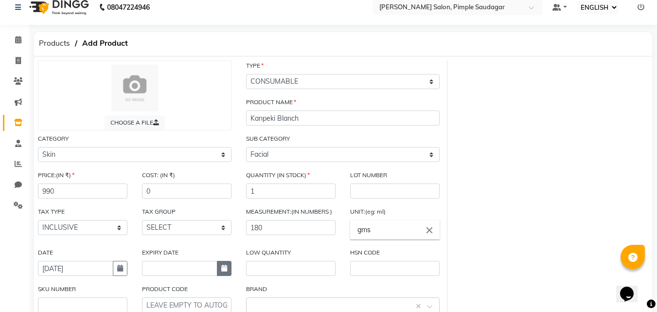
scroll to position [0, 0]
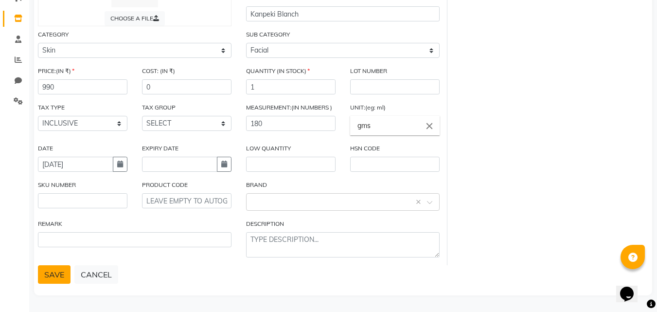
click at [51, 270] on button "SAVE" at bounding box center [54, 274] width 33 height 18
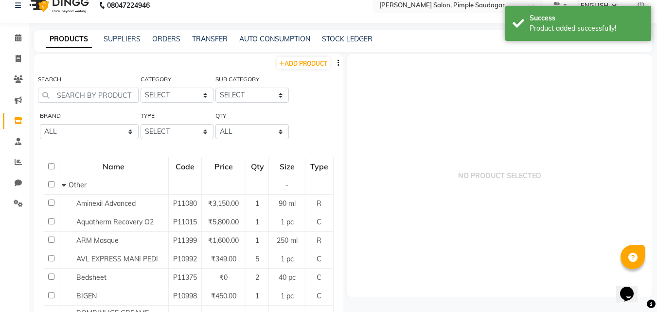
scroll to position [6, 0]
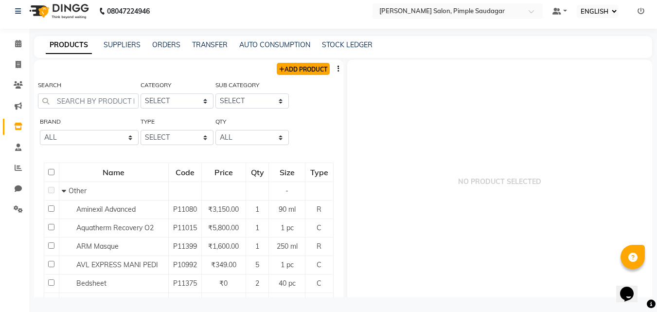
click at [310, 69] on link "ADD PRODUCT" at bounding box center [303, 69] width 53 height 12
select select "true"
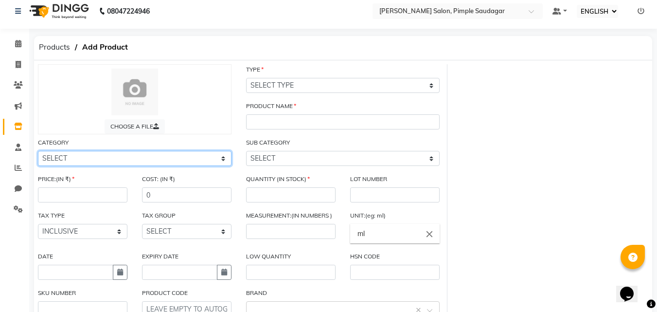
click at [90, 154] on select "SELECT Hair Skin Makeup Personal Care Appliances [PERSON_NAME] Disposable Threa…" at bounding box center [135, 158] width 194 height 15
select select "1200601150"
click at [38, 151] on select "SELECT Hair Skin Makeup Personal Care Appliances [PERSON_NAME] Disposable Threa…" at bounding box center [135, 158] width 194 height 15
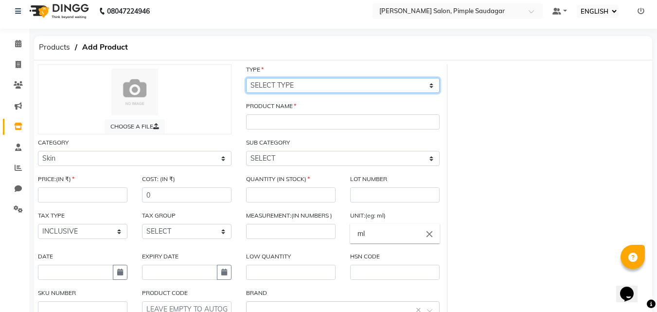
click at [278, 81] on select "SELECT TYPE BOTH RETAIL CONSUMABLE" at bounding box center [343, 85] width 194 height 15
select select "C"
click at [246, 78] on select "SELECT TYPE BOTH RETAIL CONSUMABLE" at bounding box center [343, 85] width 194 height 15
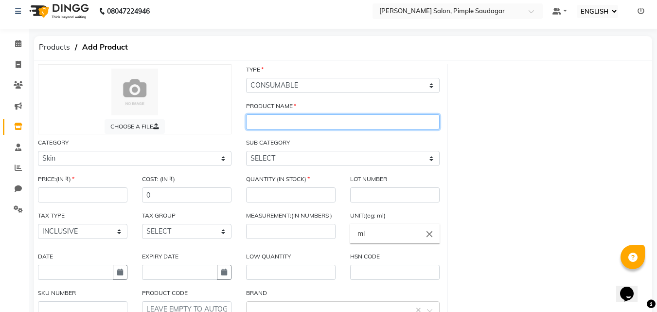
click at [264, 120] on input "text" at bounding box center [343, 121] width 194 height 15
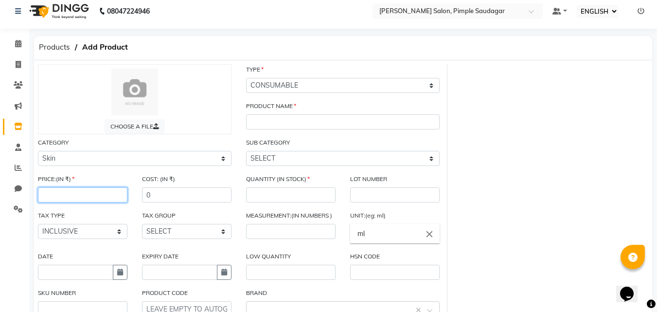
click at [52, 201] on input "number" at bounding box center [83, 194] width 90 height 15
type input "990"
drag, startPoint x: 471, startPoint y: 168, endPoint x: 370, endPoint y: 150, distance: 103.3
click at [467, 168] on div "CHOOSE A FILE TYPE SELECT TYPE BOTH RETAIL CONSUMABLE PRODUCT NAME CATEGORY SEL…" at bounding box center [343, 218] width 625 height 309
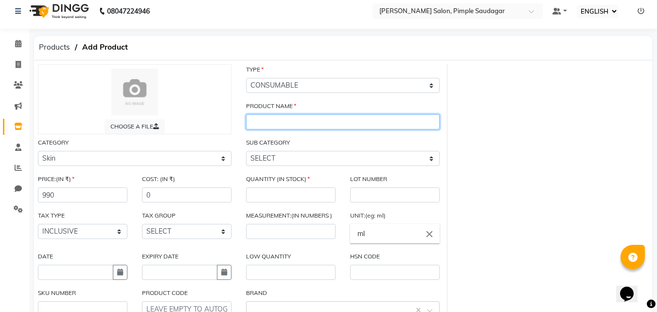
click at [280, 121] on input "text" at bounding box center [343, 121] width 194 height 15
type input "S"
type input "Kanpeki Sensi-ace"
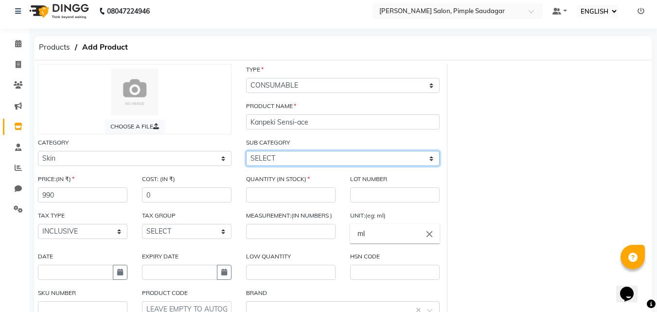
click at [267, 160] on select "SELECT Cleanser Facial Moisturiser Serum Toner Sun Care Masks Lip Care Eye Care…" at bounding box center [343, 158] width 194 height 15
select select "1200601152"
click at [246, 151] on select "SELECT Cleanser Facial Moisturiser Serum Toner Sun Care Masks Lip Care Eye Care…" at bounding box center [343, 158] width 194 height 15
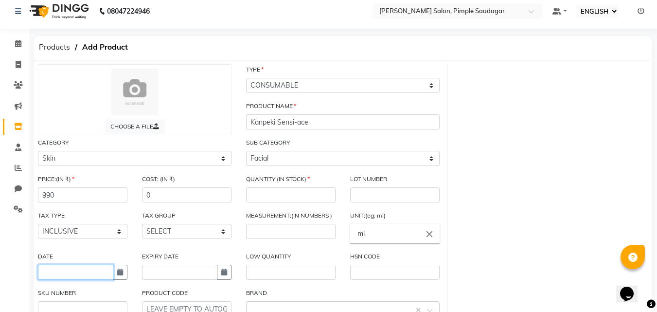
drag, startPoint x: 53, startPoint y: 279, endPoint x: 53, endPoint y: 266, distance: 12.6
click at [53, 279] on input "text" at bounding box center [75, 272] width 75 height 15
select select "10"
select select "2025"
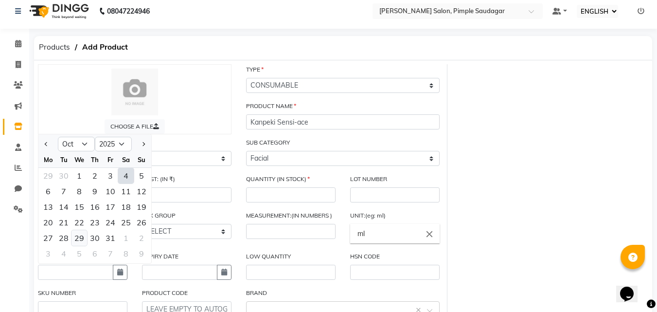
click at [77, 238] on div "29" at bounding box center [80, 238] width 16 height 16
type input "[DATE]"
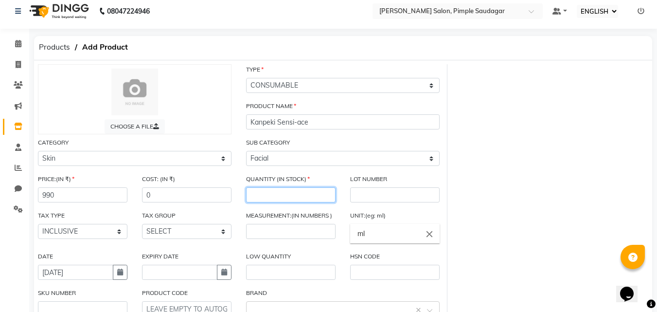
click at [296, 194] on input "number" at bounding box center [291, 194] width 90 height 15
type input "1"
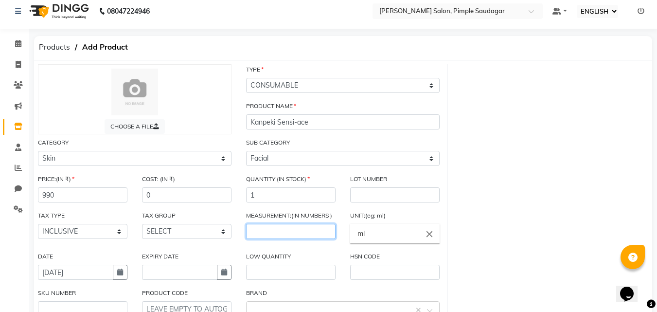
click at [299, 237] on input "number" at bounding box center [291, 231] width 90 height 15
type input "2"
type input "180"
click at [433, 235] on icon "close" at bounding box center [429, 233] width 11 height 11
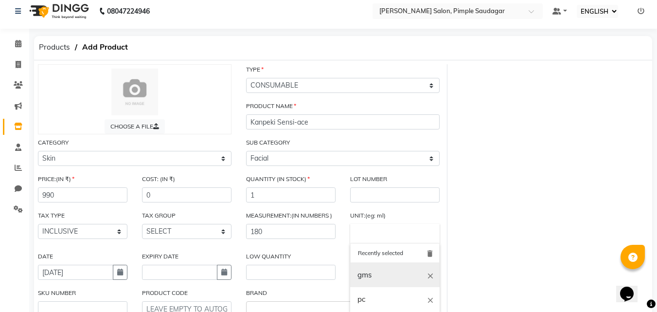
click at [371, 281] on link "gms" at bounding box center [395, 275] width 90 height 25
type input "gms"
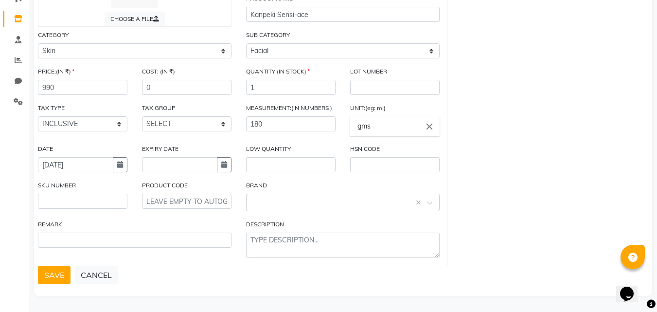
scroll to position [114, 0]
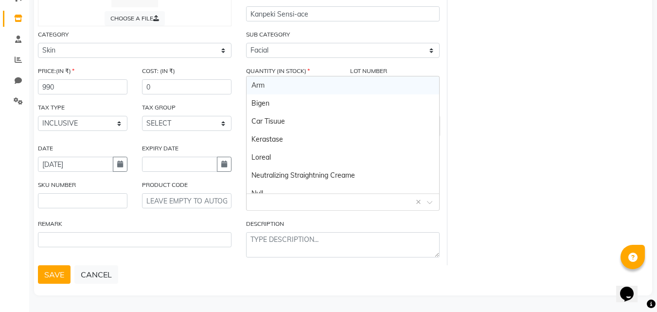
click at [258, 202] on input "text" at bounding box center [333, 201] width 163 height 10
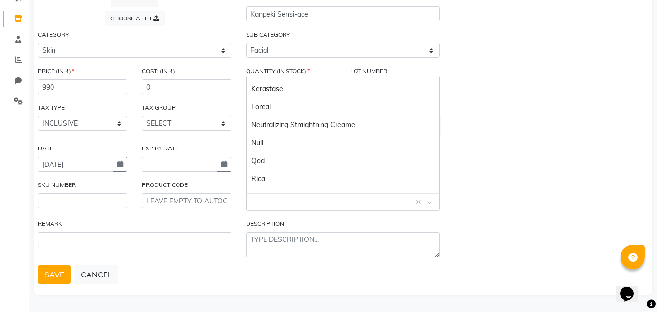
scroll to position [0, 0]
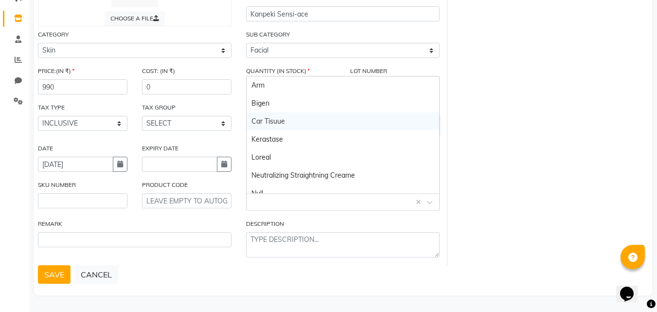
drag, startPoint x: 553, startPoint y: 94, endPoint x: 534, endPoint y: 94, distance: 19.0
click at [544, 93] on div "CHOOSE A FILE TYPE SELECT TYPE BOTH RETAIL CONSUMABLE PRODUCT NAME Kanpeki Sens…" at bounding box center [343, 110] width 625 height 309
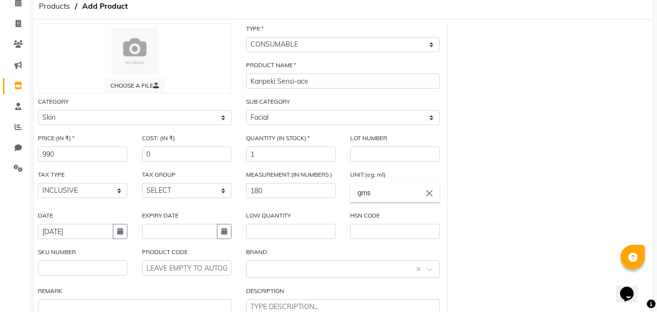
scroll to position [114, 0]
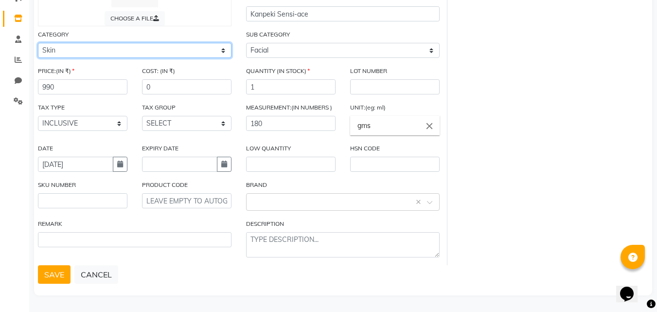
click at [127, 55] on select "SELECT Hair Skin Makeup Personal Care Appliances [PERSON_NAME] Disposable Threa…" at bounding box center [135, 50] width 194 height 15
click at [532, 81] on div "CHOOSE A FILE TYPE SELECT TYPE BOTH RETAIL CONSUMABLE PRODUCT NAME Kanpeki Sens…" at bounding box center [343, 110] width 625 height 309
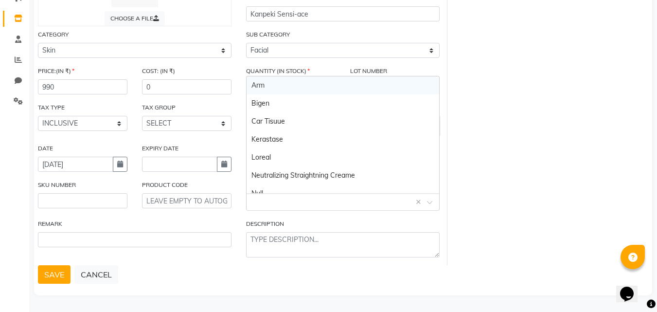
click at [265, 208] on div "Select brand or add custom brand ×" at bounding box center [343, 202] width 194 height 18
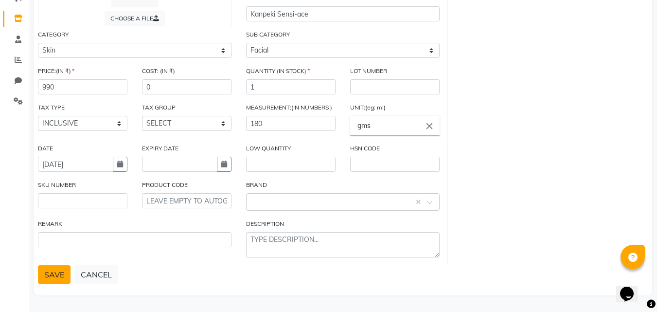
click at [49, 273] on button "SAVE" at bounding box center [54, 274] width 33 height 18
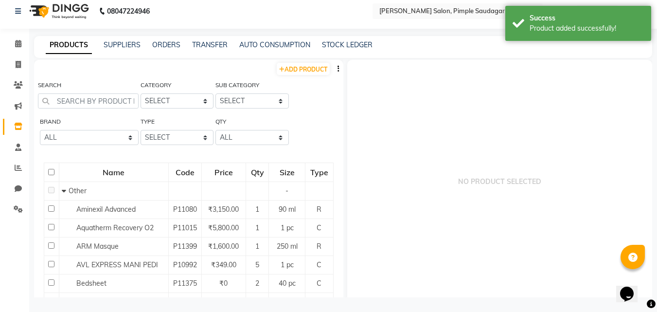
scroll to position [6, 0]
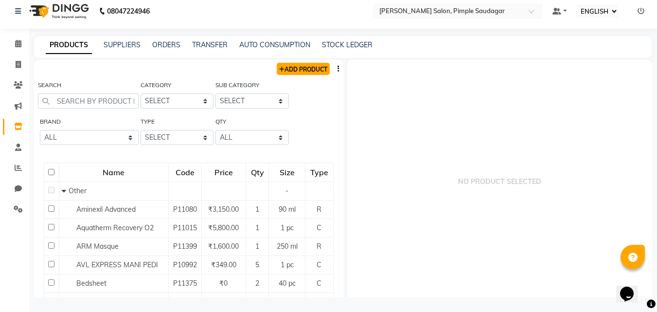
click at [286, 68] on link "ADD PRODUCT" at bounding box center [303, 69] width 53 height 12
select select "true"
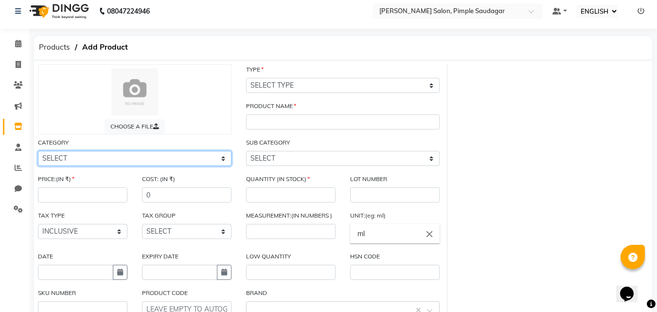
click at [57, 160] on select "SELECT Hair Skin Makeup Personal Care Appliances [PERSON_NAME] Disposable Threa…" at bounding box center [135, 158] width 194 height 15
select select "1200601150"
click at [38, 151] on select "SELECT Hair Skin Makeup Personal Care Appliances [PERSON_NAME] Disposable Threa…" at bounding box center [135, 158] width 194 height 15
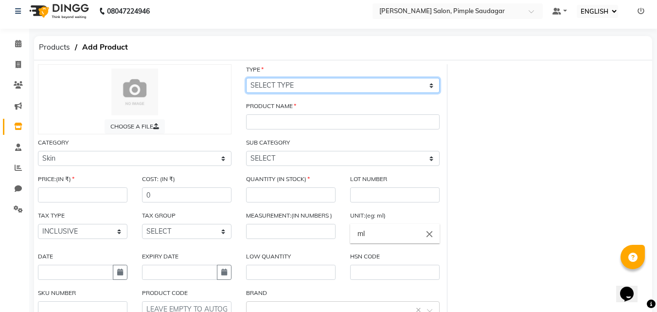
click at [286, 86] on select "SELECT TYPE BOTH RETAIL CONSUMABLE" at bounding box center [343, 85] width 194 height 15
select select "C"
click at [246, 78] on select "SELECT TYPE BOTH RETAIL CONSUMABLE" at bounding box center [343, 85] width 194 height 15
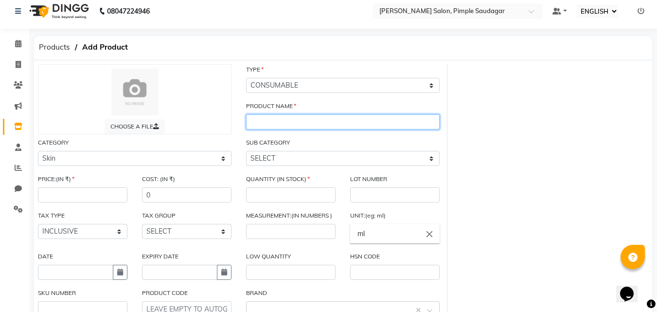
click at [262, 120] on input "text" at bounding box center [343, 121] width 194 height 15
type input "S"
type input "K"
type input "s"
type input "Save the date (kanpeki)"
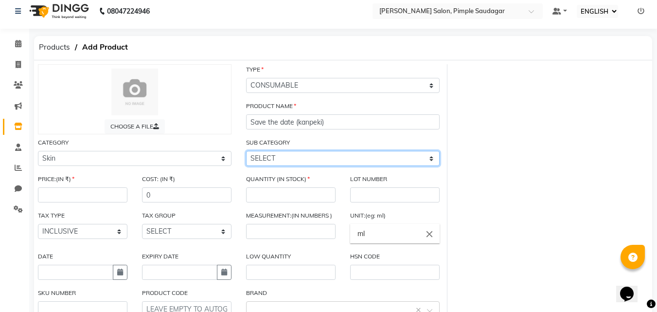
click at [264, 161] on select "SELECT Cleanser Facial Moisturiser Serum Toner Sun Care Masks Lip Care Eye Care…" at bounding box center [343, 158] width 194 height 15
click at [246, 151] on select "SELECT Cleanser Facial Moisturiser Serum Toner Sun Care Masks Lip Care Eye Care…" at bounding box center [343, 158] width 194 height 15
click at [269, 162] on select "SELECT Cleanser Facial Moisturiser Serum Toner Sun Care Masks Lip Care Eye Care…" at bounding box center [343, 158] width 194 height 15
select select "1200601152"
click at [246, 151] on select "SELECT Cleanser Facial Moisturiser Serum Toner Sun Care Masks Lip Care Eye Care…" at bounding box center [343, 158] width 194 height 15
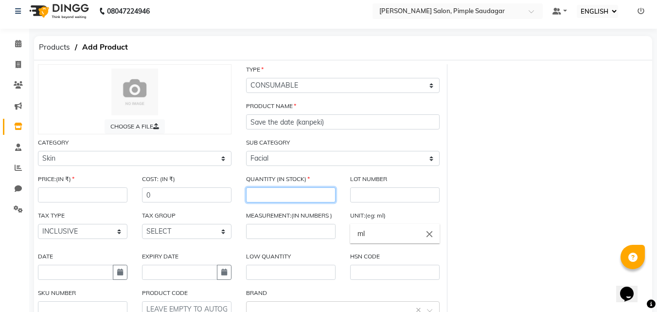
click at [260, 197] on input "number" at bounding box center [291, 194] width 90 height 15
type input "1"
drag, startPoint x: 515, startPoint y: 186, endPoint x: 474, endPoint y: 213, distance: 49.1
click at [512, 187] on div "CHOOSE A FILE TYPE SELECT TYPE BOTH RETAIL CONSUMABLE PRODUCT NAME Save the dat…" at bounding box center [343, 218] width 625 height 309
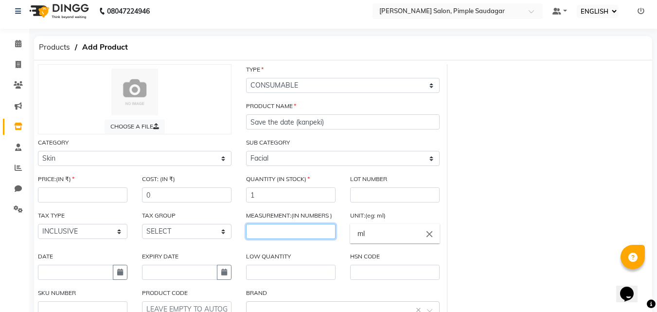
click at [305, 233] on input "number" at bounding box center [291, 231] width 90 height 15
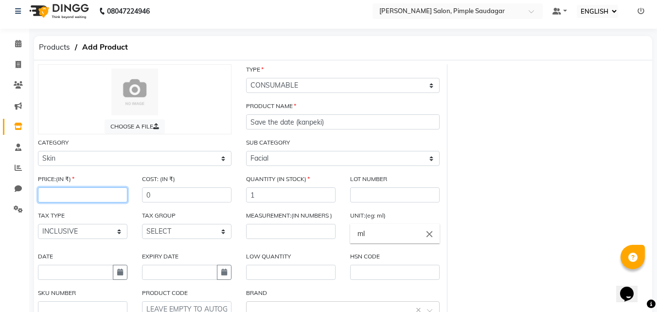
click at [75, 194] on input "number" at bounding box center [83, 194] width 90 height 15
type input "1090"
drag, startPoint x: 534, startPoint y: 150, endPoint x: 272, endPoint y: 246, distance: 278.7
click at [530, 150] on div "CHOOSE A FILE TYPE SELECT TYPE BOTH RETAIL CONSUMABLE PRODUCT NAME Save the dat…" at bounding box center [343, 218] width 625 height 309
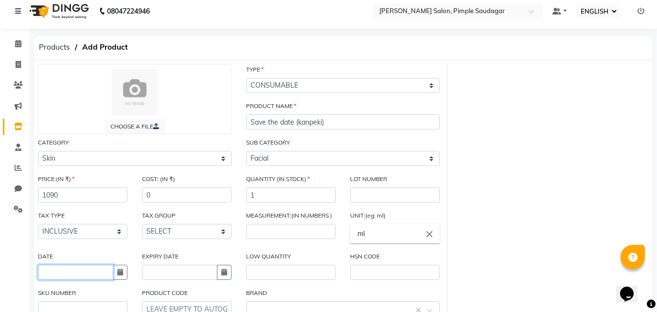
click at [54, 270] on input "text" at bounding box center [75, 272] width 75 height 15
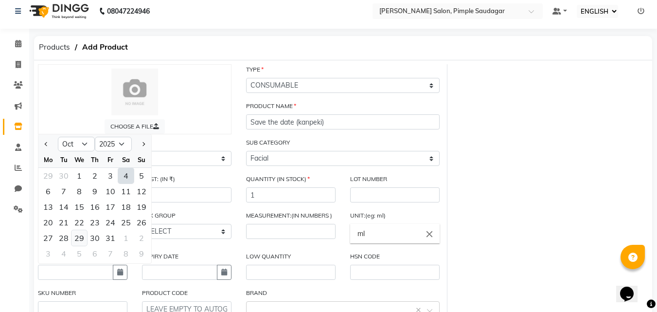
click at [81, 237] on div "29" at bounding box center [80, 238] width 16 height 16
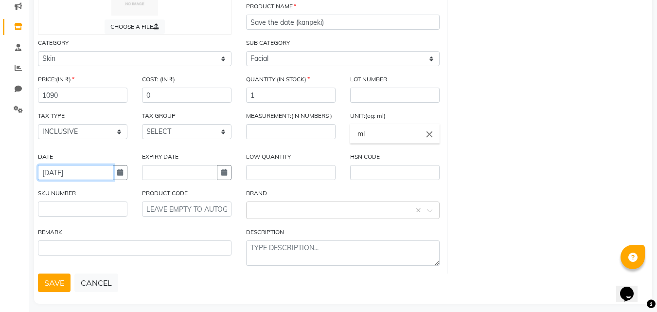
scroll to position [114, 0]
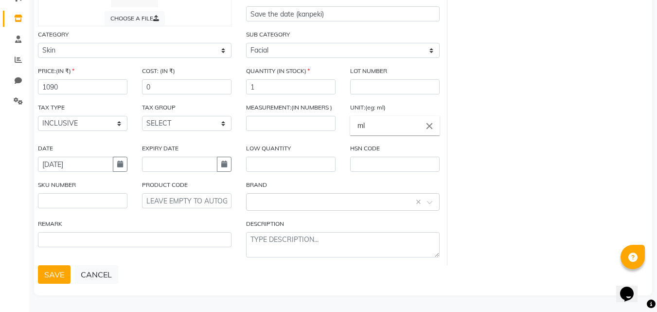
click at [428, 126] on icon "close" at bounding box center [429, 125] width 11 height 11
click at [371, 169] on link "gms" at bounding box center [395, 167] width 90 height 25
click at [286, 163] on input "text" at bounding box center [291, 164] width 90 height 15
click at [278, 124] on input "number" at bounding box center [291, 123] width 90 height 15
click at [522, 111] on div "CHOOSE A FILE TYPE SELECT TYPE BOTH RETAIL CONSUMABLE PRODUCT NAME Save the dat…" at bounding box center [343, 110] width 625 height 309
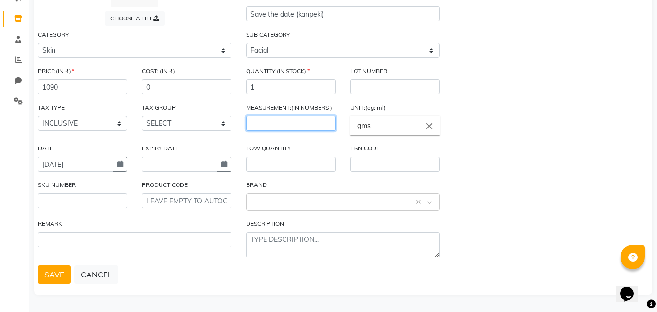
click at [292, 125] on input "number" at bounding box center [291, 123] width 90 height 15
click at [372, 130] on input "gms" at bounding box center [395, 125] width 90 height 19
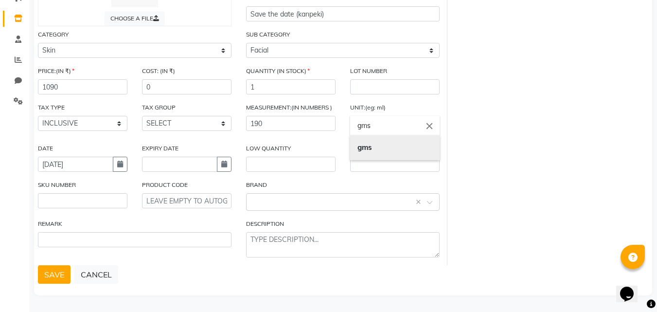
click at [370, 145] on b "gms" at bounding box center [365, 147] width 15 height 9
click at [54, 274] on button "SAVE" at bounding box center [54, 274] width 33 height 18
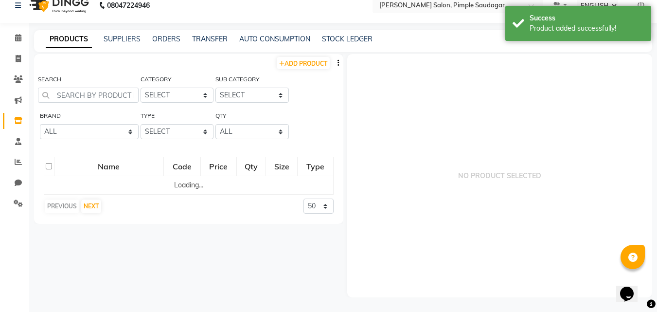
scroll to position [6, 0]
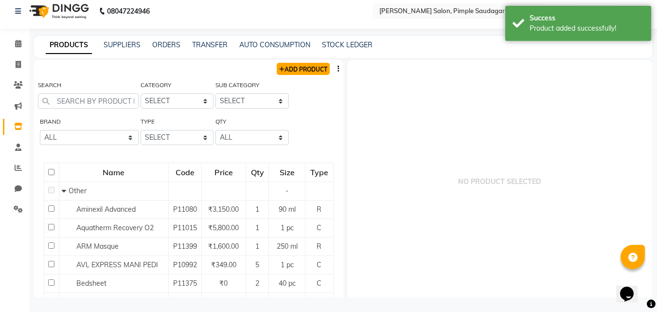
click at [302, 67] on link "ADD PRODUCT" at bounding box center [303, 69] width 53 height 12
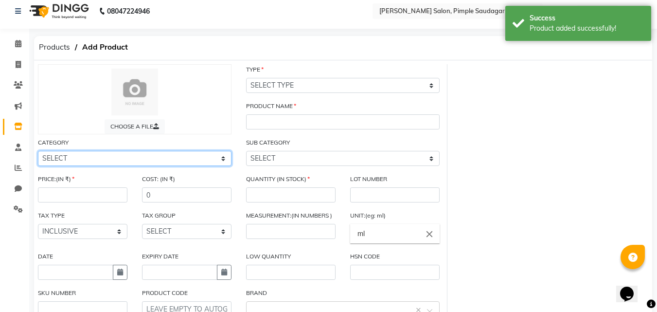
click at [70, 152] on select "SELECT Hair Skin Makeup Personal Care Appliances [PERSON_NAME] Disposable Threa…" at bounding box center [135, 158] width 194 height 15
click at [38, 151] on select "SELECT Hair Skin Makeup Personal Care Appliances [PERSON_NAME] Disposable Threa…" at bounding box center [135, 158] width 194 height 15
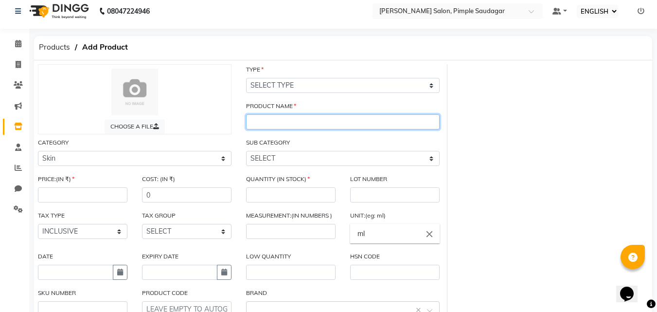
click at [271, 122] on input "text" at bounding box center [343, 121] width 194 height 15
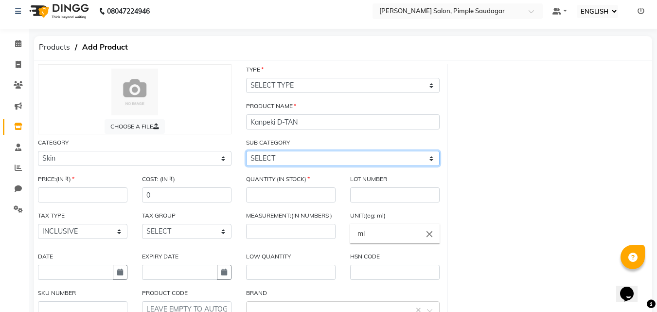
click at [275, 155] on select "SELECT Cleanser Facial Moisturiser Serum Toner Sun Care Masks Lip Care Eye Care…" at bounding box center [343, 158] width 194 height 15
click at [246, 151] on select "SELECT Cleanser Facial Moisturiser Serum Toner Sun Care Masks Lip Care Eye Care…" at bounding box center [343, 158] width 194 height 15
click at [269, 157] on select "SELECT Cleanser Facial Moisturiser Serum Toner Sun Care Masks Lip Care Eye Care…" at bounding box center [343, 158] width 194 height 15
click at [246, 151] on select "SELECT Cleanser Facial Moisturiser Serum Toner Sun Care Masks Lip Care Eye Care…" at bounding box center [343, 158] width 194 height 15
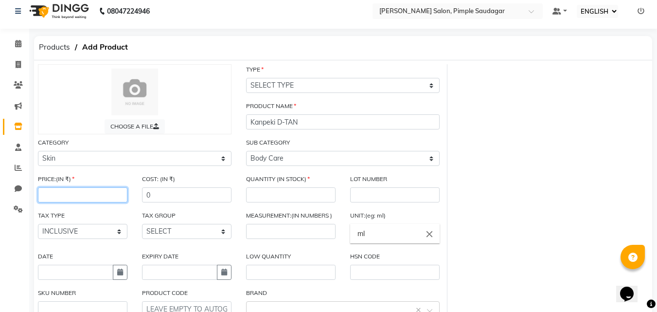
click at [74, 191] on input "number" at bounding box center [83, 194] width 90 height 15
click at [118, 275] on icon "button" at bounding box center [120, 272] width 6 height 7
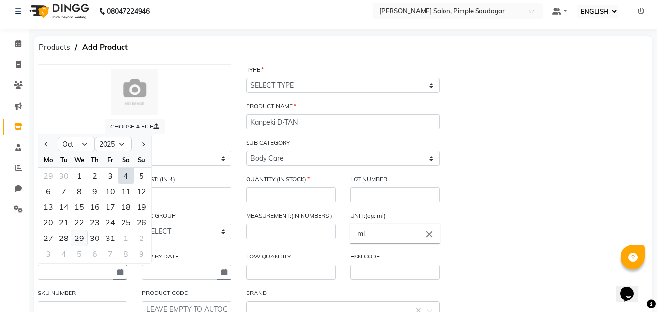
click at [80, 241] on div "29" at bounding box center [80, 238] width 16 height 16
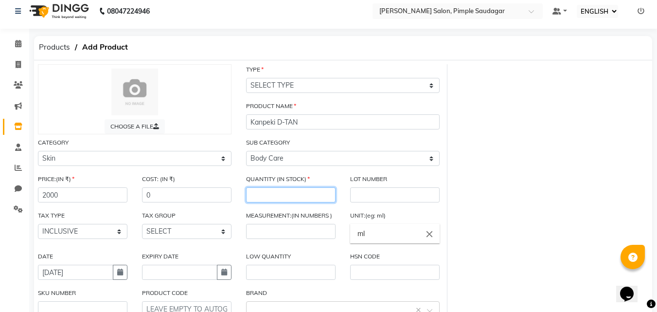
click at [292, 195] on input "number" at bounding box center [291, 194] width 90 height 15
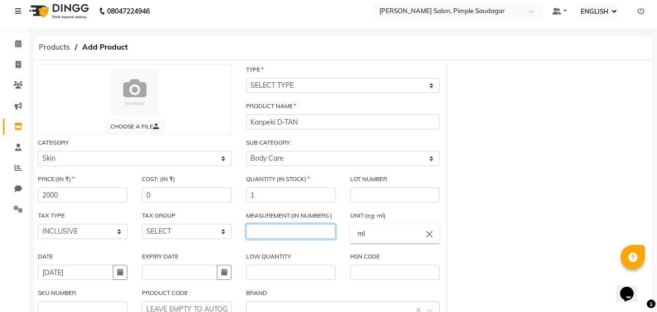
click at [270, 232] on input "number" at bounding box center [291, 231] width 90 height 15
click at [385, 236] on input "ml" at bounding box center [395, 233] width 90 height 19
click at [430, 235] on icon "close" at bounding box center [429, 233] width 11 height 11
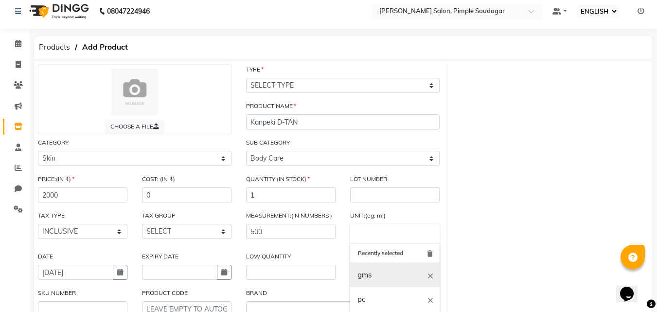
click at [377, 282] on link "gms" at bounding box center [395, 275] width 90 height 25
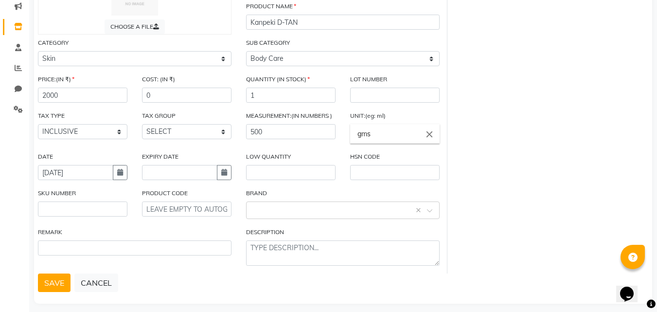
scroll to position [114, 0]
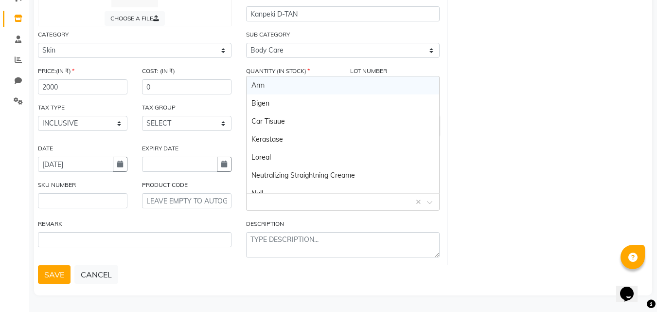
click at [274, 205] on input "text" at bounding box center [333, 201] width 163 height 10
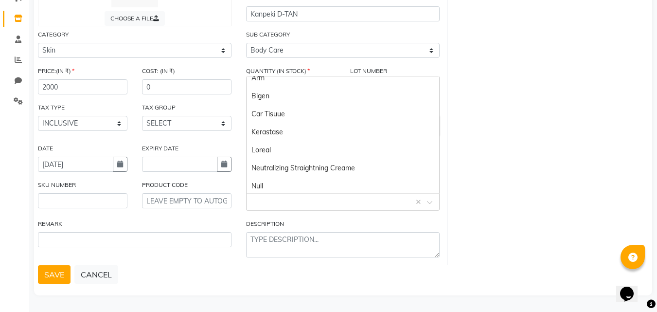
scroll to position [0, 0]
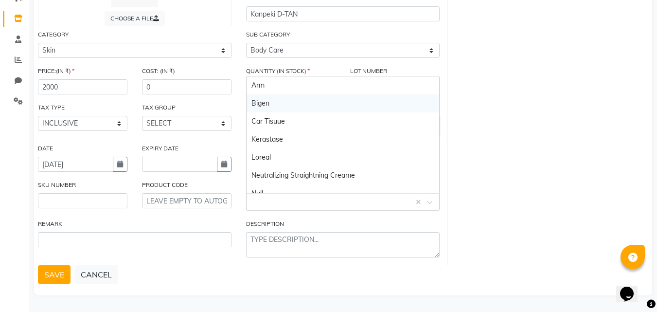
click at [494, 101] on div "CHOOSE A FILE TYPE SELECT TYPE BOTH RETAIL CONSUMABLE PRODUCT NAME Kanpeki D-TA…" at bounding box center [343, 110] width 625 height 309
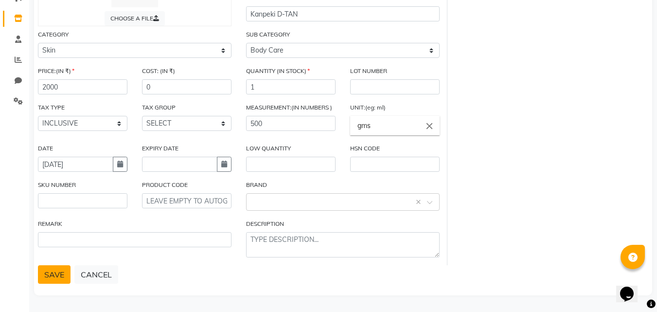
click at [54, 272] on button "SAVE" at bounding box center [54, 274] width 33 height 18
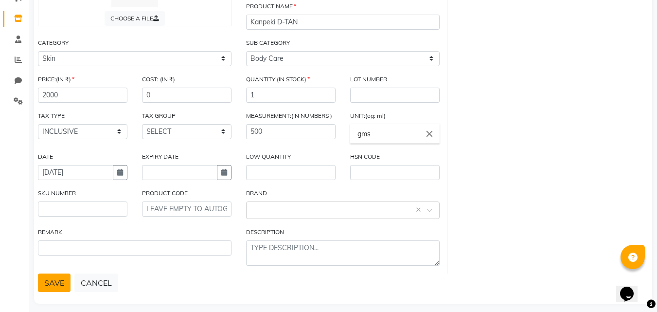
click at [57, 283] on button "SAVE" at bounding box center [54, 282] width 33 height 18
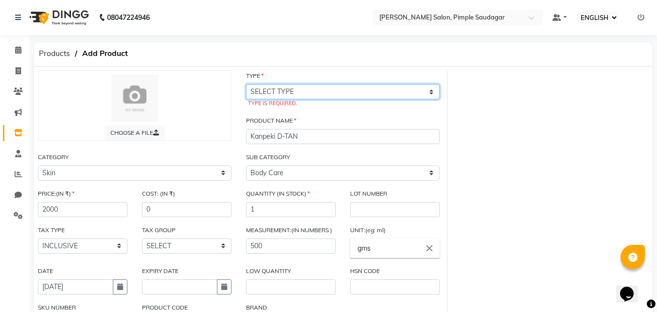
click at [293, 90] on select "SELECT TYPE BOTH RETAIL CONSUMABLE" at bounding box center [343, 91] width 194 height 15
click at [246, 84] on select "SELECT TYPE BOTH RETAIL CONSUMABLE" at bounding box center [343, 91] width 194 height 15
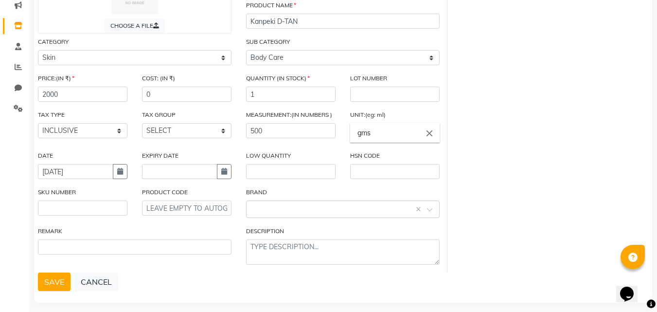
scroll to position [114, 0]
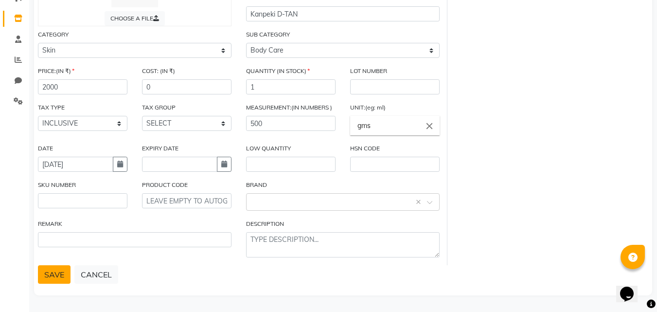
click at [60, 272] on button "SAVE" at bounding box center [54, 274] width 33 height 18
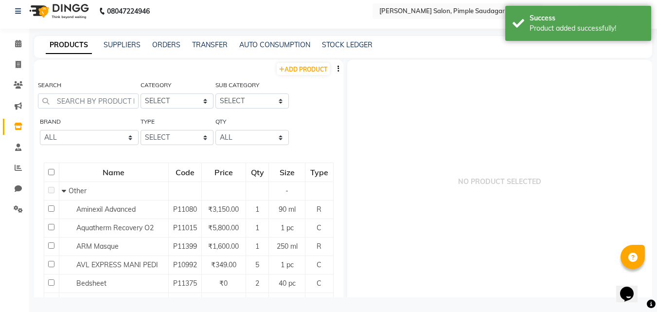
scroll to position [6, 0]
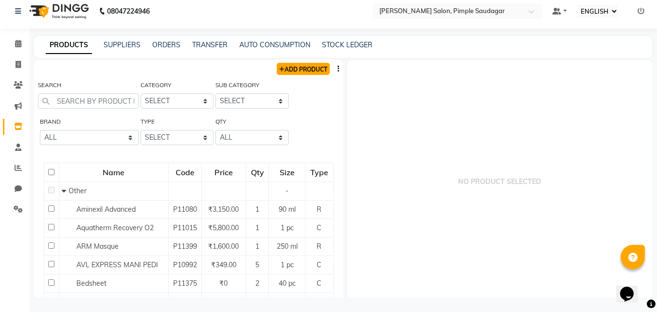
click at [299, 71] on link "ADD PRODUCT" at bounding box center [303, 69] width 53 height 12
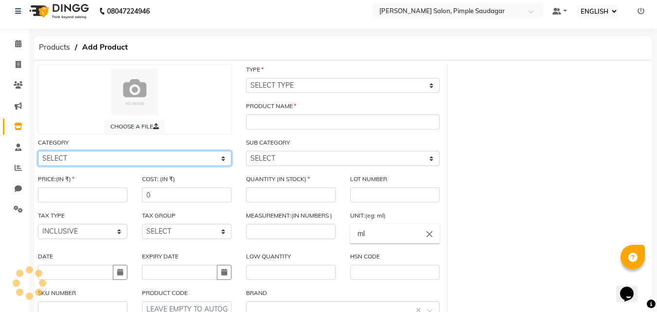
drag, startPoint x: 94, startPoint y: 161, endPoint x: 90, endPoint y: 152, distance: 9.4
click at [94, 161] on select "SELECT" at bounding box center [135, 158] width 194 height 15
click at [38, 151] on select "SELECT Hair Skin Makeup Personal Care Appliances [PERSON_NAME] Disposable Threa…" at bounding box center [135, 158] width 194 height 15
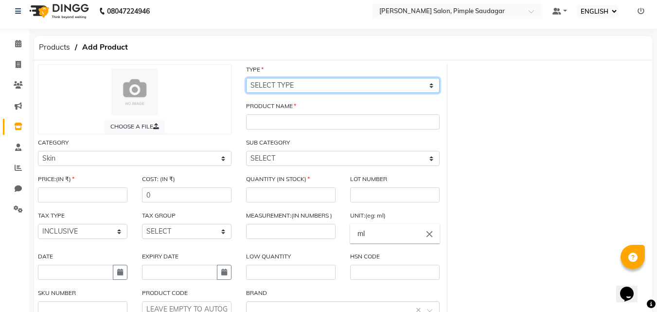
click at [297, 90] on select "SELECT TYPE BOTH RETAIL CONSUMABLE" at bounding box center [343, 85] width 194 height 15
click at [246, 78] on select "SELECT TYPE BOTH RETAIL CONSUMABLE" at bounding box center [343, 85] width 194 height 15
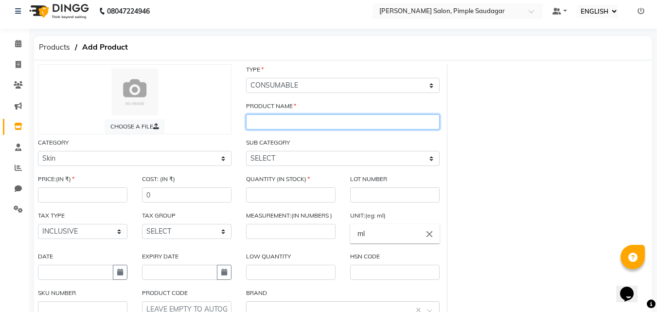
click at [269, 125] on input "text" at bounding box center [343, 121] width 194 height 15
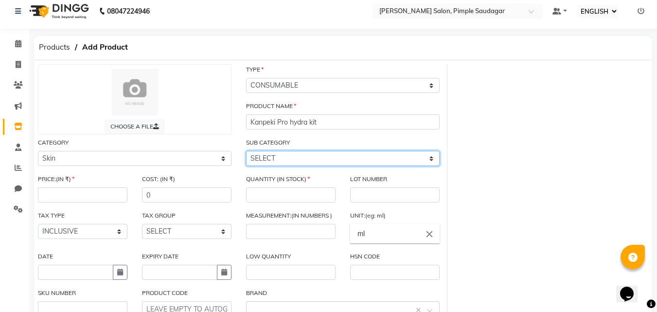
click at [275, 155] on select "SELECT Cleanser Facial Moisturiser Serum Toner Sun Care Masks Lip Care Eye Care…" at bounding box center [343, 158] width 194 height 15
click at [246, 151] on select "SELECT Cleanser Facial Moisturiser Serum Toner Sun Care Masks Lip Care Eye Care…" at bounding box center [343, 158] width 194 height 15
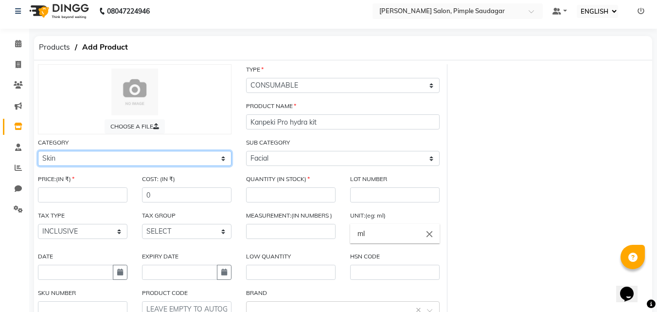
click at [85, 156] on select "SELECT Hair Skin Makeup Personal Care Appliances [PERSON_NAME] Disposable Threa…" at bounding box center [135, 158] width 194 height 15
click at [38, 151] on select "SELECT Hair Skin Makeup Personal Care Appliances [PERSON_NAME] Disposable Threa…" at bounding box center [135, 158] width 194 height 15
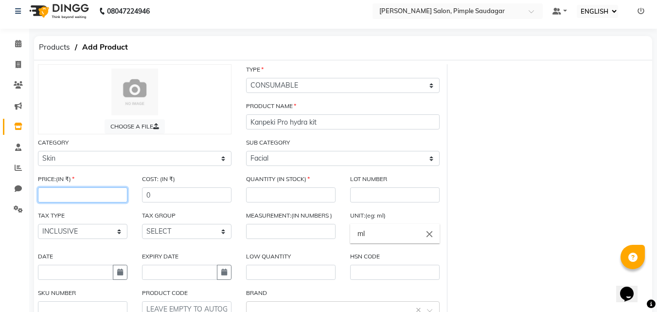
click at [61, 200] on input "number" at bounding box center [83, 194] width 90 height 15
click at [505, 166] on div "CHOOSE A FILE TYPE SELECT TYPE BOTH RETAIL CONSUMABLE PRODUCT NAME Kanpeki Pro …" at bounding box center [343, 218] width 625 height 309
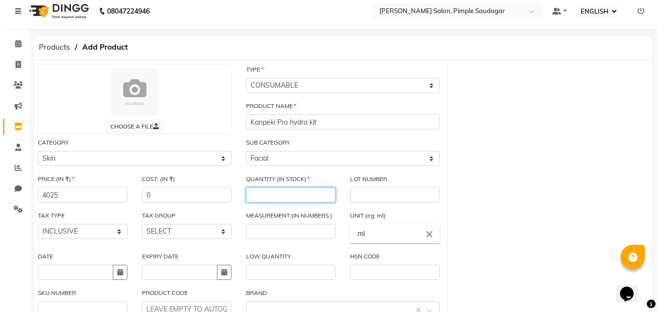
click at [318, 188] on input "number" at bounding box center [291, 194] width 90 height 15
drag, startPoint x: 554, startPoint y: 160, endPoint x: 548, endPoint y: 162, distance: 5.9
click at [552, 162] on div "CHOOSE A FILE TYPE SELECT TYPE BOTH RETAIL CONSUMABLE PRODUCT NAME Kanpeki Pro …" at bounding box center [343, 218] width 625 height 309
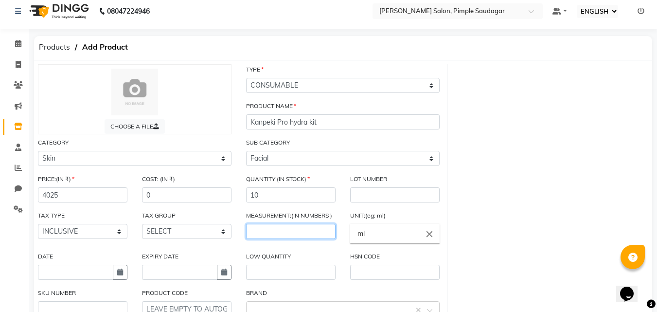
click at [273, 233] on input "number" at bounding box center [291, 231] width 90 height 15
click at [432, 234] on icon "close" at bounding box center [429, 233] width 11 height 11
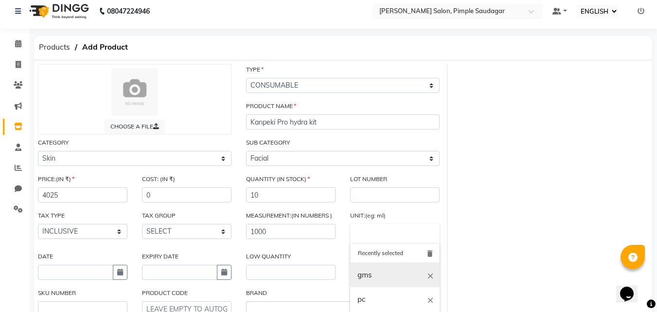
click at [371, 274] on link "gms" at bounding box center [395, 275] width 90 height 25
click at [121, 270] on icon "button" at bounding box center [120, 272] width 6 height 7
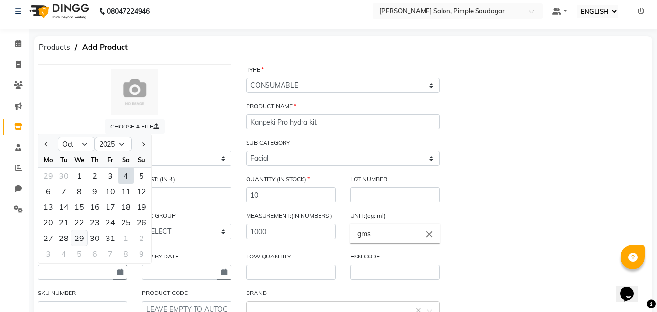
click at [77, 240] on div "29" at bounding box center [80, 238] width 16 height 16
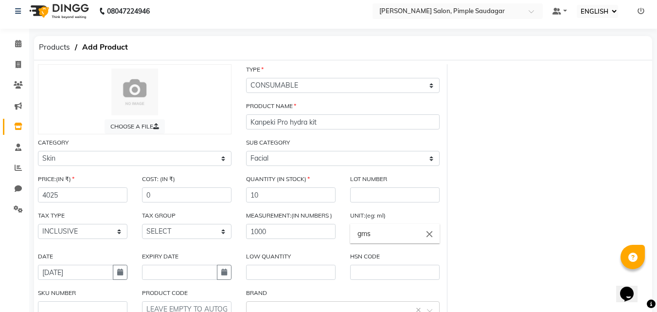
scroll to position [55, 0]
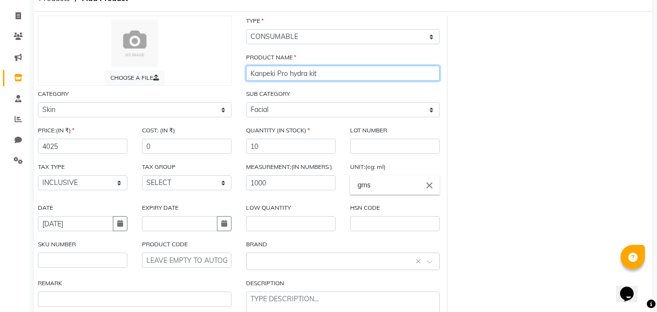
click at [277, 74] on input "Kanpeki Pro hydra kit" at bounding box center [343, 73] width 194 height 15
click at [290, 74] on input "Kanpeki Pro hydra kit" at bounding box center [343, 73] width 194 height 15
click at [340, 70] on input "Kanpeki Pro hydra kit" at bounding box center [343, 73] width 194 height 15
click at [326, 77] on input "Kanpeki Pro hydra kit" at bounding box center [343, 73] width 194 height 15
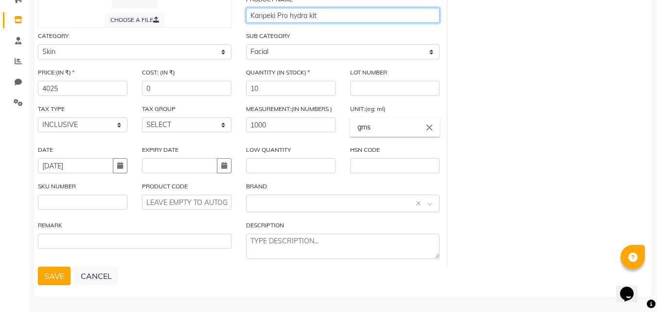
scroll to position [114, 0]
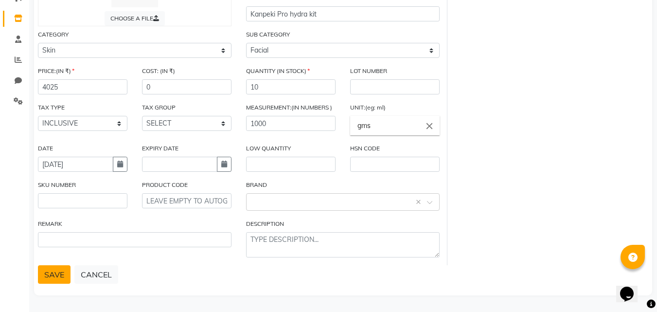
click at [57, 276] on button "SAVE" at bounding box center [54, 274] width 33 height 18
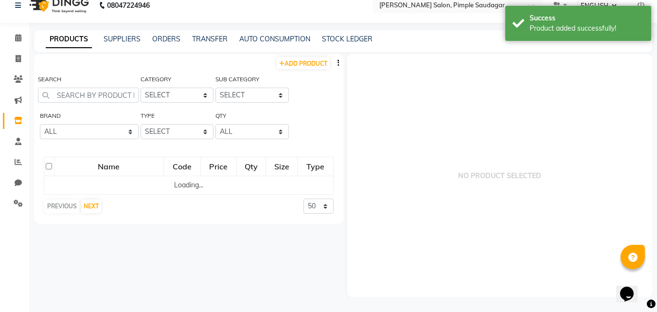
scroll to position [6, 0]
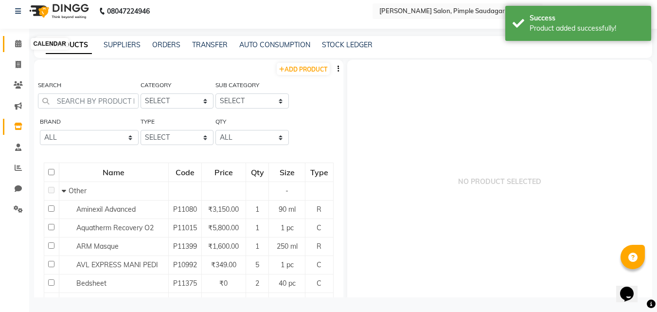
click at [23, 45] on span at bounding box center [18, 43] width 17 height 11
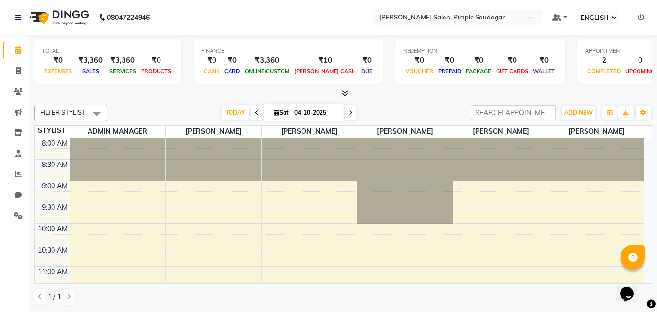
scroll to position [0, 0]
